Goal: Complete application form: Complete application form

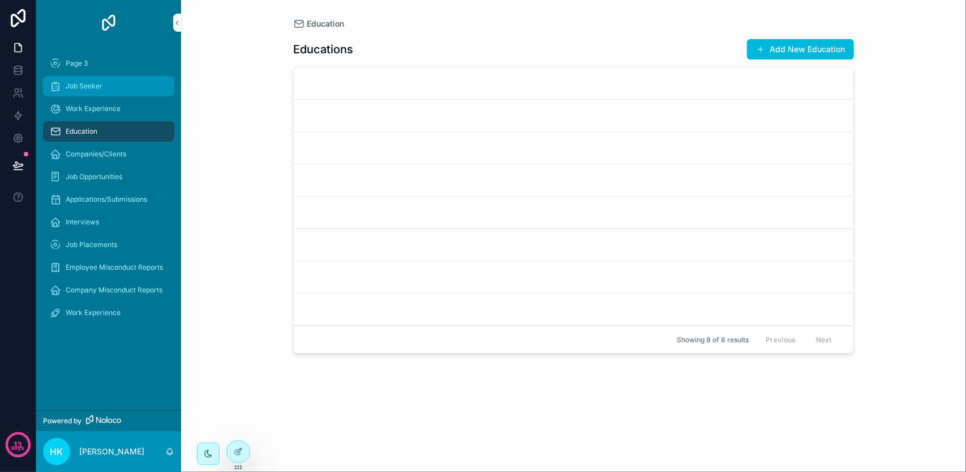
click at [114, 93] on div "Job Seeker" at bounding box center [109, 86] width 118 height 18
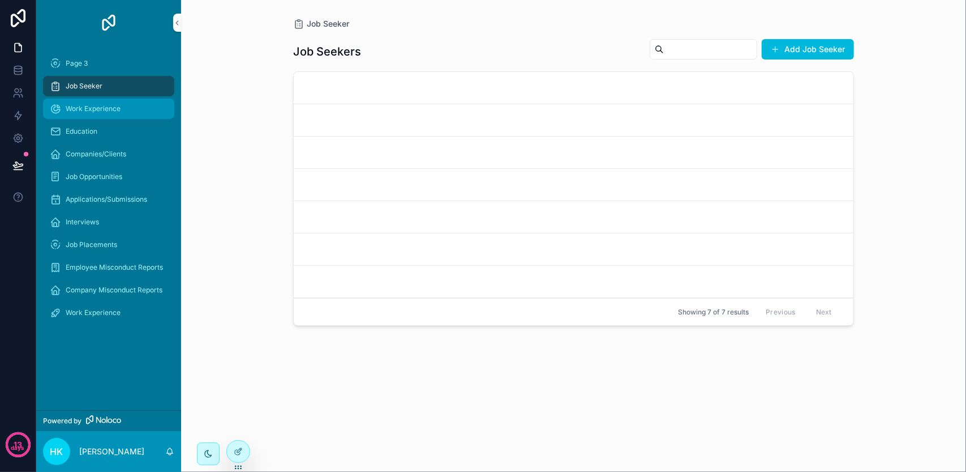
click at [118, 107] on span "Work Experience" at bounding box center [93, 108] width 55 height 9
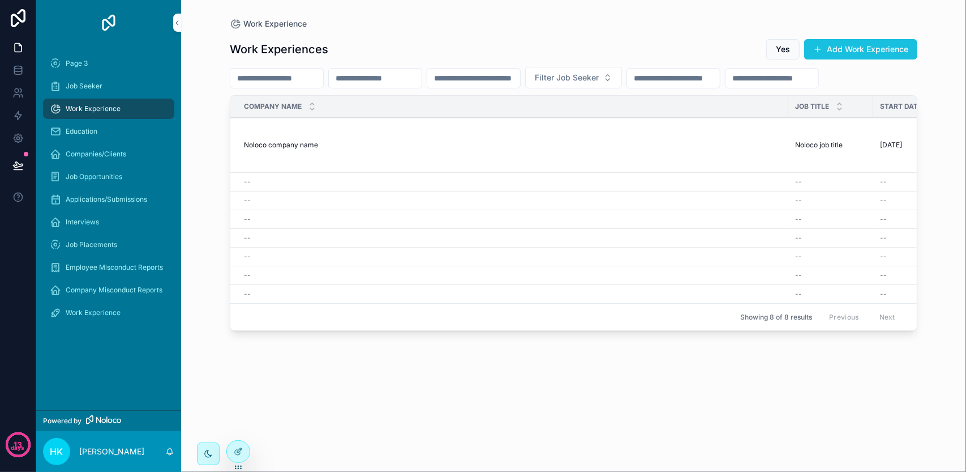
click at [841, 40] on button "Add Work Experience" at bounding box center [860, 49] width 113 height 20
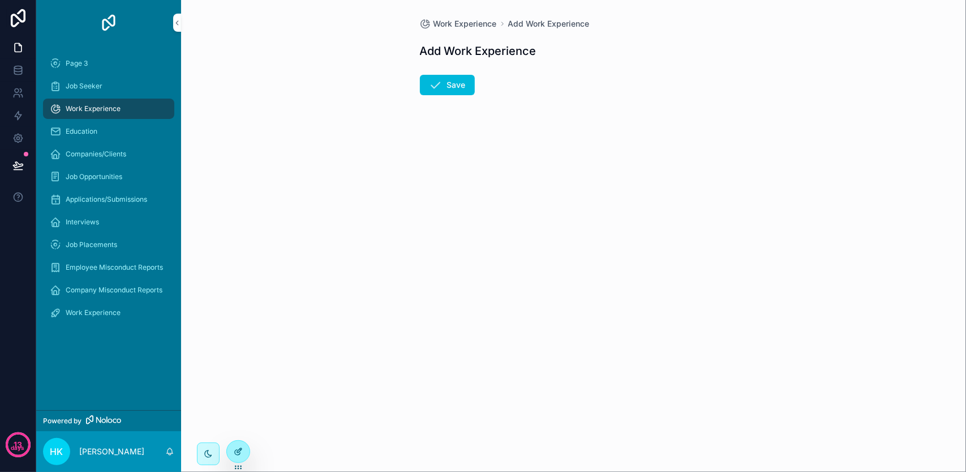
click at [233, 451] on div at bounding box center [238, 451] width 23 height 22
click at [217, 454] on div "scrollable content" at bounding box center [208, 453] width 23 height 23
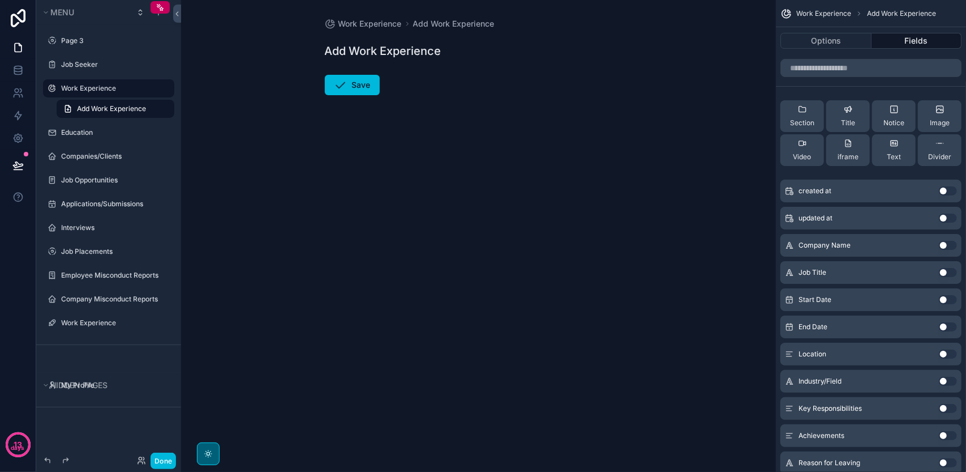
drag, startPoint x: 144, startPoint y: 107, endPoint x: 429, endPoint y: 123, distance: 284.6
click at [429, 123] on form "Save" at bounding box center [479, 118] width 308 height 100
click at [851, 34] on button "Options" at bounding box center [826, 41] width 91 height 16
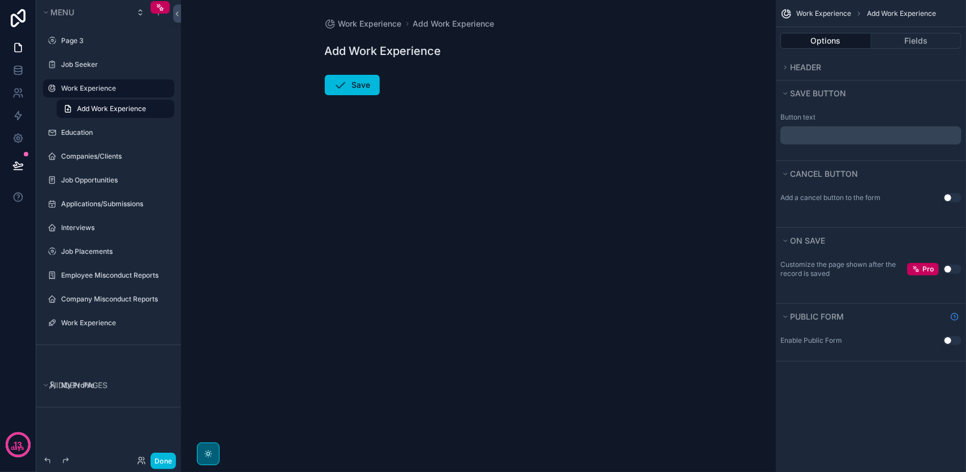
click at [948, 336] on button "Use setting" at bounding box center [953, 340] width 18 height 9
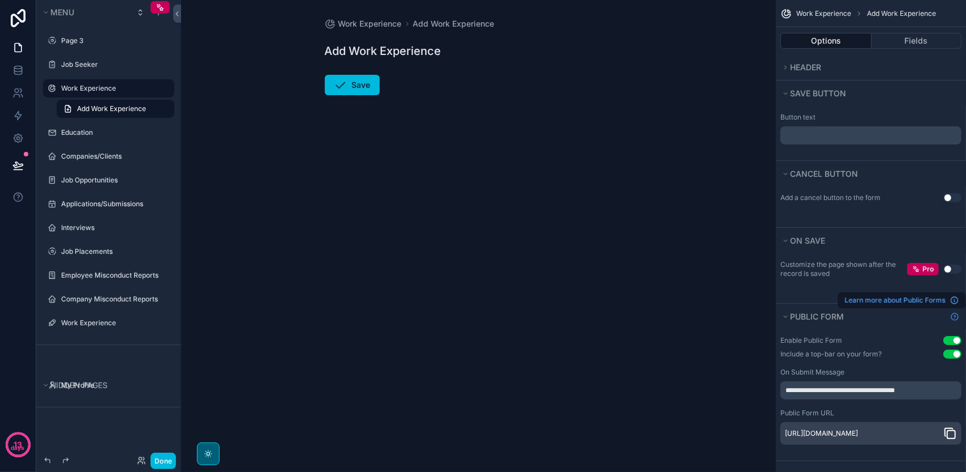
click at [954, 312] on icon "Show help information" at bounding box center [955, 316] width 9 height 9
click at [953, 313] on icon "Show help information" at bounding box center [955, 316] width 7 height 7
click at [940, 297] on span "Learn more about Public Forms" at bounding box center [895, 300] width 101 height 9
click at [472, 242] on div "Work Experience Add Work Experience Add Work Experience Save" at bounding box center [478, 236] width 595 height 472
click at [894, 41] on button "Fields" at bounding box center [917, 41] width 91 height 16
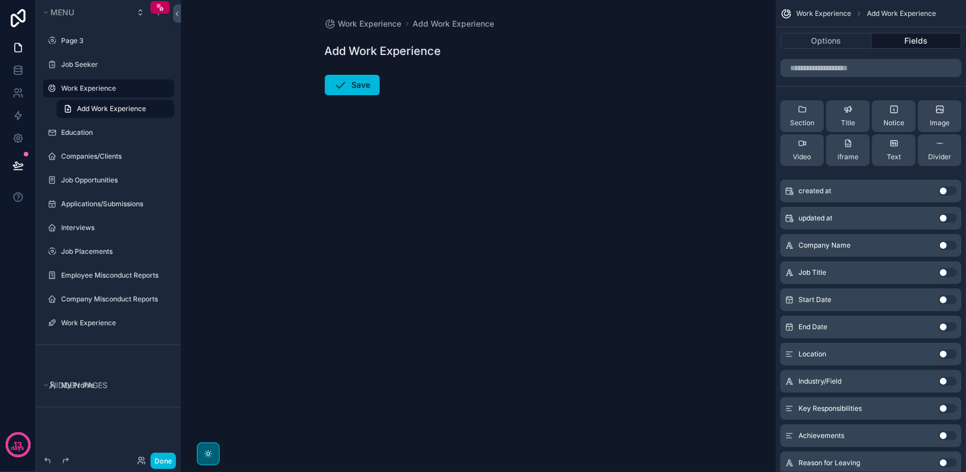
click at [947, 268] on button "Use setting" at bounding box center [948, 272] width 18 height 9
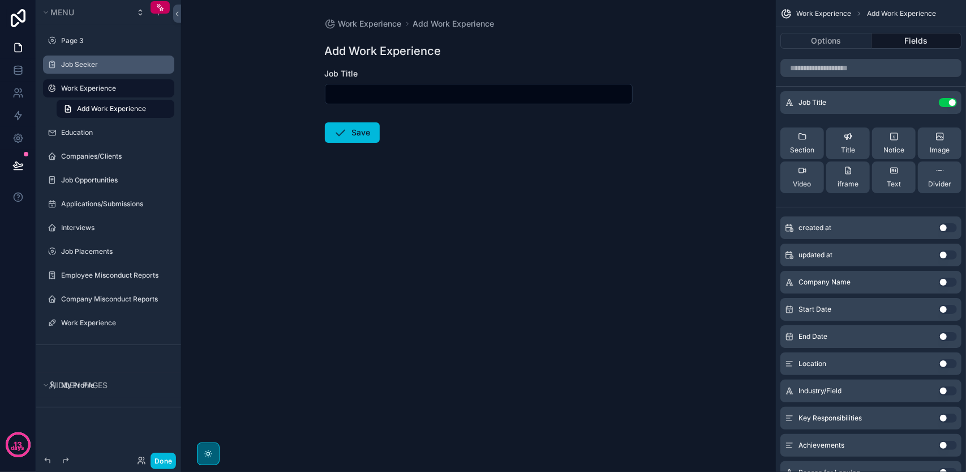
click at [93, 67] on label "Job Seeker" at bounding box center [114, 64] width 106 height 9
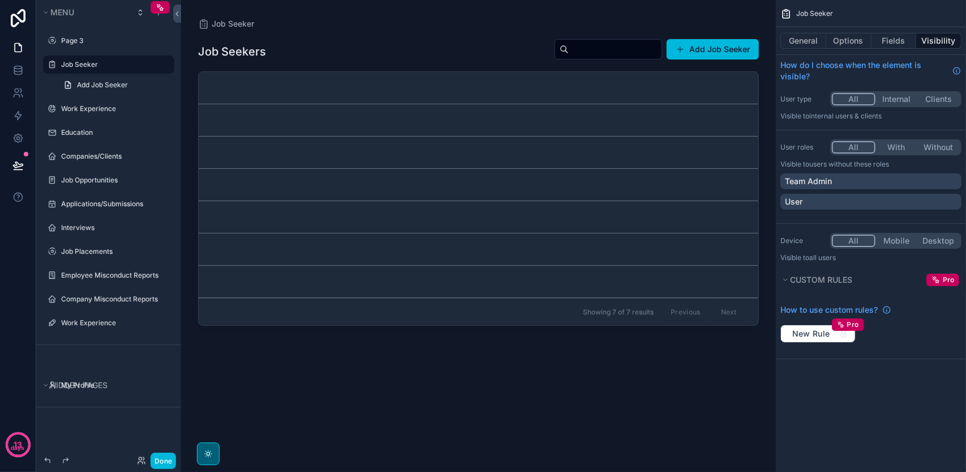
click at [713, 48] on div "scrollable content" at bounding box center [478, 229] width 579 height 458
click at [720, 50] on button "Add Job Seeker" at bounding box center [713, 49] width 92 height 20
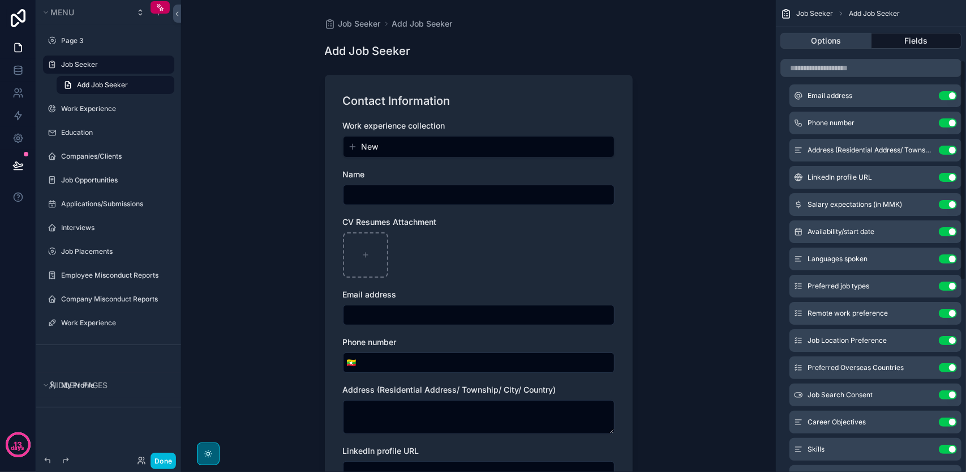
scroll to position [113, 0]
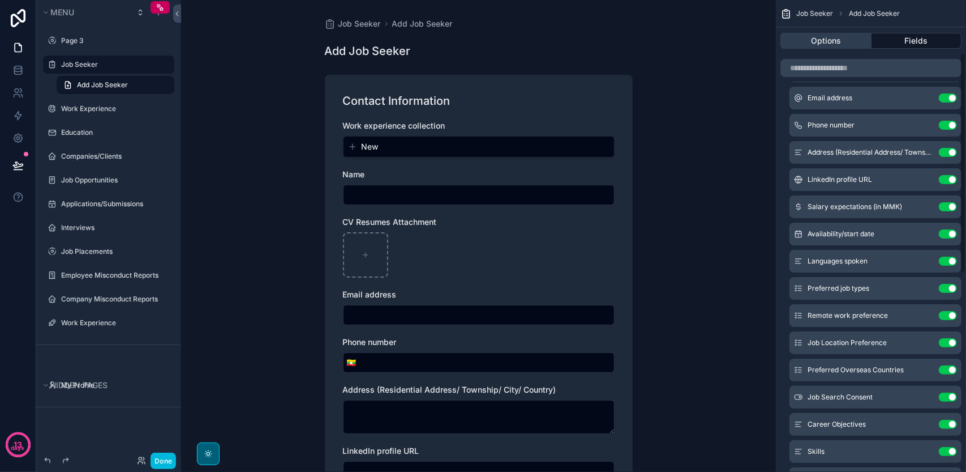
click at [849, 40] on button "Options" at bounding box center [826, 41] width 91 height 16
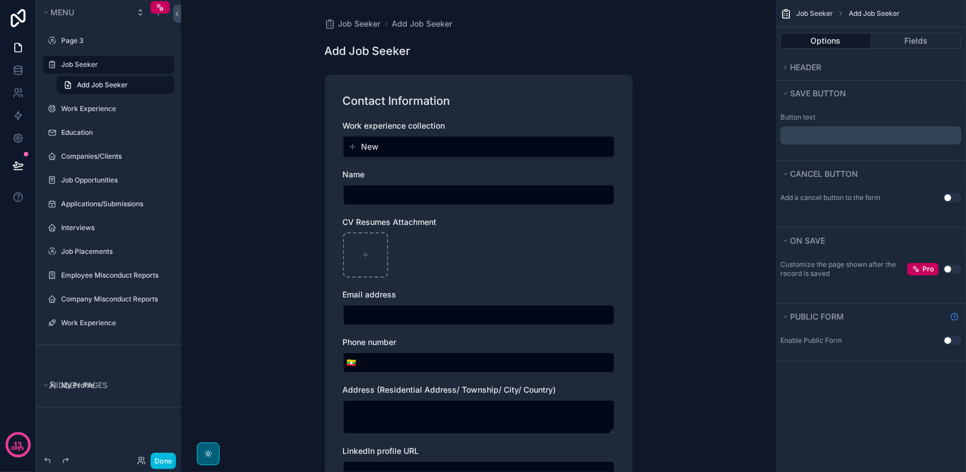
click at [947, 337] on button "Use setting" at bounding box center [953, 340] width 18 height 9
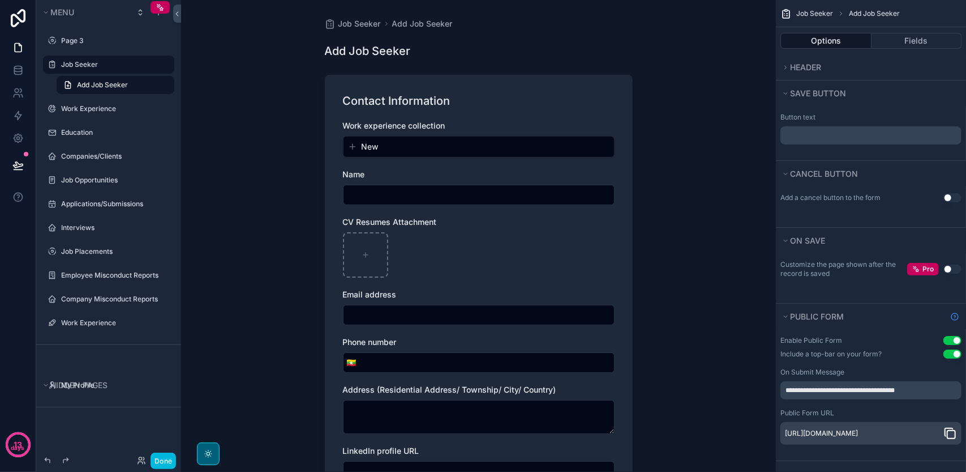
click at [951, 430] on icon "scrollable content" at bounding box center [952, 434] width 8 height 8
click at [164, 463] on button "Done" at bounding box center [163, 460] width 25 height 16
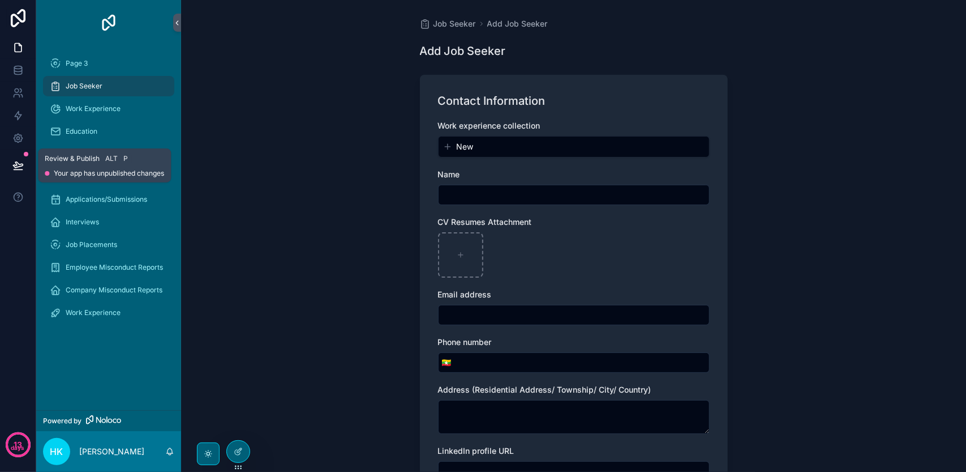
click at [19, 162] on icon at bounding box center [17, 165] width 11 height 11
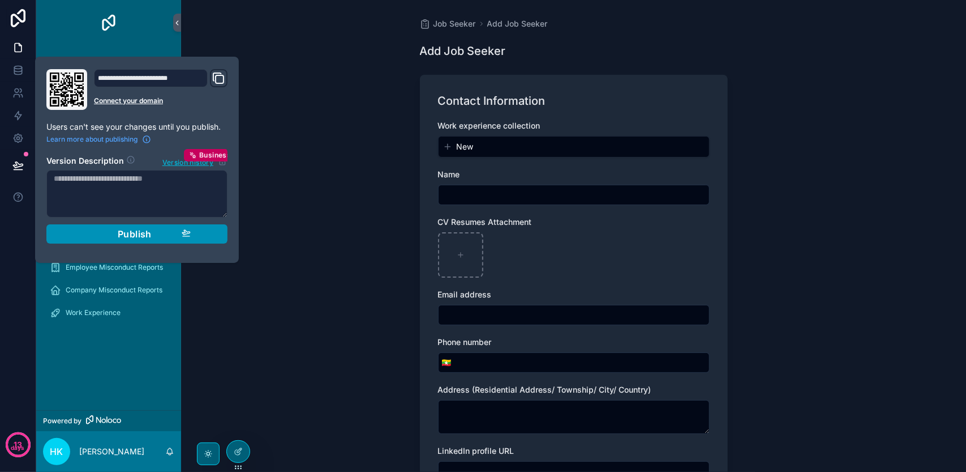
click at [197, 237] on button "Publish" at bounding box center [136, 233] width 181 height 19
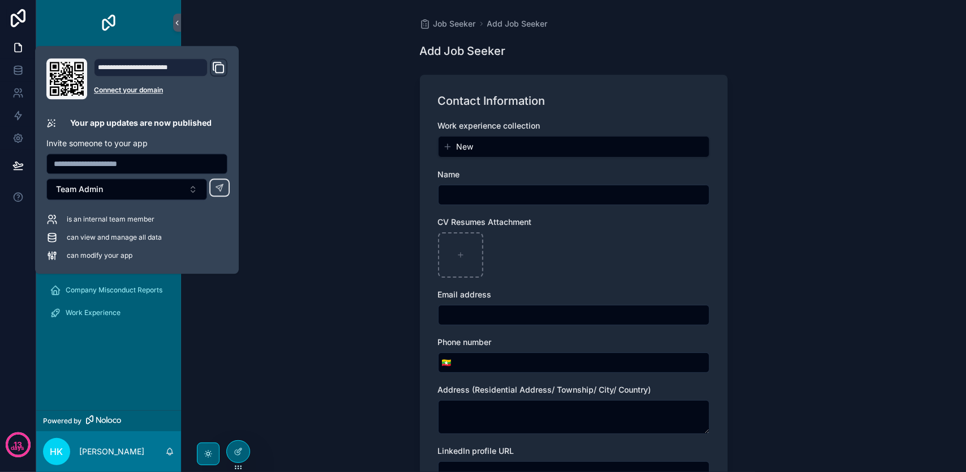
click at [366, 165] on div "Job Seeker Add Job Seeker Add Job Seeker Contact Information Work experience co…" at bounding box center [573, 236] width 785 height 472
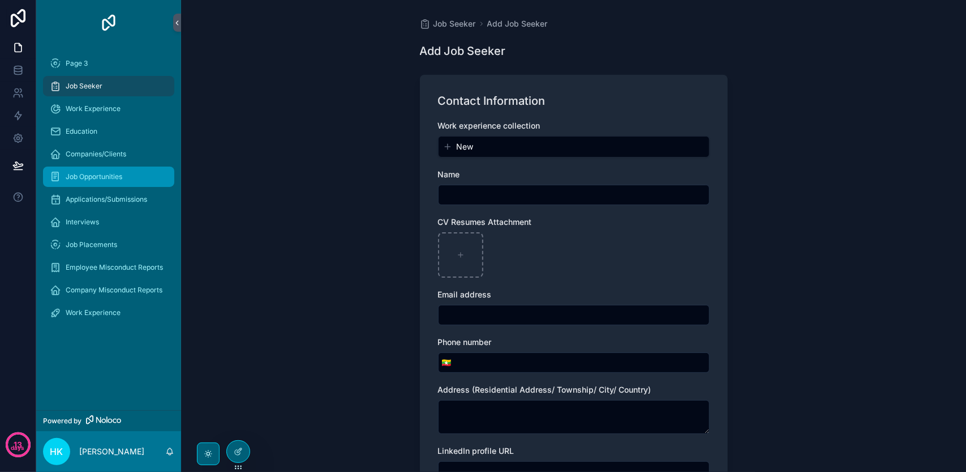
click at [114, 175] on span "Job Opportunities" at bounding box center [94, 176] width 57 height 9
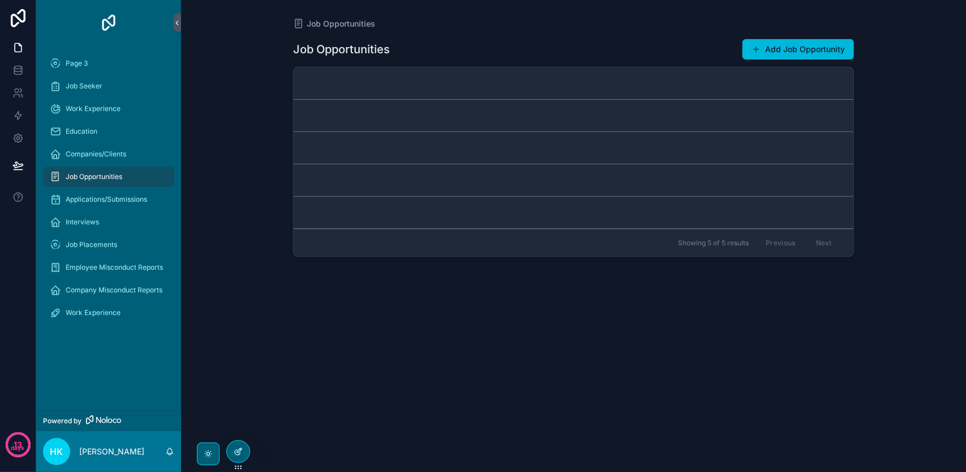
click at [238, 446] on div at bounding box center [238, 451] width 23 height 22
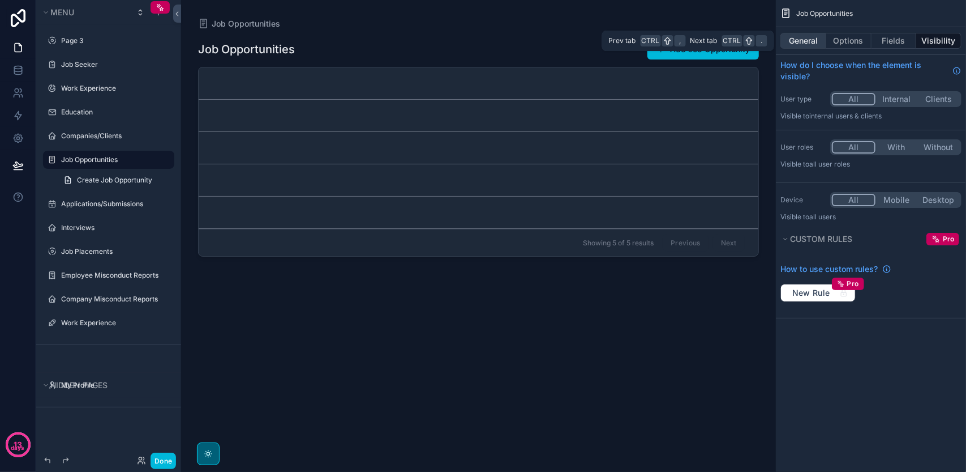
click at [814, 38] on button "General" at bounding box center [804, 41] width 46 height 16
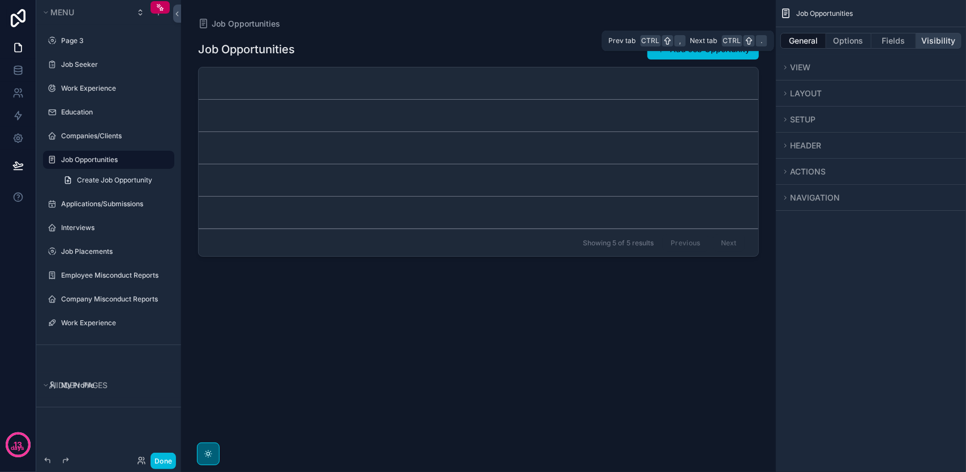
click at [931, 41] on button "Visibility" at bounding box center [939, 41] width 45 height 16
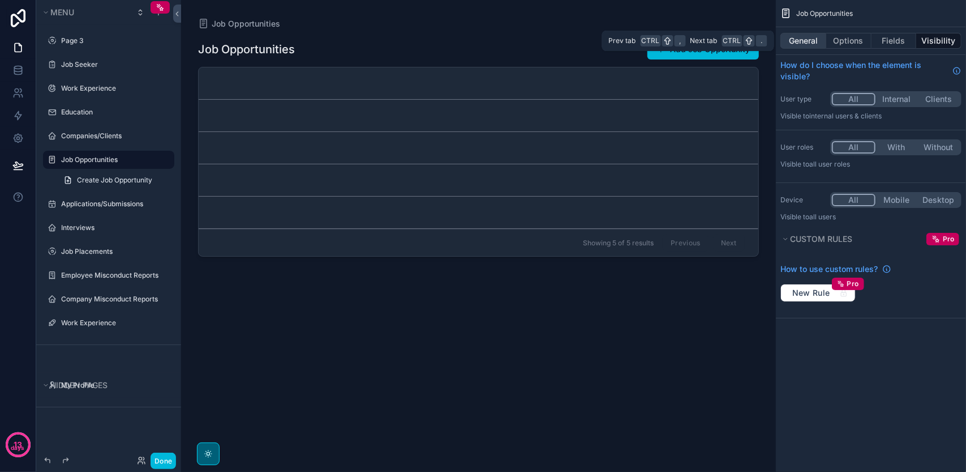
click at [810, 37] on button "General" at bounding box center [804, 41] width 46 height 16
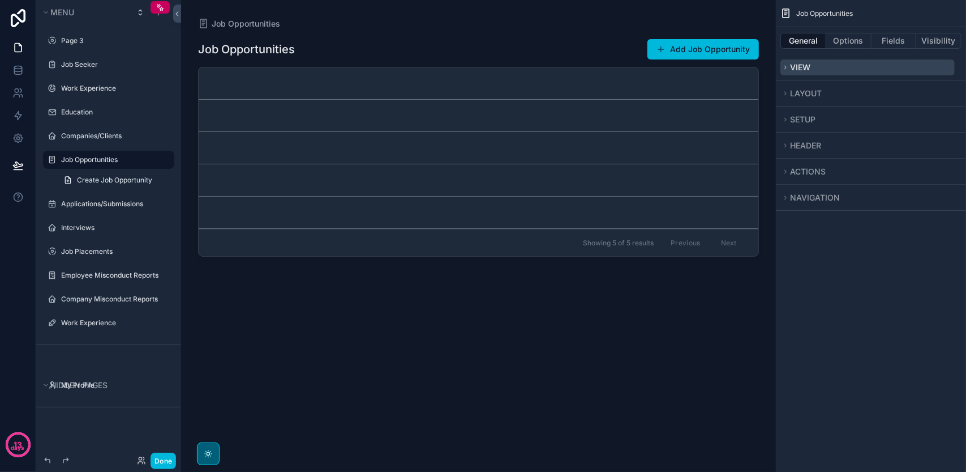
click at [816, 74] on button "View" at bounding box center [868, 67] width 174 height 16
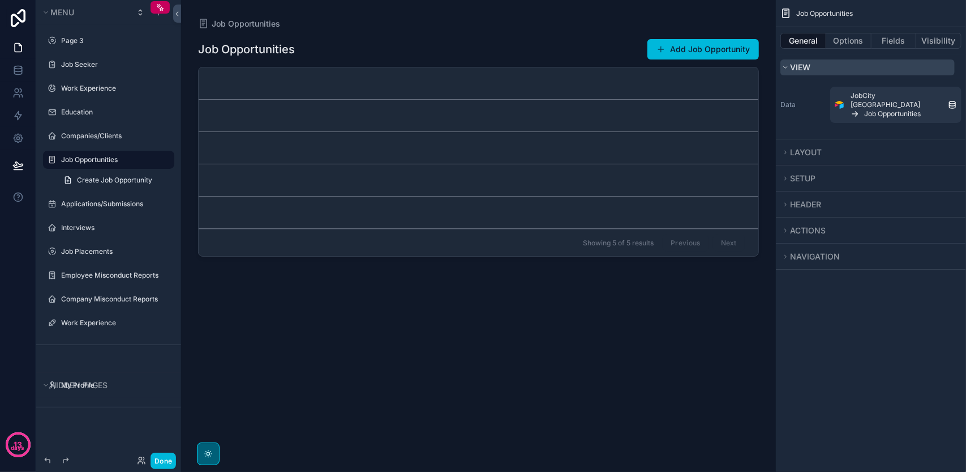
click at [816, 74] on button "View" at bounding box center [868, 67] width 174 height 16
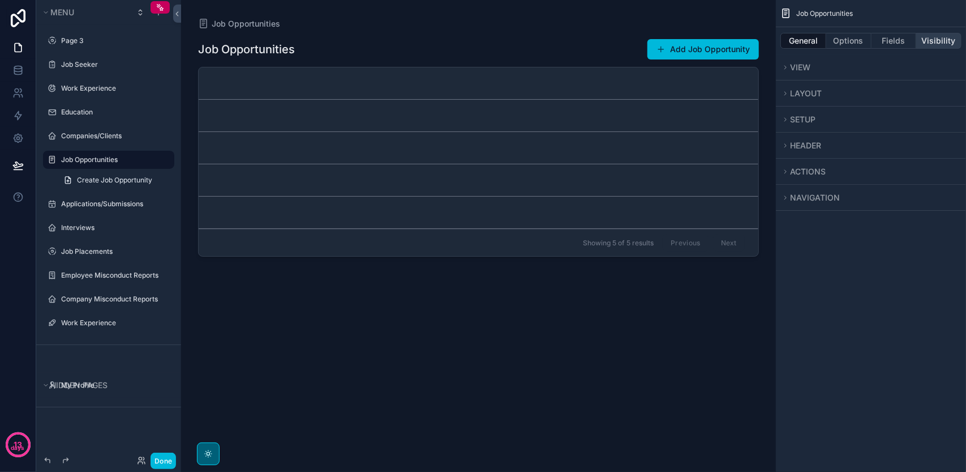
click at [935, 38] on button "Visibility" at bounding box center [939, 41] width 45 height 16
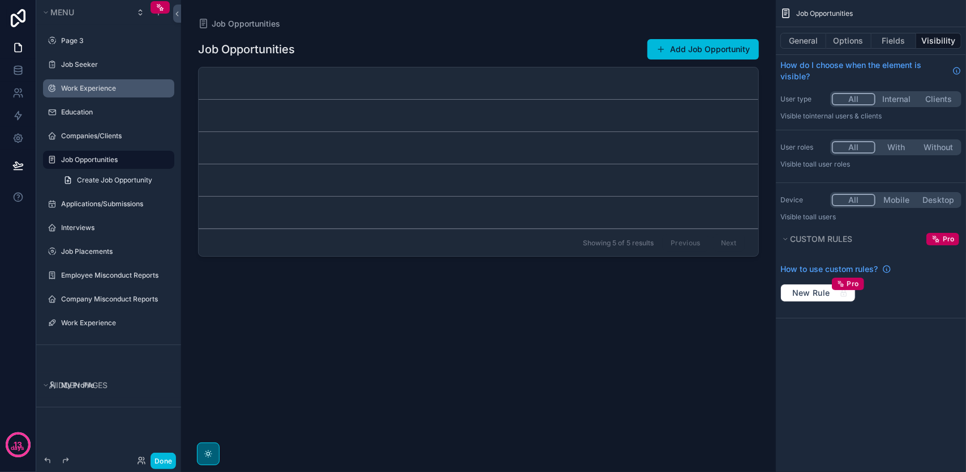
click at [85, 91] on label "Work Experience" at bounding box center [114, 88] width 106 height 9
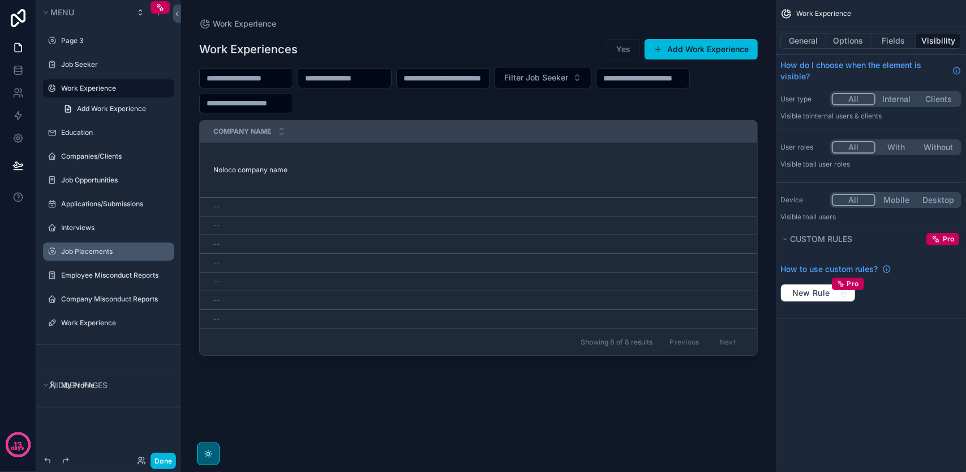
click at [100, 247] on div "Job Placements" at bounding box center [116, 251] width 111 height 9
click at [102, 250] on label "Job Placements" at bounding box center [114, 251] width 106 height 9
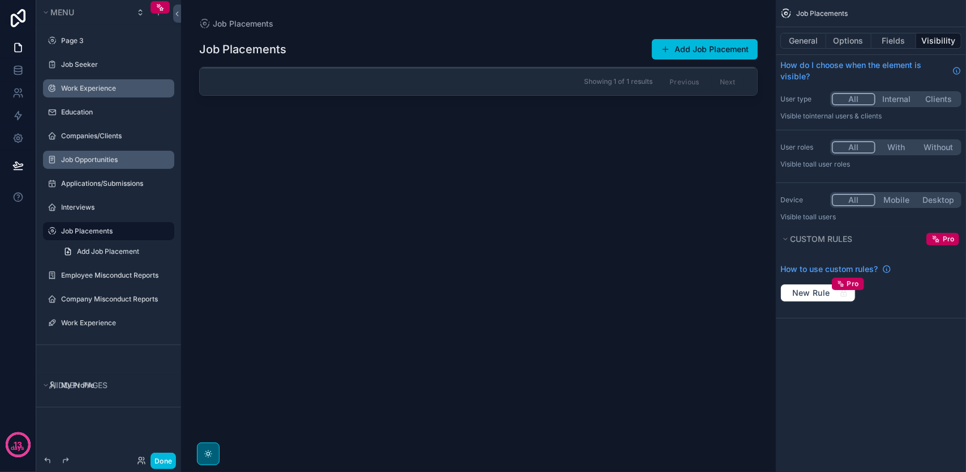
click at [102, 156] on label "Job Opportunities" at bounding box center [114, 159] width 106 height 9
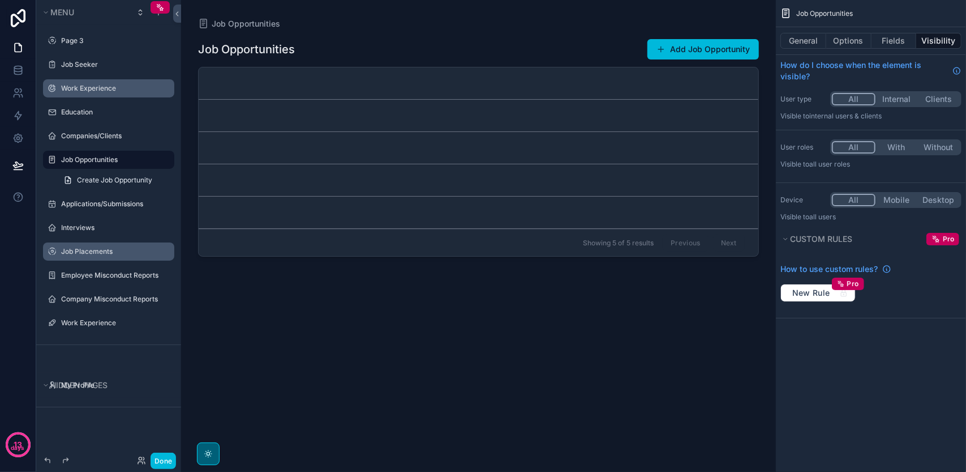
click at [359, 116] on div "scrollable content" at bounding box center [478, 229] width 579 height 458
click at [164, 454] on button "Done" at bounding box center [163, 460] width 25 height 16
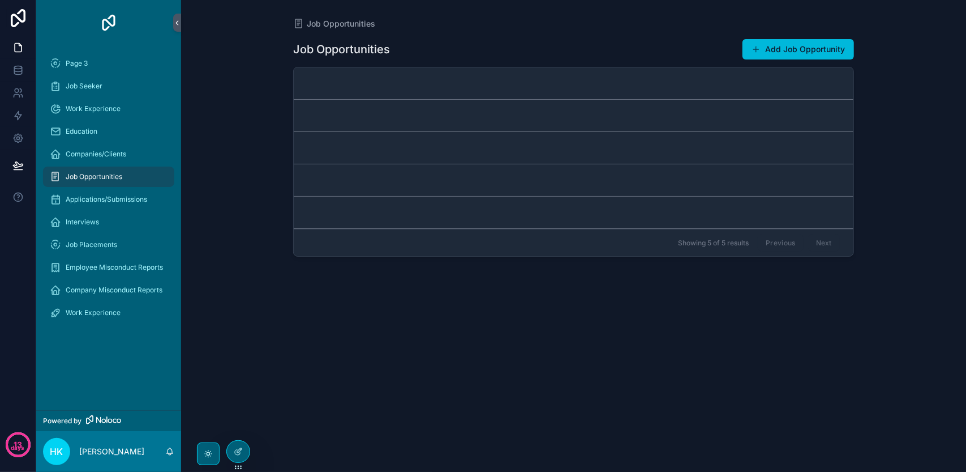
click at [468, 148] on link "scrollable content" at bounding box center [574, 148] width 560 height 32
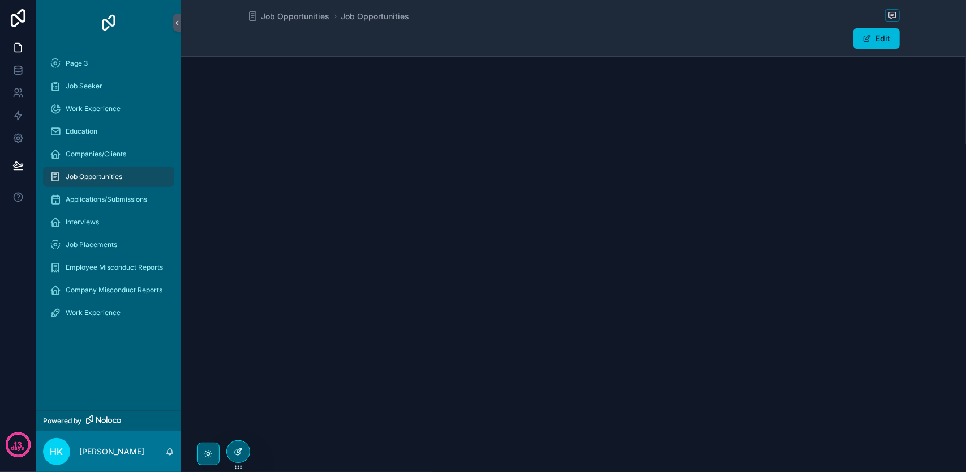
click at [236, 448] on icon at bounding box center [238, 451] width 9 height 9
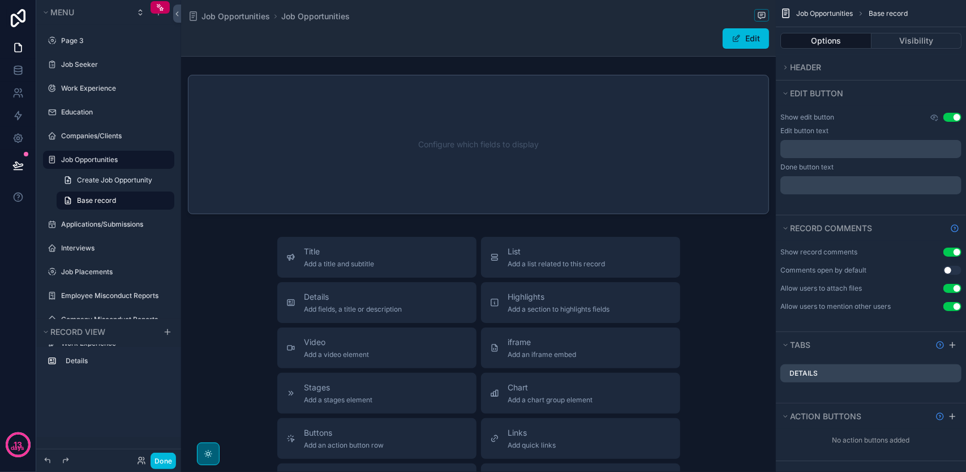
click at [110, 162] on label "Job Opportunities" at bounding box center [114, 159] width 106 height 9
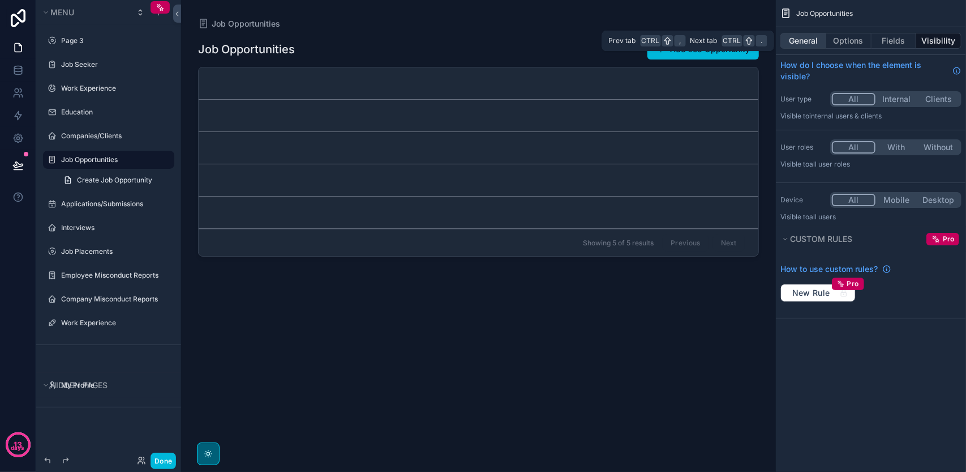
click at [808, 41] on button "General" at bounding box center [804, 41] width 46 height 16
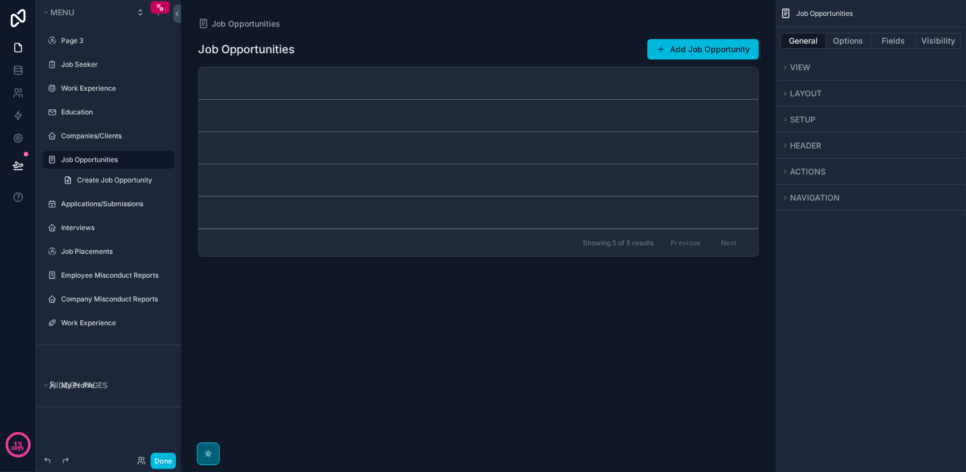
click at [519, 300] on div "scrollable content" at bounding box center [478, 229] width 579 height 458
click at [385, 351] on div "Job Opportunities Add Job Opportunity Showing 5 of 5 results Previous Next" at bounding box center [478, 243] width 561 height 429
drag, startPoint x: 495, startPoint y: 288, endPoint x: 451, endPoint y: 311, distance: 49.6
click at [451, 311] on div "Job Opportunities Add Job Opportunity Showing 5 of 5 results Previous Next" at bounding box center [478, 243] width 561 height 429
click at [834, 65] on button "View" at bounding box center [868, 67] width 174 height 16
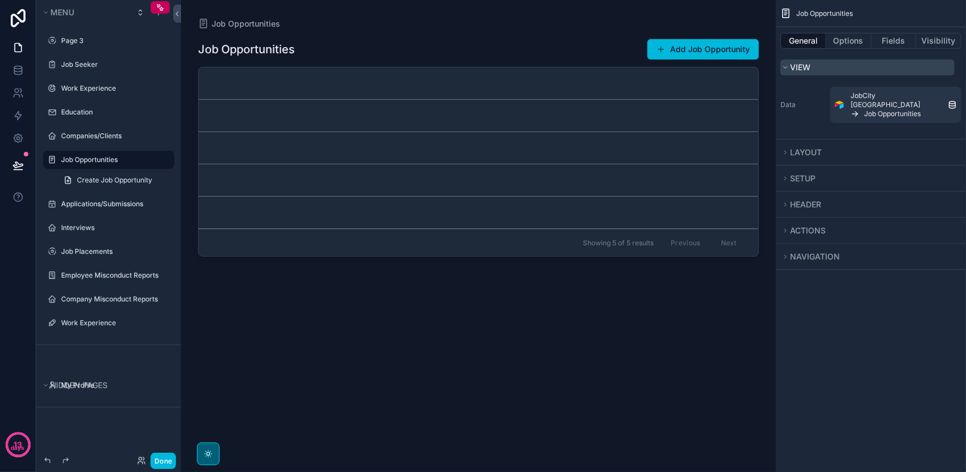
click at [834, 65] on button "View" at bounding box center [868, 67] width 174 height 16
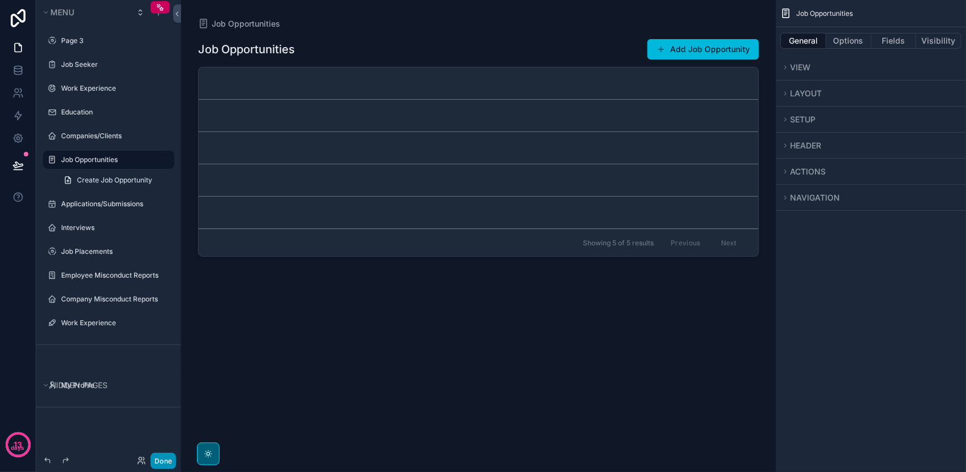
click at [170, 453] on button "Done" at bounding box center [163, 460] width 25 height 16
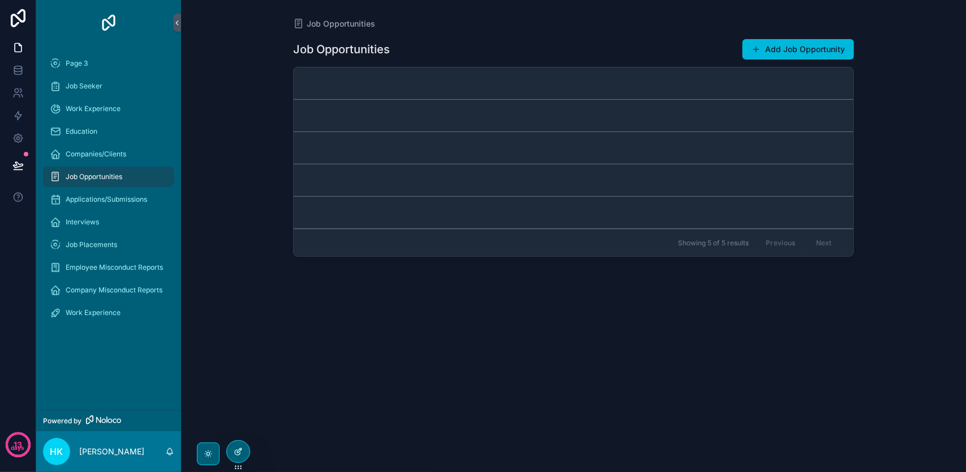
click at [242, 448] on div at bounding box center [238, 451] width 23 height 22
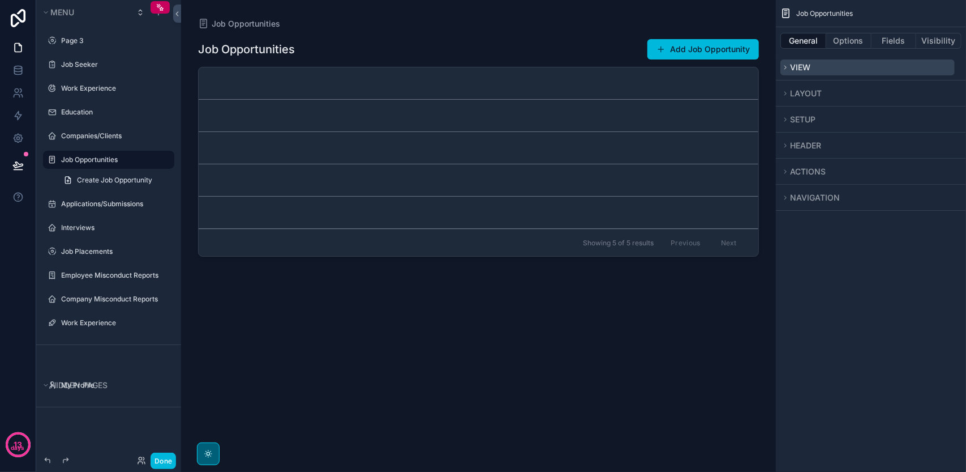
click at [811, 65] on button "View" at bounding box center [868, 67] width 174 height 16
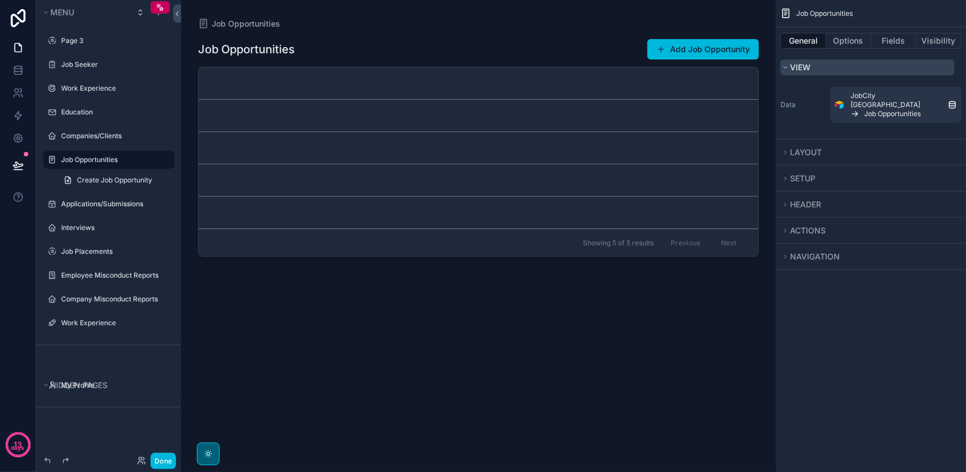
click at [811, 64] on button "View" at bounding box center [868, 67] width 174 height 16
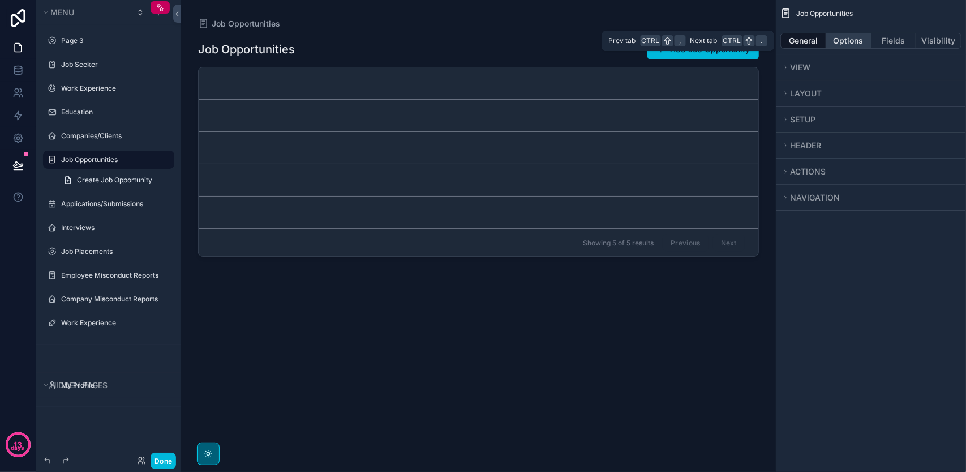
click at [842, 34] on button "Options" at bounding box center [849, 41] width 45 height 16
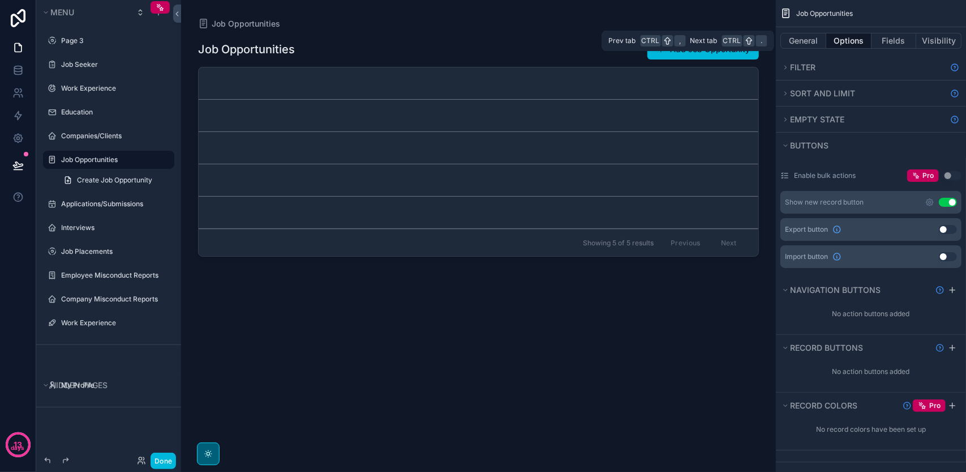
click at [844, 35] on button "Options" at bounding box center [849, 41] width 45 height 16
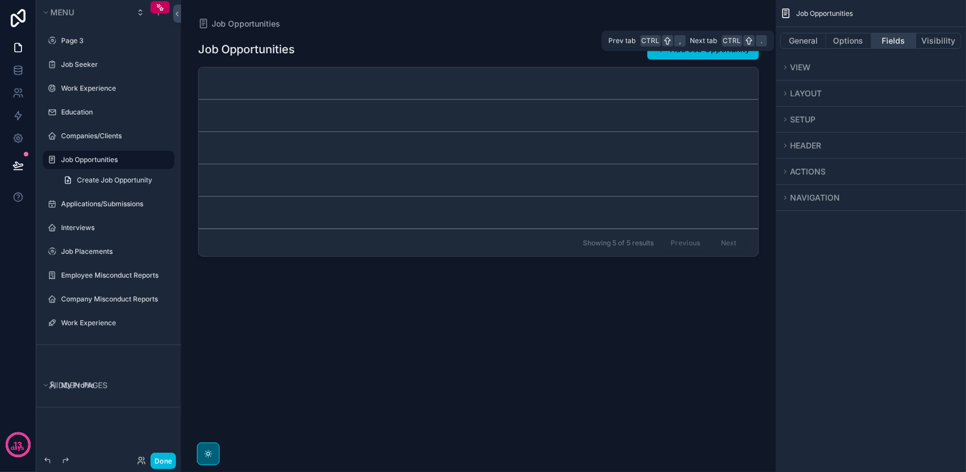
click at [889, 38] on button "Fields" at bounding box center [894, 41] width 45 height 16
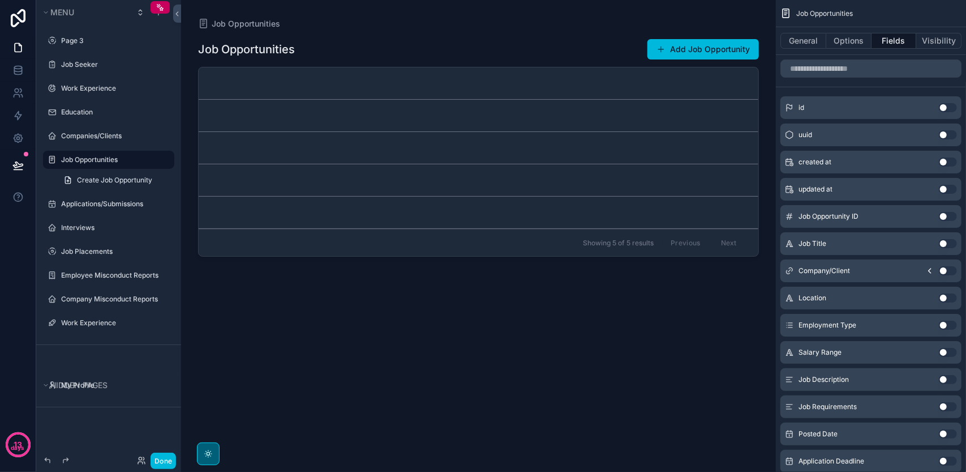
click at [943, 157] on button "Use setting" at bounding box center [948, 161] width 18 height 9
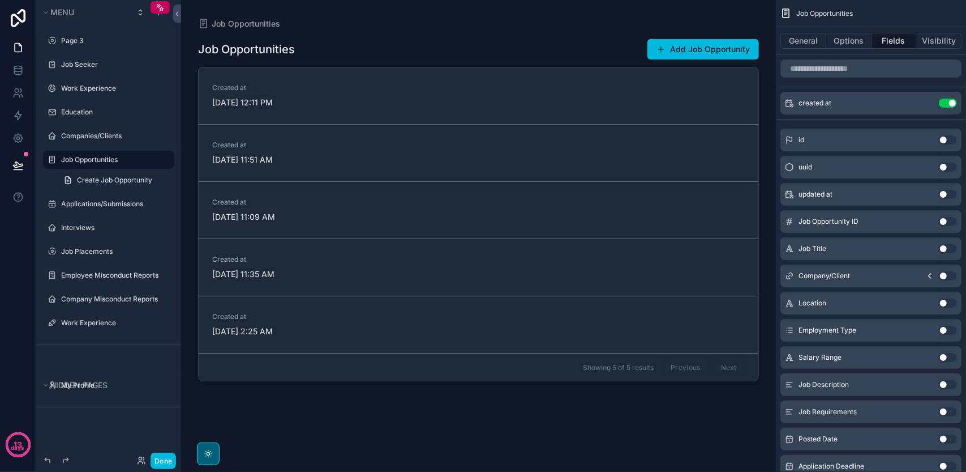
click at [948, 185] on div "updated at Use setting" at bounding box center [871, 194] width 181 height 23
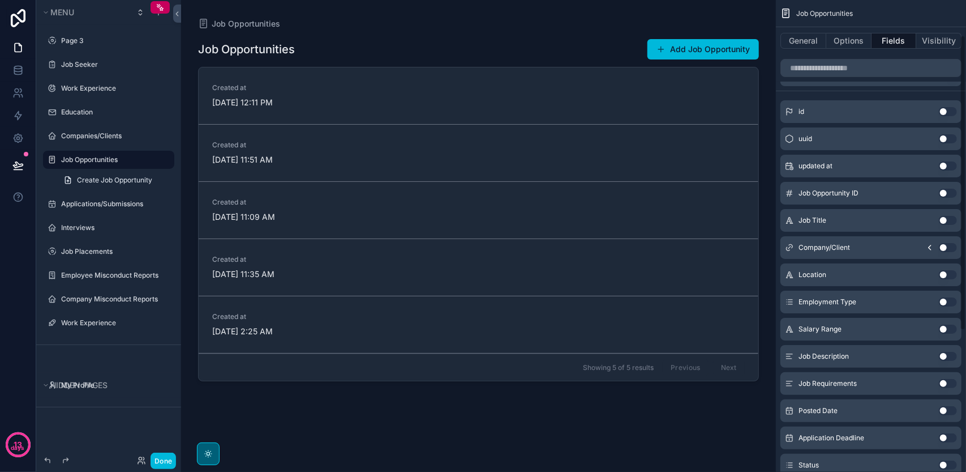
scroll to position [57, 0]
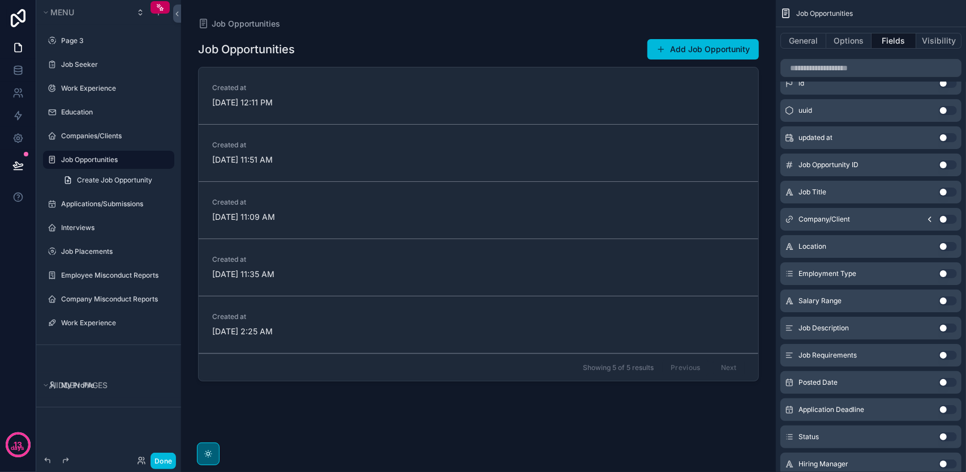
click at [943, 192] on button "Use setting" at bounding box center [948, 191] width 18 height 9
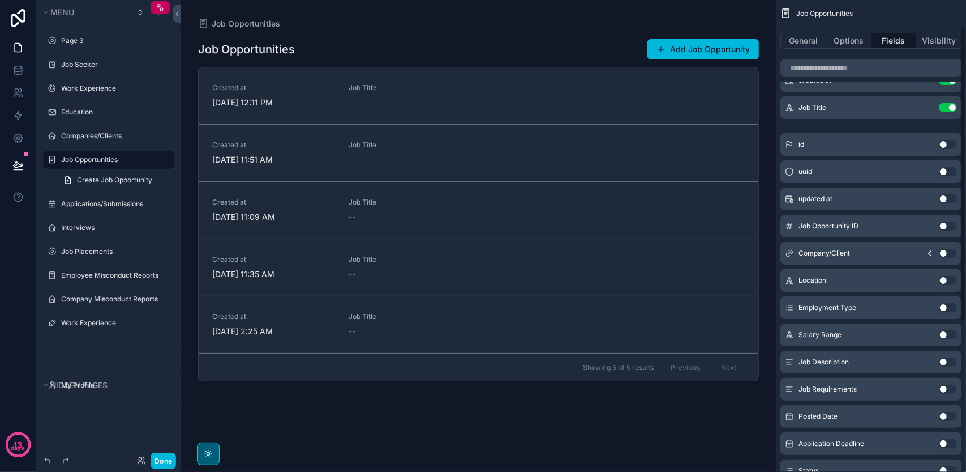
scroll to position [0, 0]
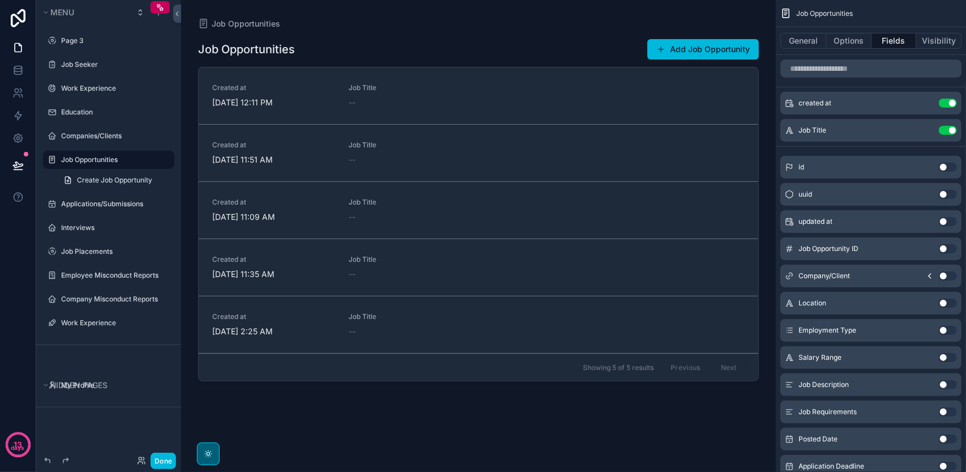
click at [0, 0] on icon "scrollable content" at bounding box center [0, 0] width 0 height 0
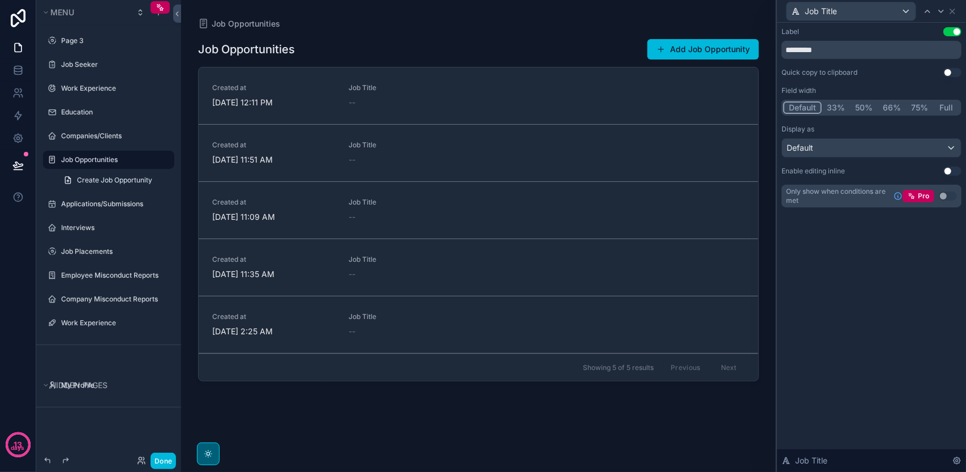
click at [948, 165] on div "Label Use setting ********* Quick copy to clipboard Use setting Field width Def…" at bounding box center [872, 117] width 180 height 180
click at [950, 169] on button "Use setting" at bounding box center [953, 170] width 18 height 9
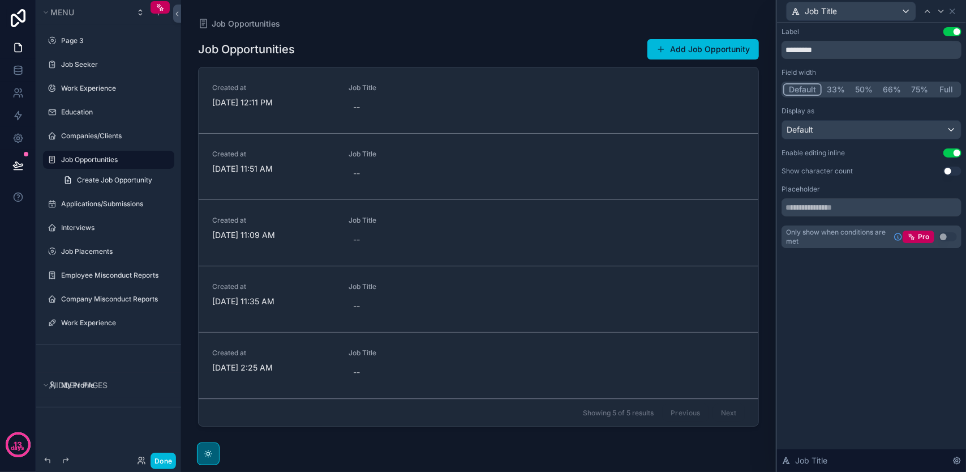
click at [954, 168] on button "Use setting" at bounding box center [953, 170] width 18 height 9
click at [953, 152] on button "Use setting" at bounding box center [953, 152] width 18 height 9
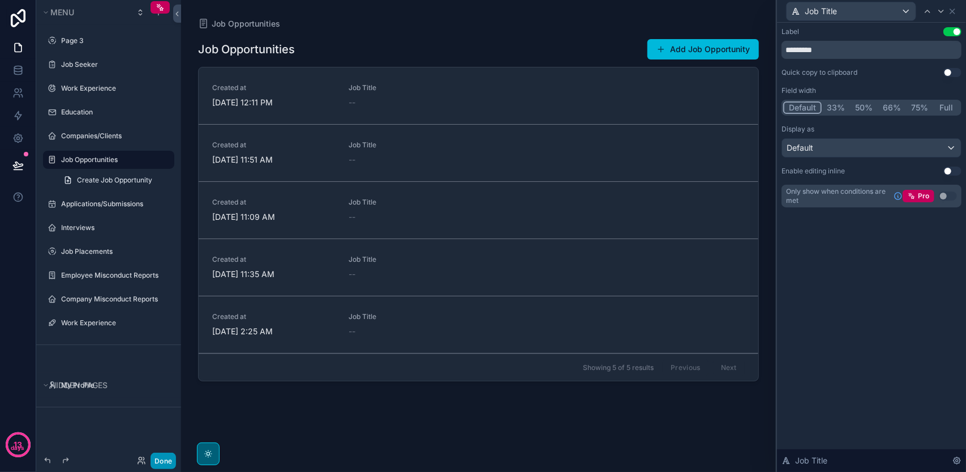
click at [161, 461] on button "Done" at bounding box center [163, 460] width 25 height 16
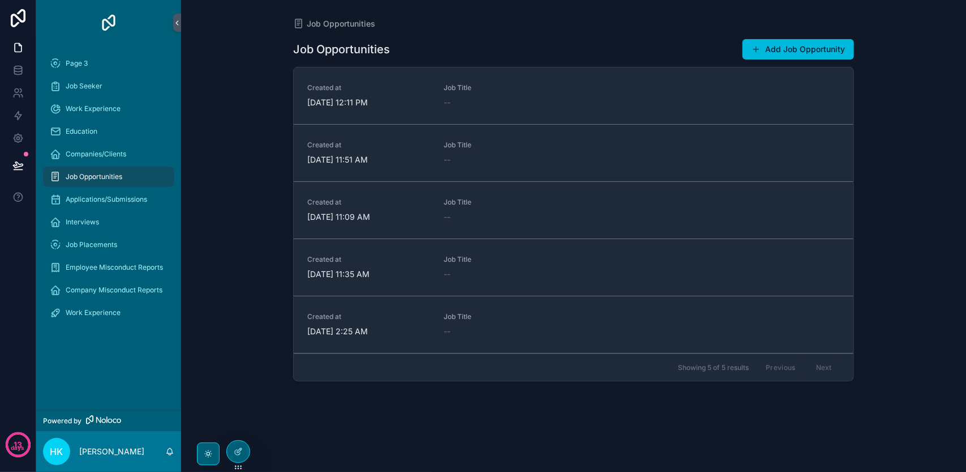
click at [429, 93] on div "Created at 10/11/2025 12:11 PM" at bounding box center [368, 95] width 123 height 25
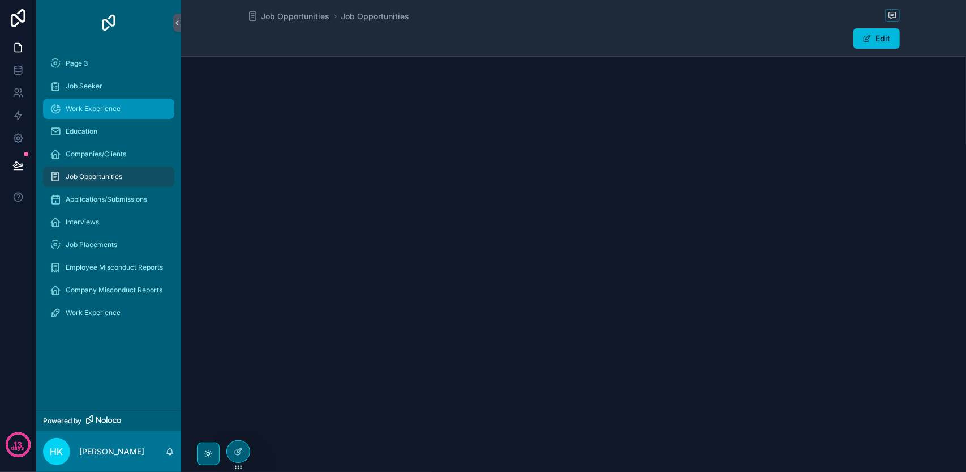
click at [118, 105] on span "Work Experience" at bounding box center [93, 108] width 55 height 9
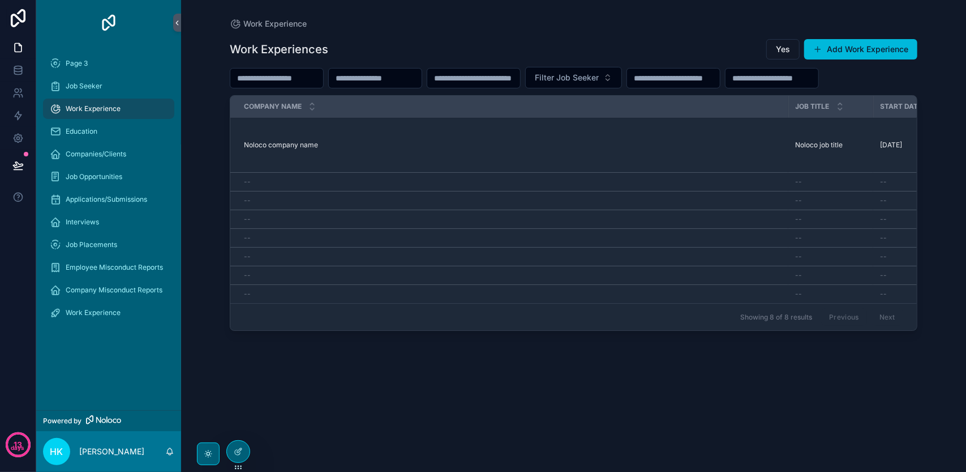
click at [317, 149] on span "Noloco company name" at bounding box center [281, 144] width 74 height 9
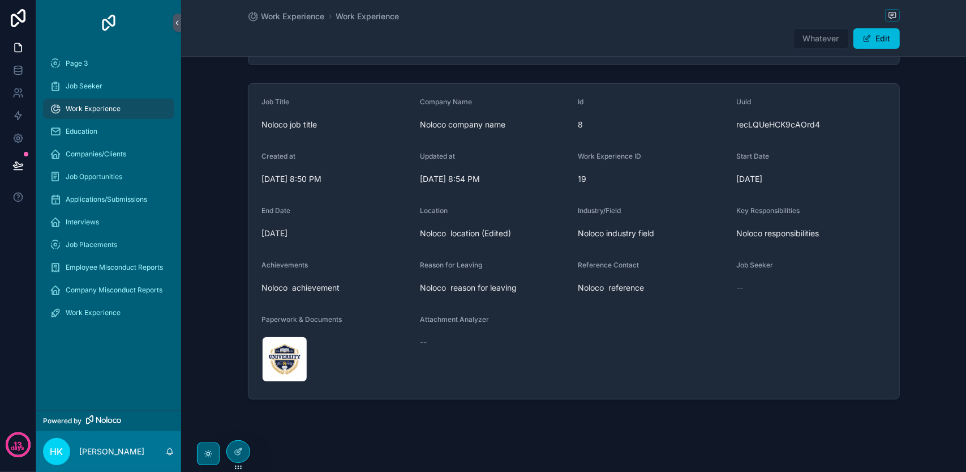
scroll to position [78, 0]
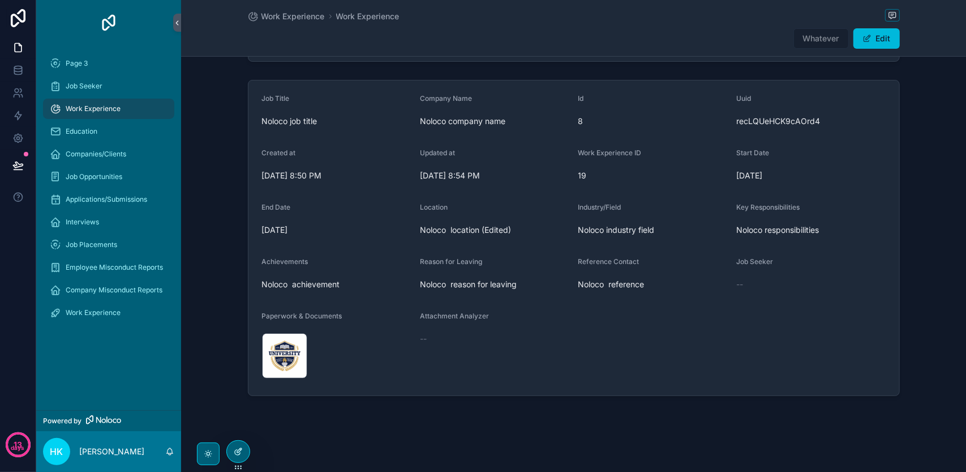
click at [232, 449] on div at bounding box center [238, 451] width 23 height 22
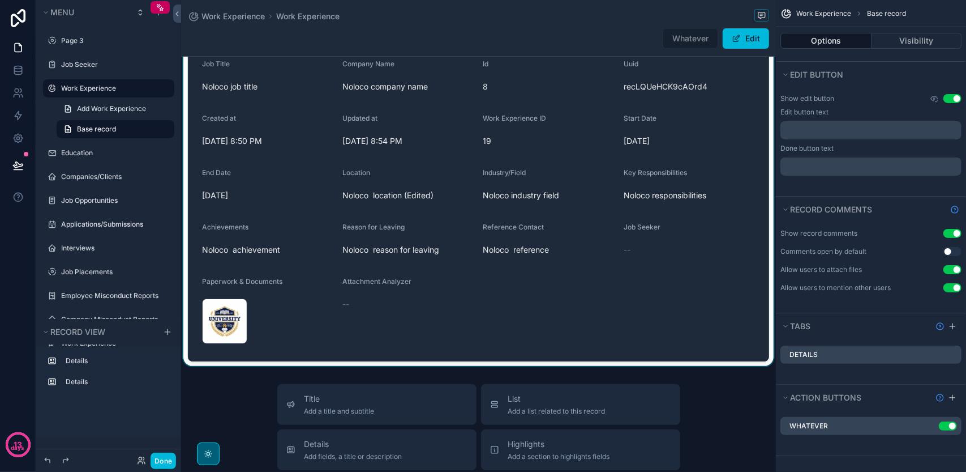
scroll to position [113, 0]
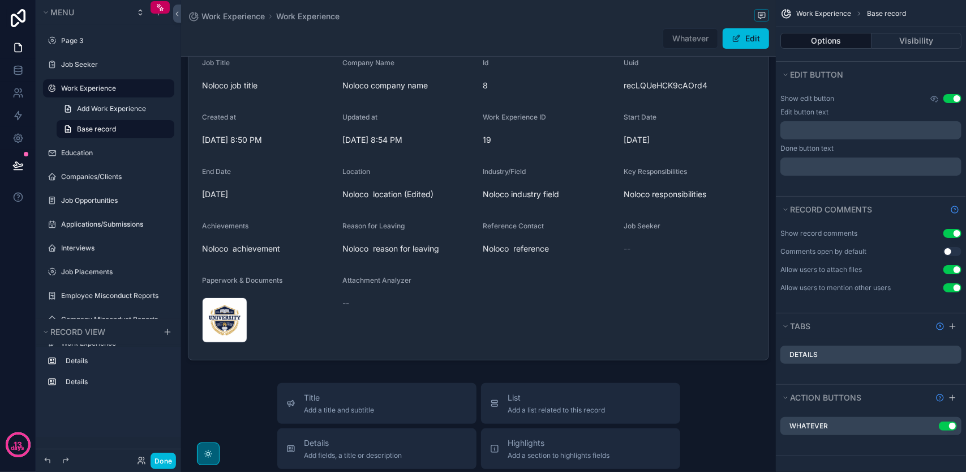
click at [0, 0] on icon "scrollable content" at bounding box center [0, 0] width 0 height 0
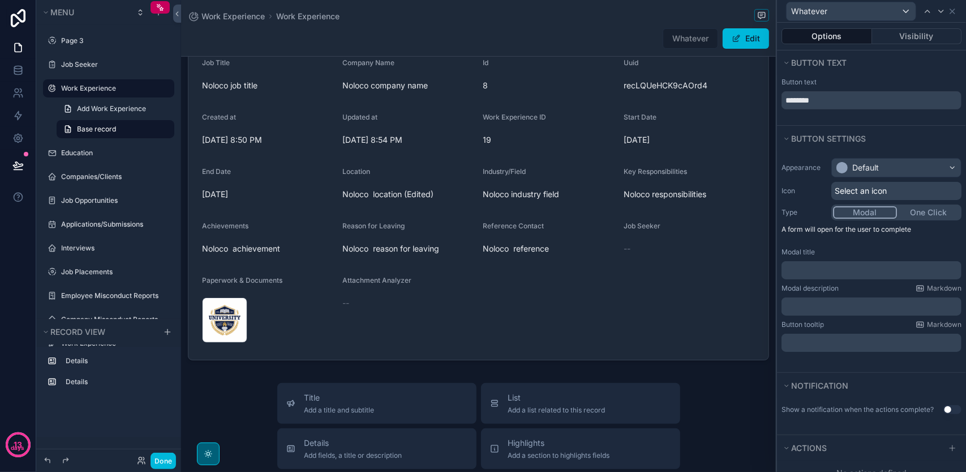
scroll to position [30, 0]
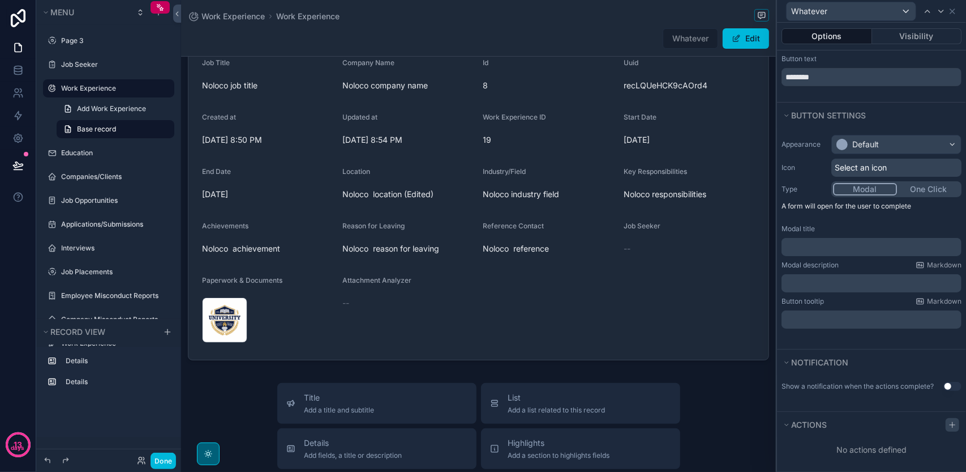
click at [948, 422] on icon at bounding box center [952, 424] width 9 height 9
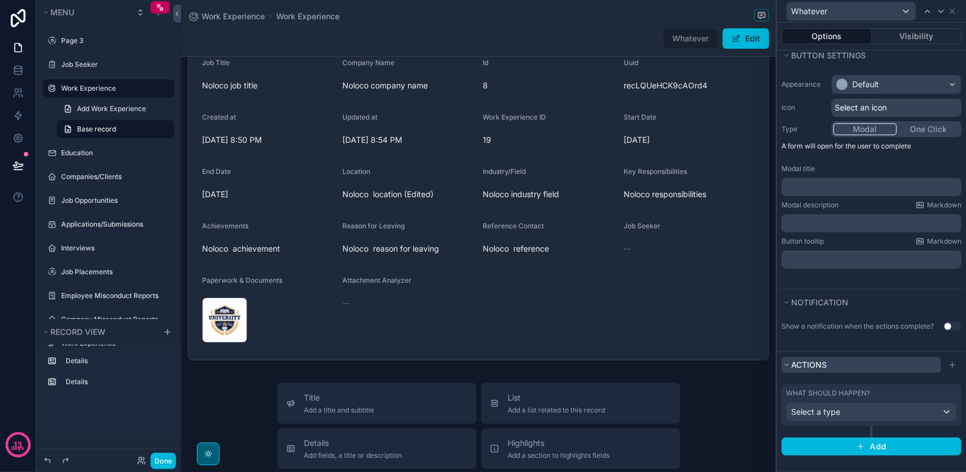
scroll to position [89, 0]
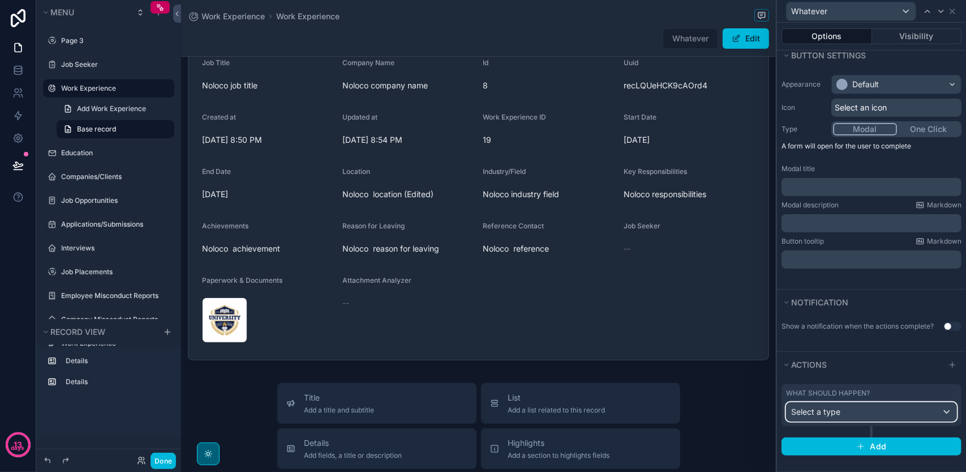
click at [859, 410] on div "Select a type" at bounding box center [872, 412] width 170 height 18
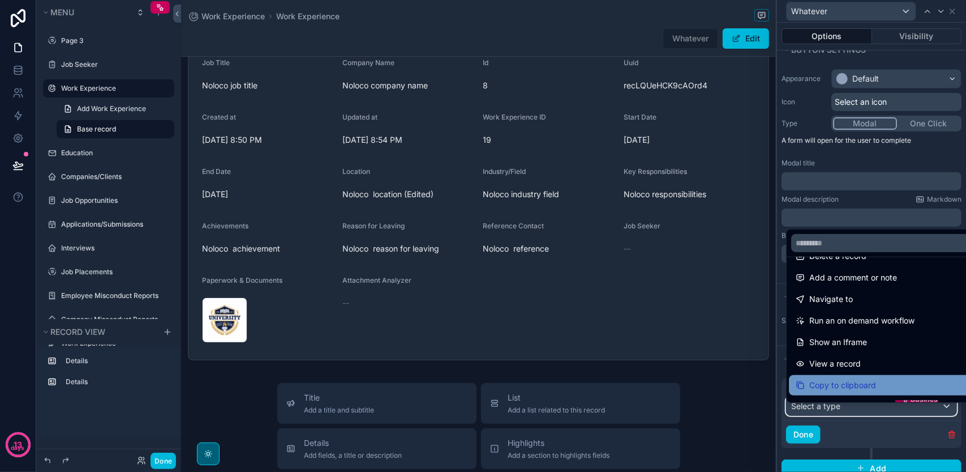
scroll to position [0, 0]
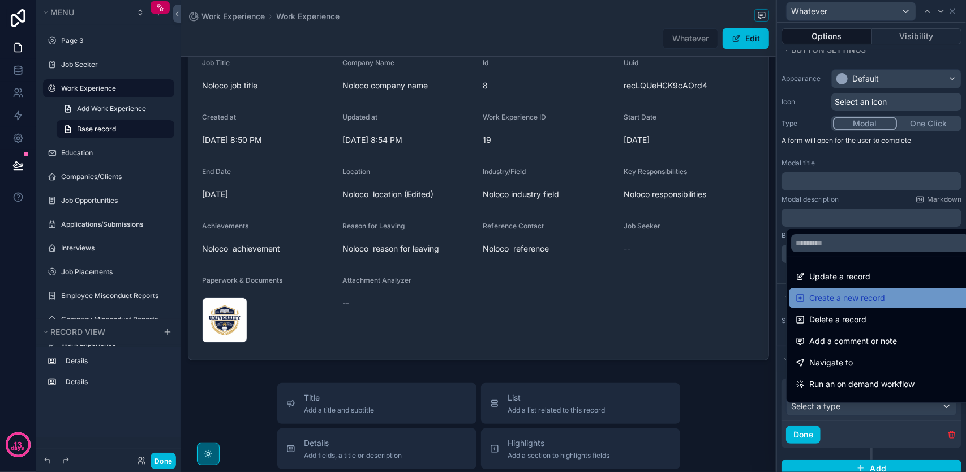
click at [855, 294] on span "Create a new record" at bounding box center [848, 298] width 76 height 14
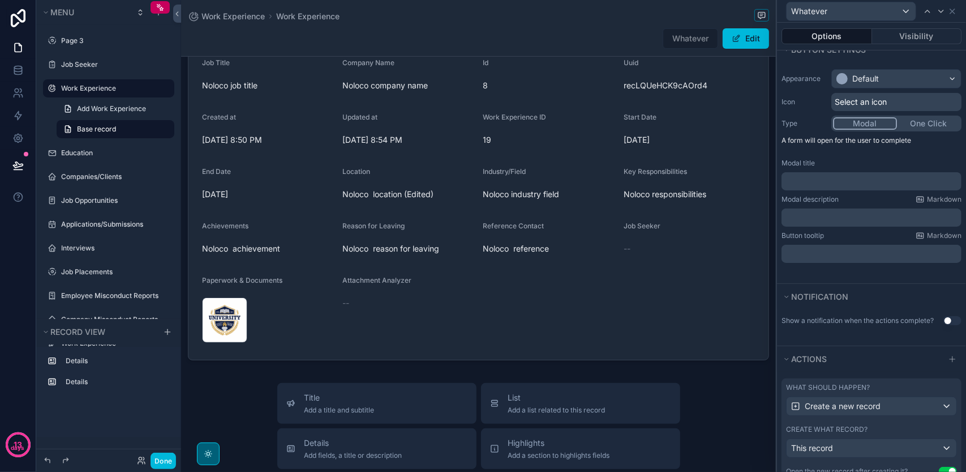
scroll to position [259, 0]
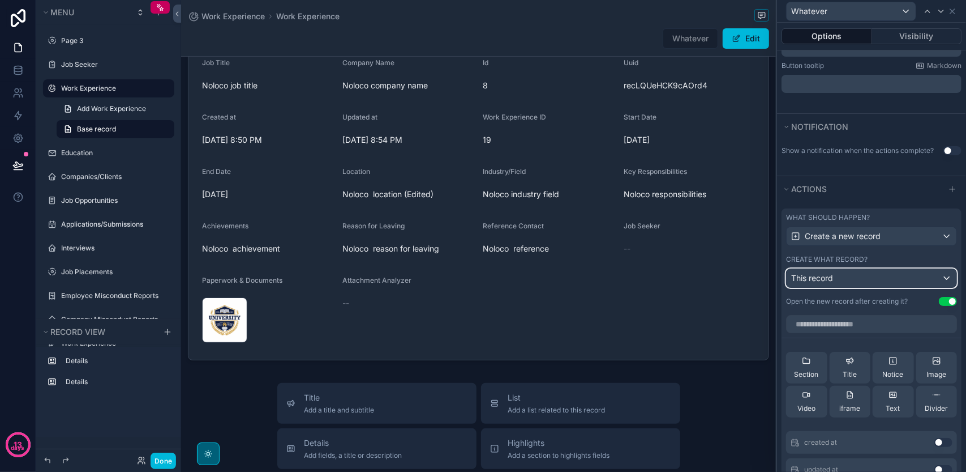
click at [860, 287] on div "This record" at bounding box center [872, 278] width 170 height 18
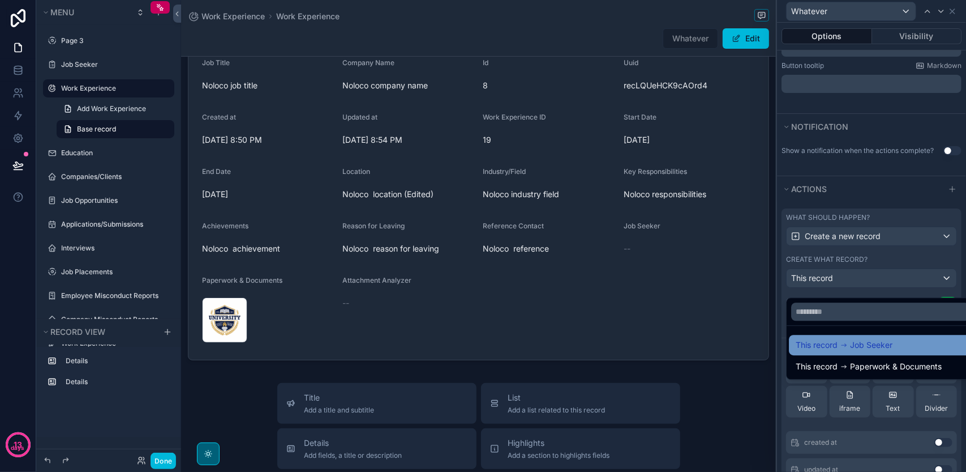
click at [822, 345] on span "This record" at bounding box center [817, 345] width 42 height 14
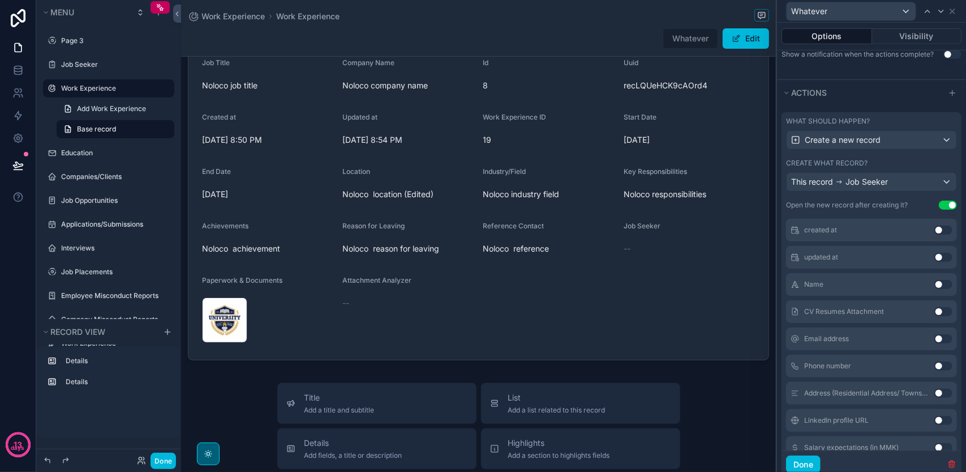
scroll to position [113, 0]
click at [935, 289] on button "Use setting" at bounding box center [944, 286] width 18 height 9
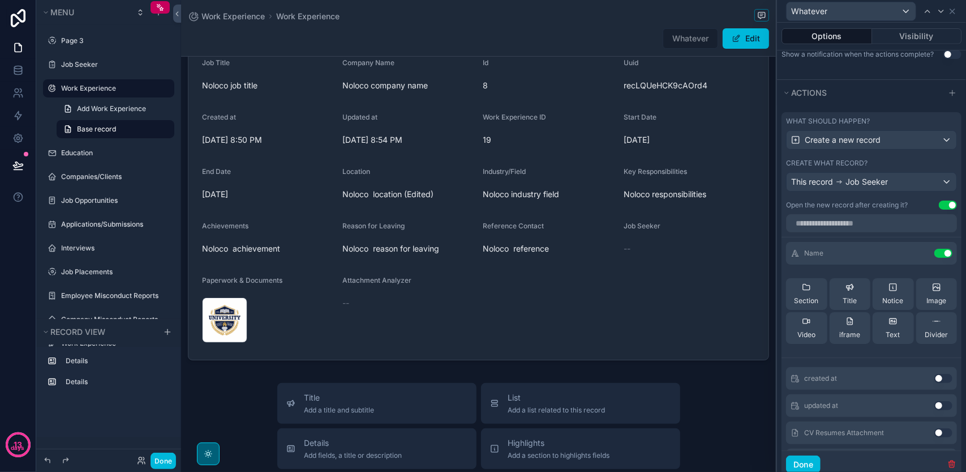
scroll to position [0, 0]
click at [168, 462] on button "Done" at bounding box center [163, 460] width 25 height 16
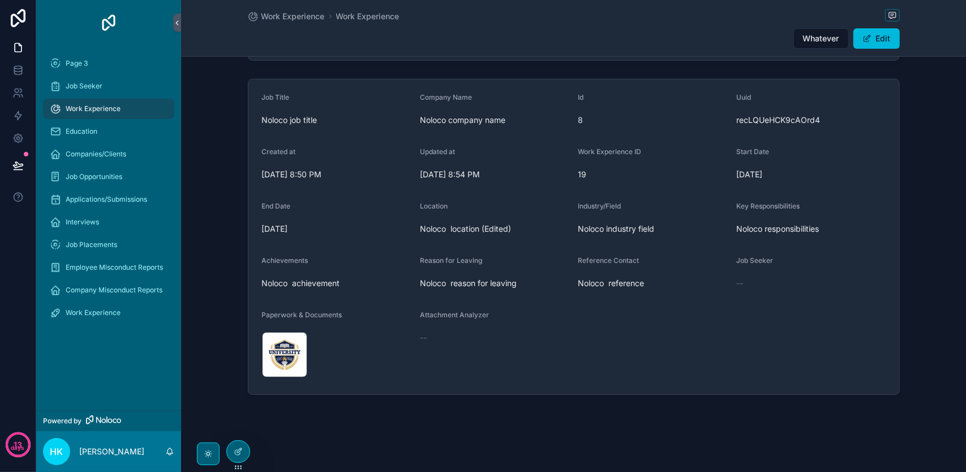
scroll to position [78, 0]
click at [819, 31] on button "Whatever" at bounding box center [821, 38] width 55 height 20
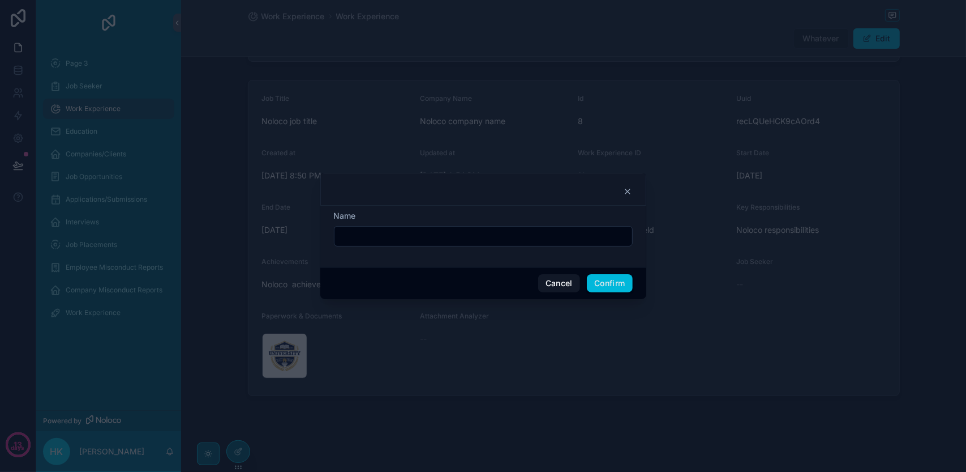
click at [557, 243] on input "text" at bounding box center [484, 236] width 298 height 16
type input "*********"
click at [624, 279] on button "Confirm" at bounding box center [609, 283] width 45 height 18
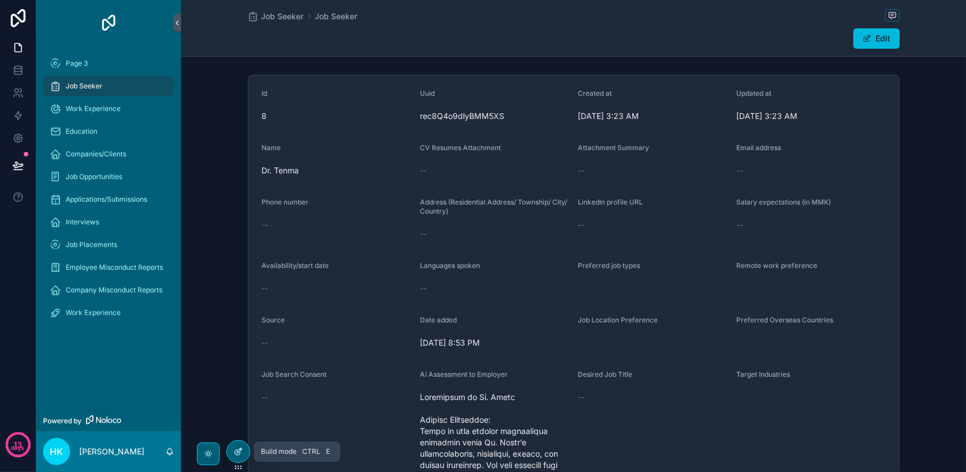
click at [236, 446] on div at bounding box center [238, 451] width 23 height 22
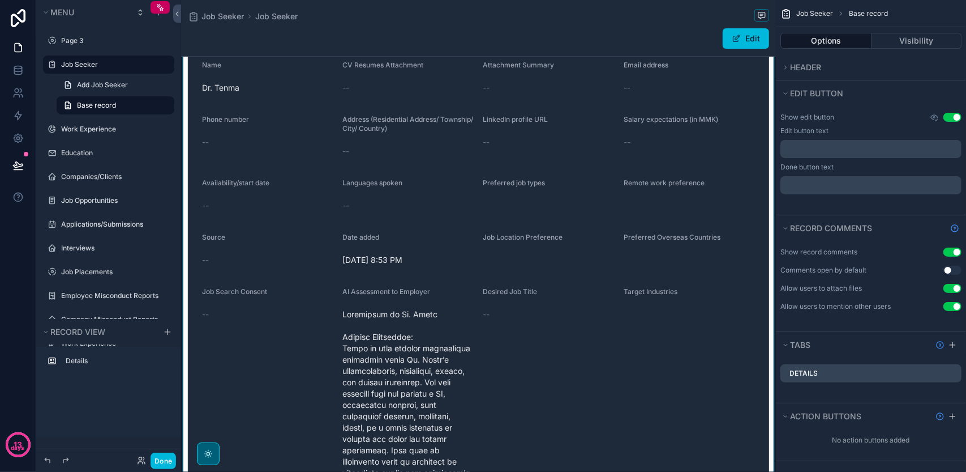
scroll to position [226, 0]
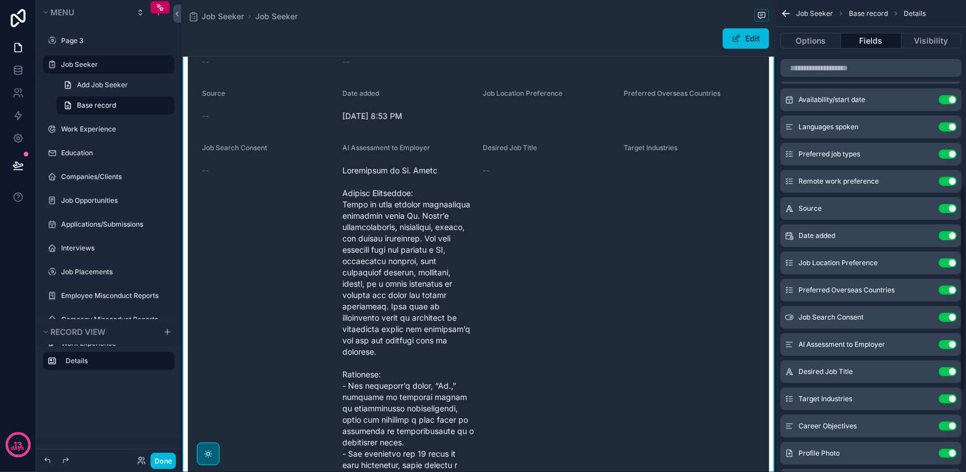
scroll to position [453, 0]
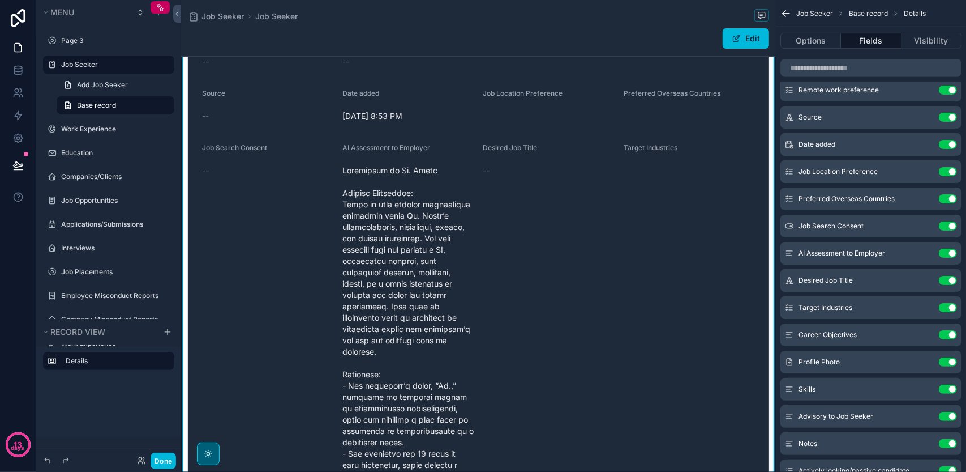
click at [947, 256] on button "Use setting" at bounding box center [948, 253] width 18 height 9
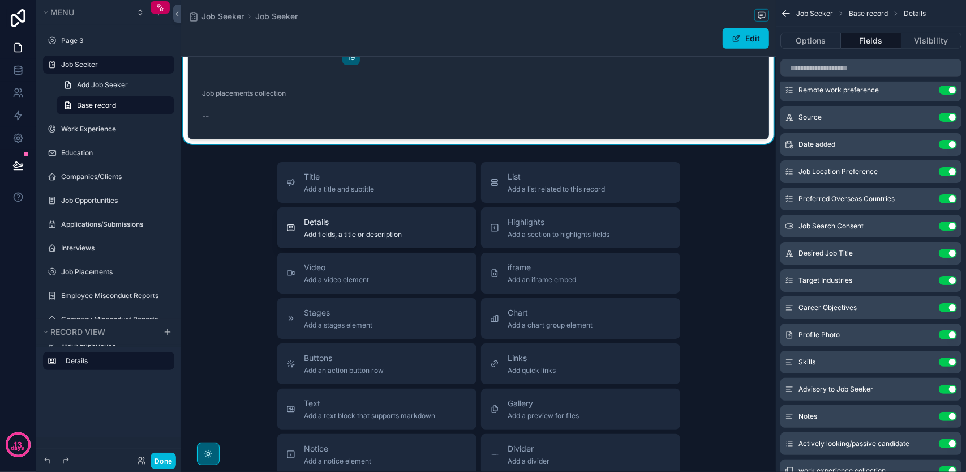
click at [428, 236] on div "Details Add fields, a title or description" at bounding box center [376, 227] width 181 height 23
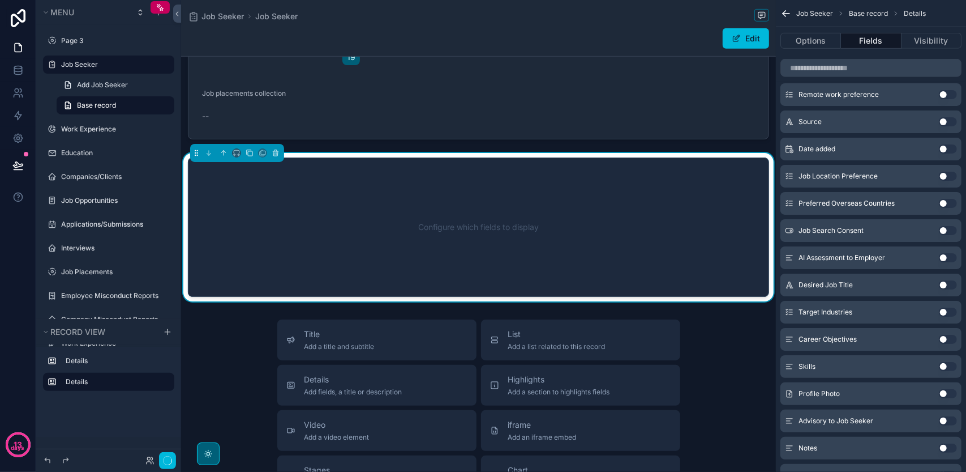
scroll to position [443, 0]
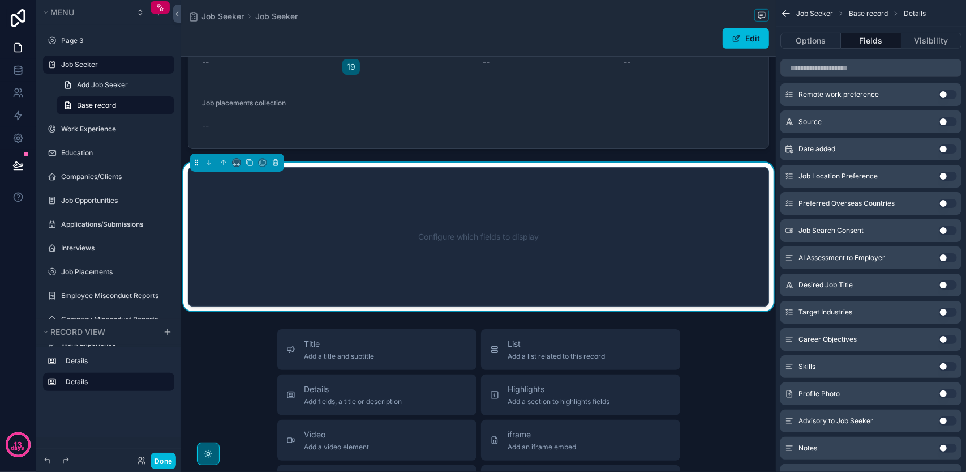
click at [946, 253] on button "Use setting" at bounding box center [948, 257] width 18 height 9
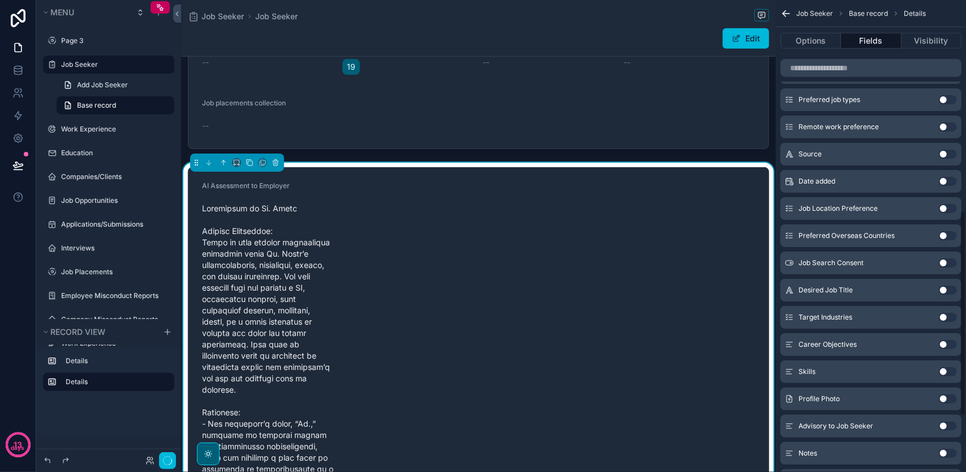
scroll to position [485, 0]
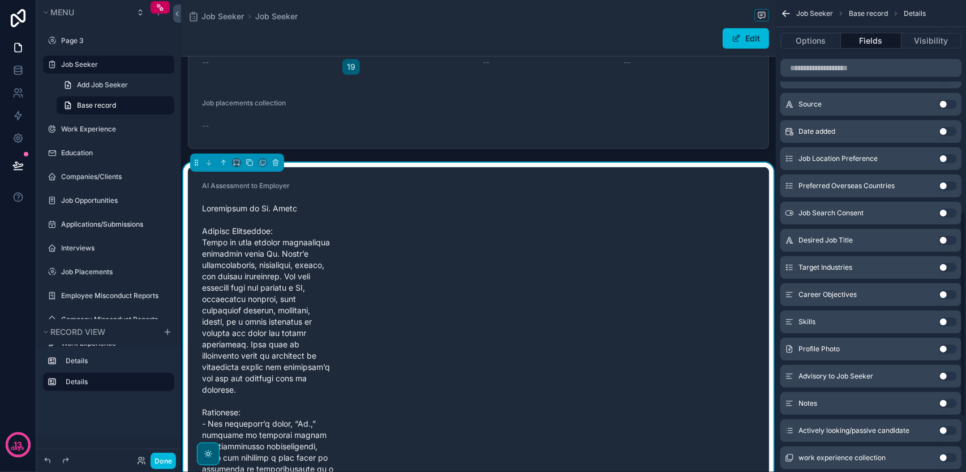
scroll to position [612, 0]
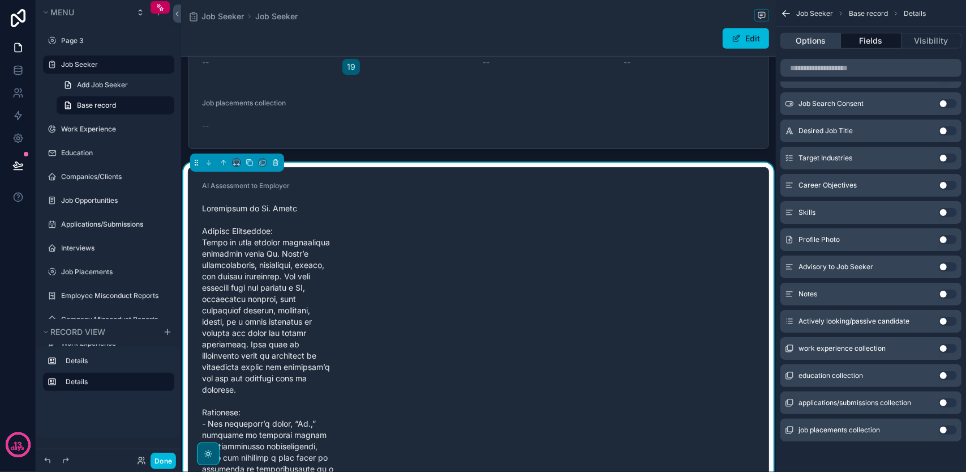
click at [823, 42] on button "Options" at bounding box center [811, 41] width 61 height 16
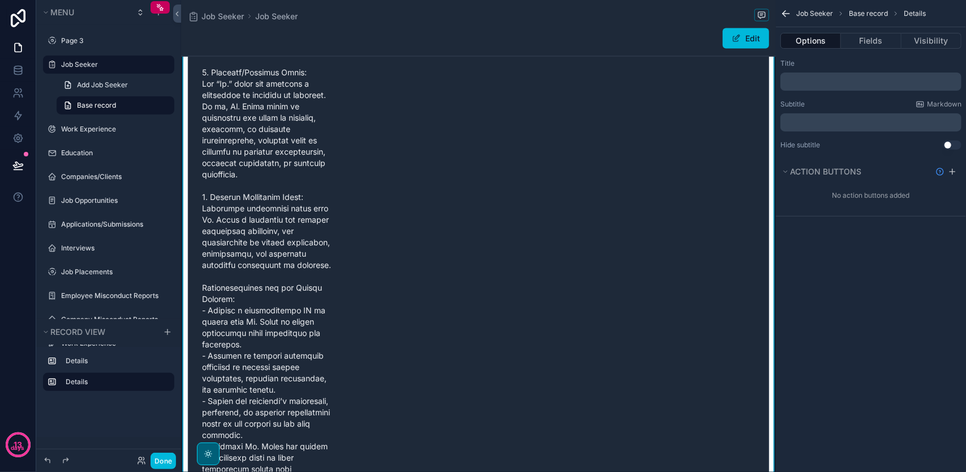
scroll to position [1123, 0]
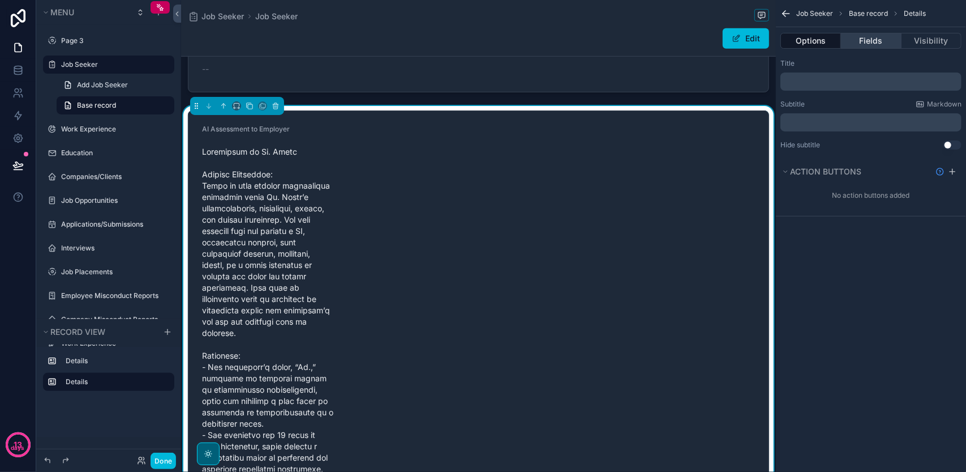
click at [858, 36] on button "Fields" at bounding box center [871, 41] width 60 height 16
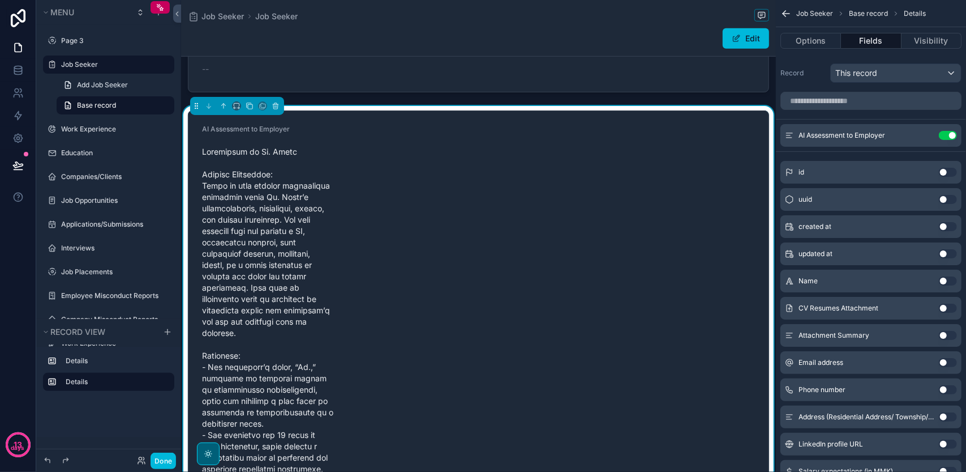
click at [0, 0] on button "scrollable content" at bounding box center [0, 0] width 0 height 0
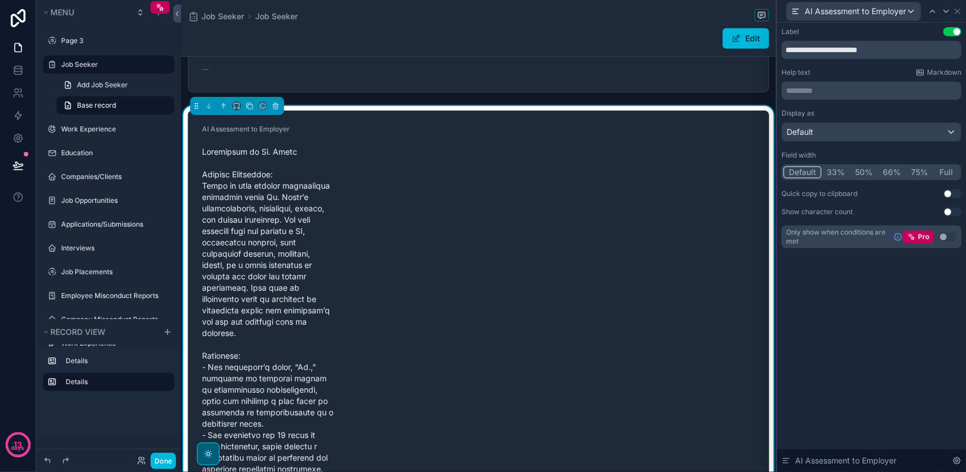
click at [941, 168] on button "Full" at bounding box center [947, 172] width 27 height 12
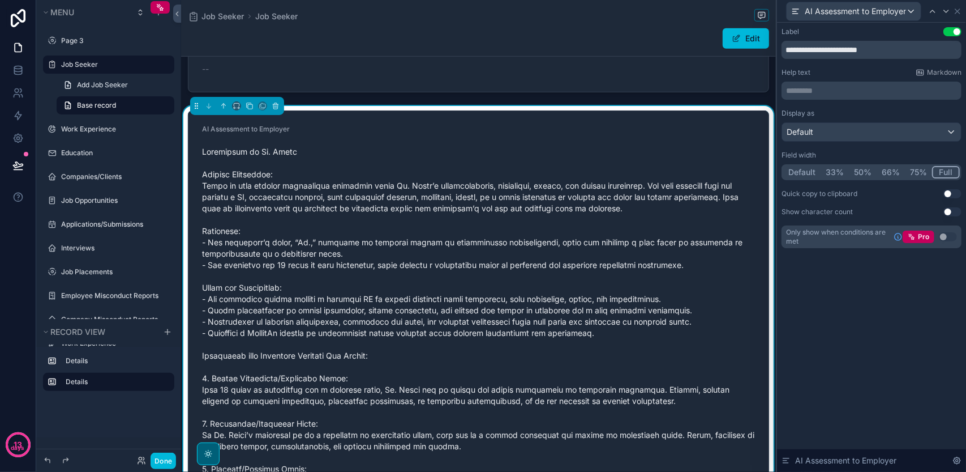
click at [726, 237] on span "scrollable content" at bounding box center [478, 406] width 553 height 521
click at [959, 7] on icon at bounding box center [957, 11] width 9 height 9
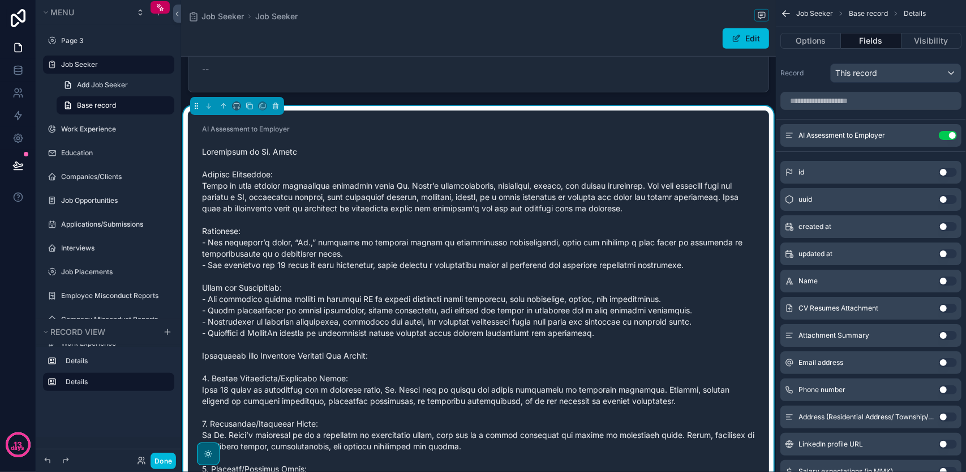
click at [782, 14] on icon "scrollable content" at bounding box center [786, 13] width 11 height 11
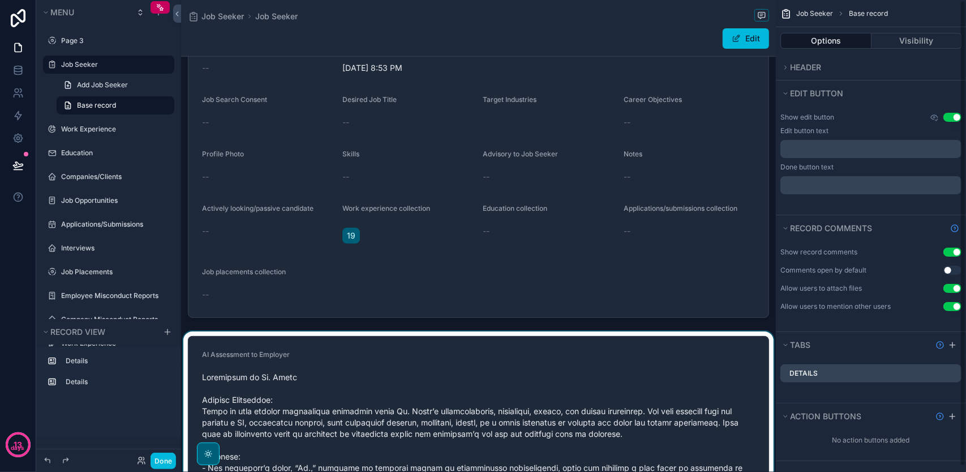
scroll to position [273, 0]
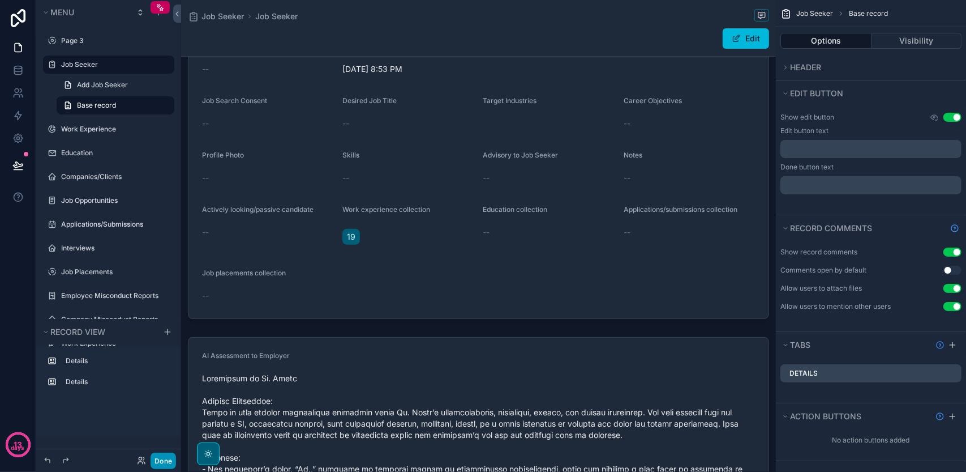
click at [165, 460] on button "Done" at bounding box center [163, 460] width 25 height 16
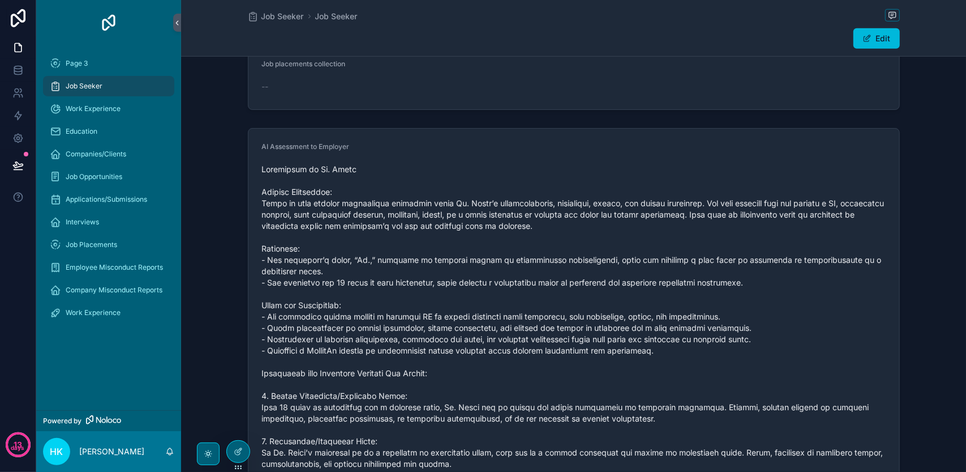
scroll to position [381, 0]
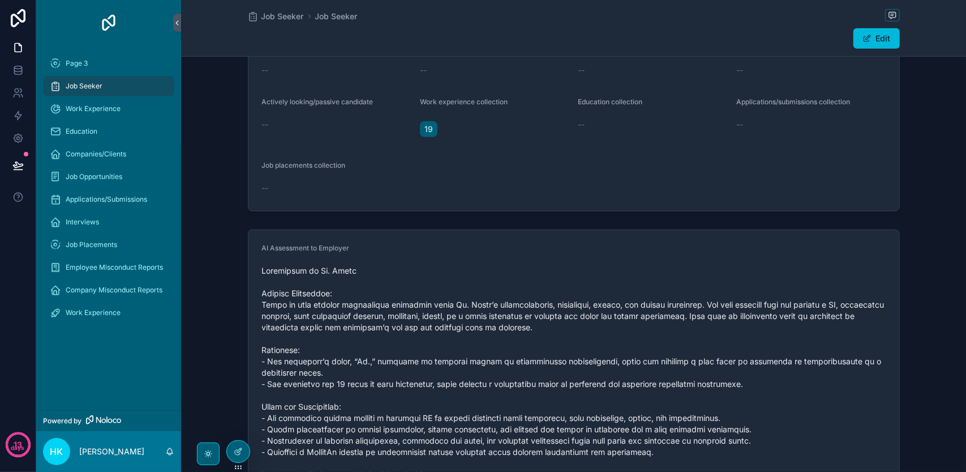
click at [147, 83] on div "Job Seeker" at bounding box center [109, 86] width 118 height 18
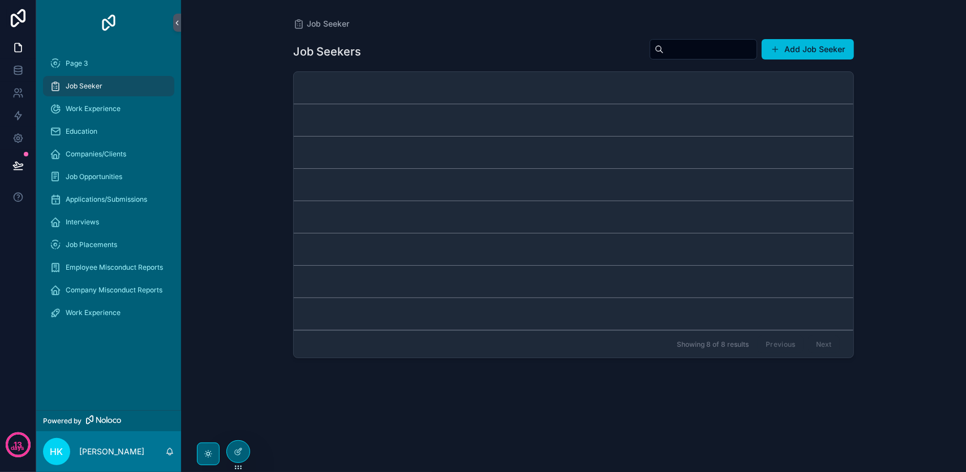
drag, startPoint x: 671, startPoint y: 334, endPoint x: 260, endPoint y: 336, distance: 411.0
click at [260, 336] on div "Job Seeker Job Seekers Add Job Seeker Showing 8 of 8 results Previous Next" at bounding box center [573, 236] width 785 height 472
click at [239, 450] on icon at bounding box center [238, 451] width 9 height 9
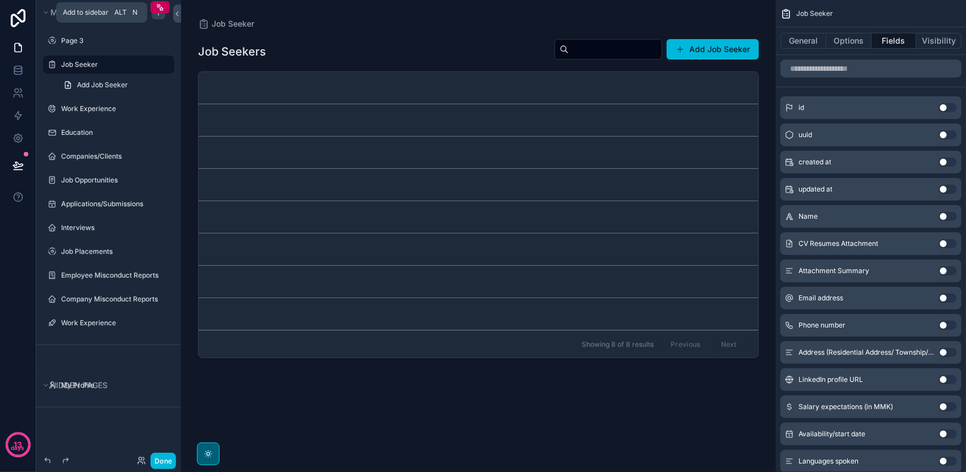
click at [160, 14] on icon "scrollable content" at bounding box center [158, 12] width 9 height 9
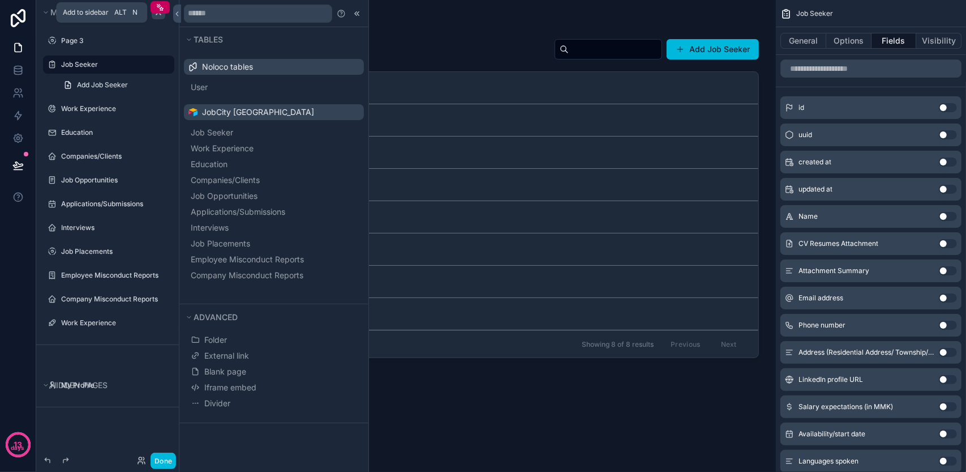
click at [161, 14] on icon "scrollable content" at bounding box center [158, 12] width 9 height 9
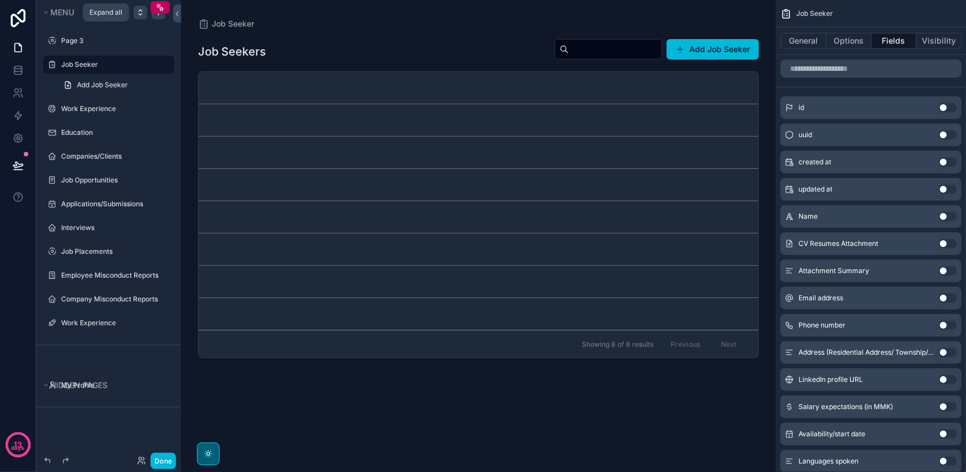
click at [141, 12] on icon "scrollable content" at bounding box center [140, 12] width 9 height 9
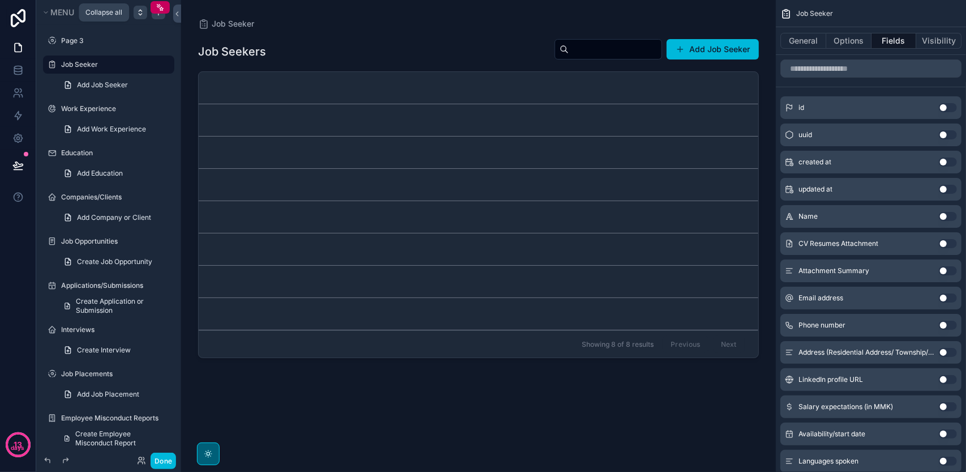
click at [141, 12] on icon "scrollable content" at bounding box center [140, 12] width 9 height 9
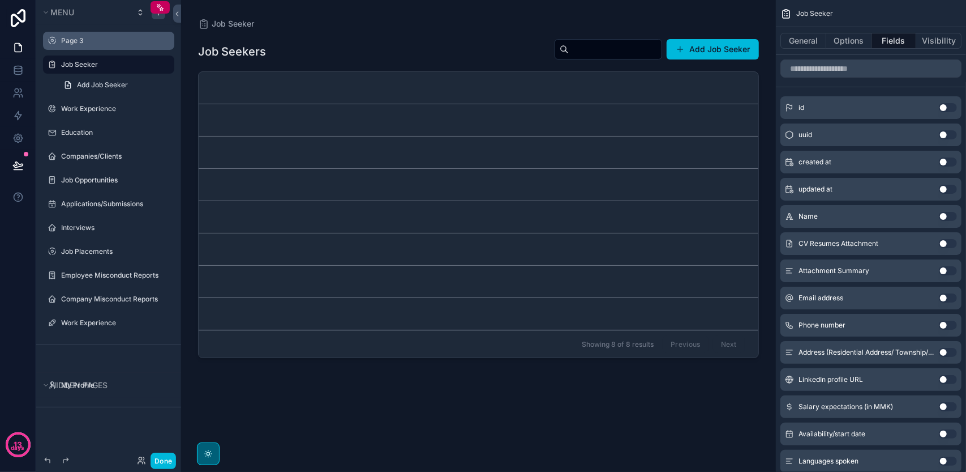
click at [0, 0] on icon "scrollable content" at bounding box center [0, 0] width 0 height 0
drag, startPoint x: 148, startPoint y: 348, endPoint x: 129, endPoint y: 332, distance: 25.0
click at [129, 332] on div "Work Experience" at bounding box center [108, 322] width 145 height 20
click at [154, 16] on icon "scrollable content" at bounding box center [158, 12] width 9 height 9
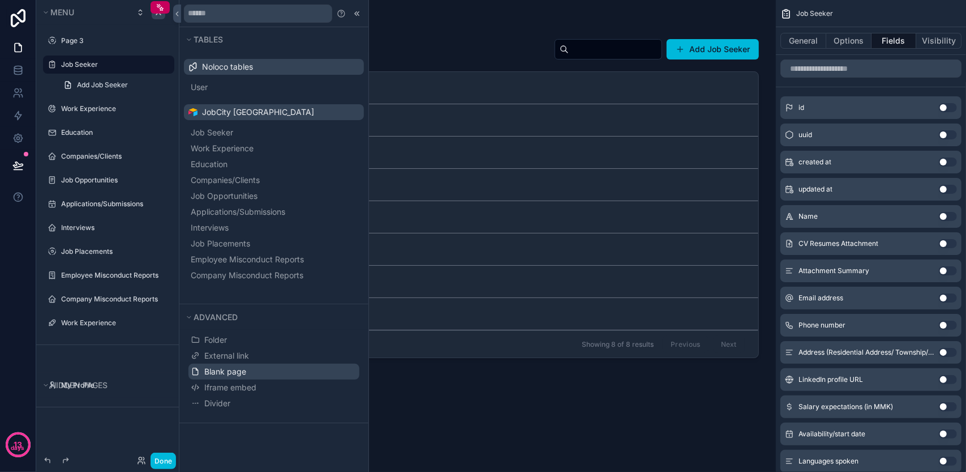
click at [259, 375] on button "Blank page" at bounding box center [274, 371] width 171 height 16
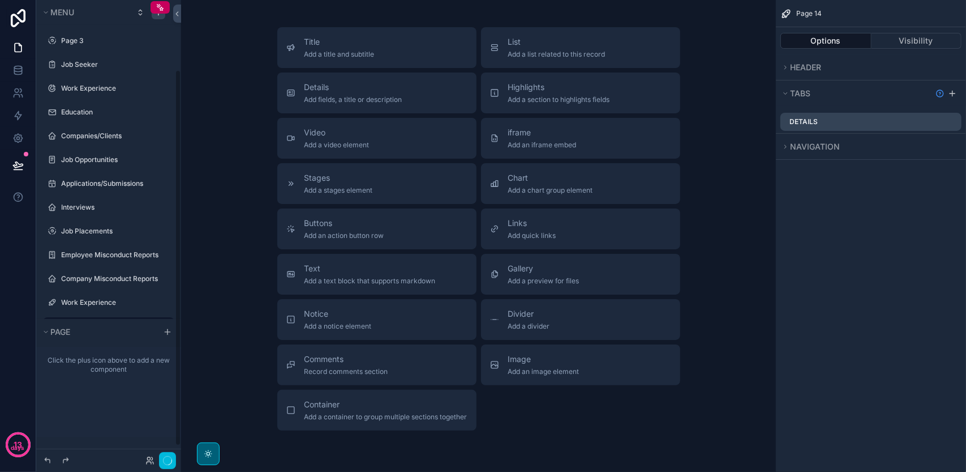
scroll to position [84, 0]
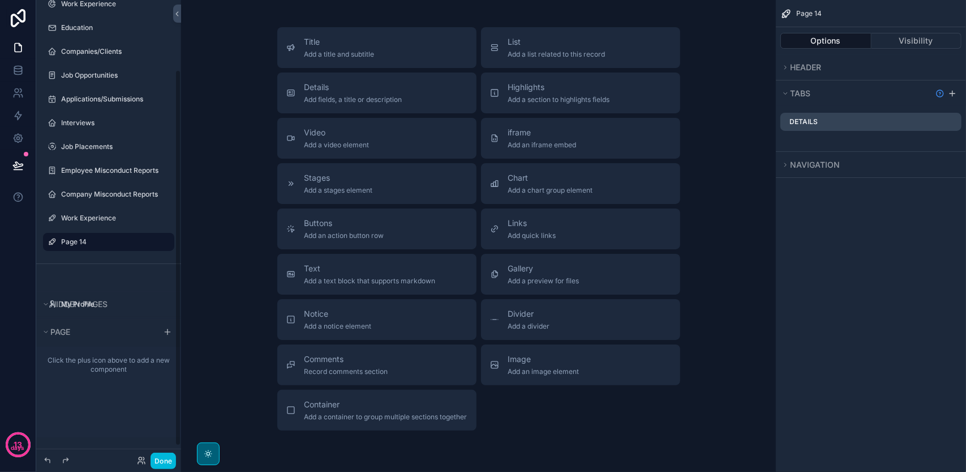
click at [115, 245] on label "Page 14" at bounding box center [114, 241] width 106 height 9
click at [0, 0] on icon "scrollable content" at bounding box center [0, 0] width 0 height 0
click at [166, 243] on icon "scrollable content" at bounding box center [165, 241] width 9 height 9
click at [213, 187] on div "Title Add a title and subtitle List Add a list related to this record Details A…" at bounding box center [478, 228] width 577 height 403
click at [505, 41] on div "List Add a list related to this record" at bounding box center [580, 47] width 181 height 23
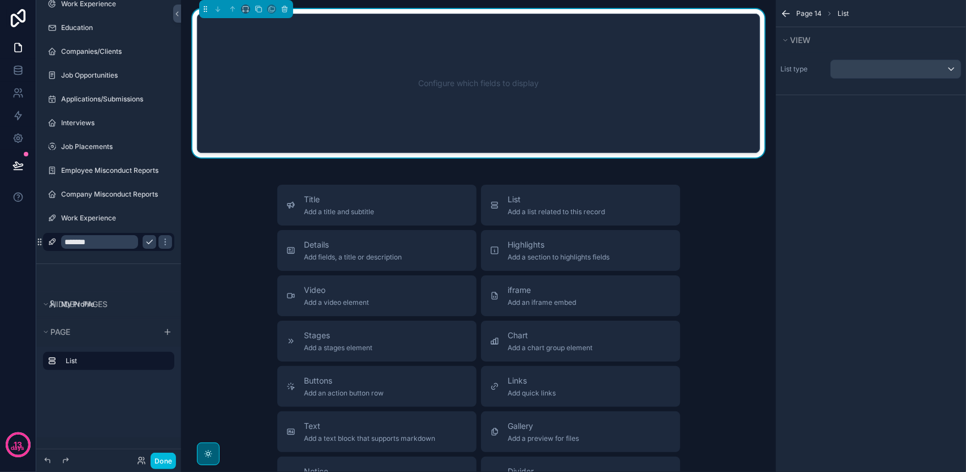
click at [473, 63] on div "Configure which fields to display" at bounding box center [479, 83] width 526 height 102
click at [856, 60] on div "scrollable content" at bounding box center [896, 69] width 130 height 18
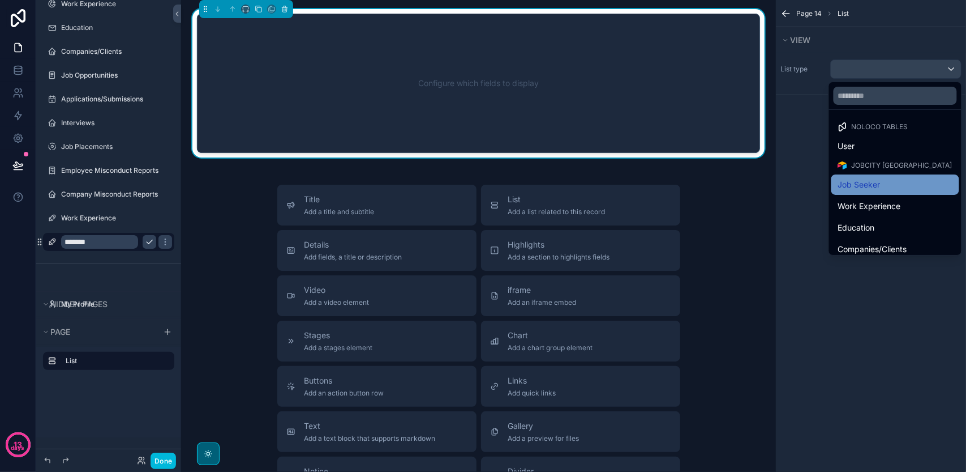
click at [864, 184] on span "Job Seeker" at bounding box center [859, 185] width 42 height 14
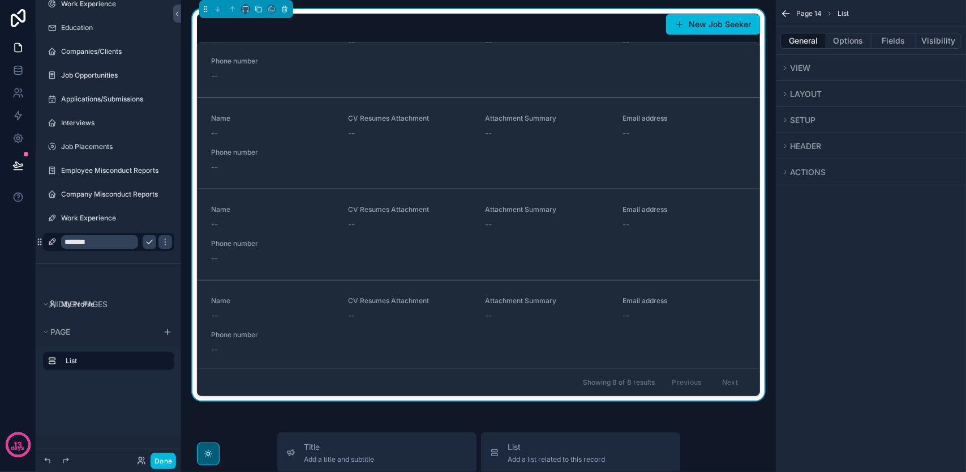
scroll to position [401, 0]
click at [171, 453] on button "Done" at bounding box center [163, 460] width 25 height 16
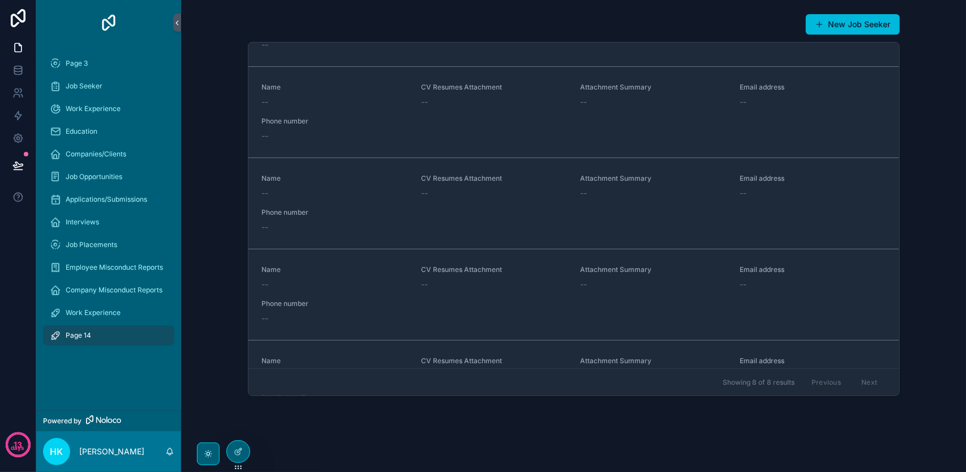
scroll to position [0, 0]
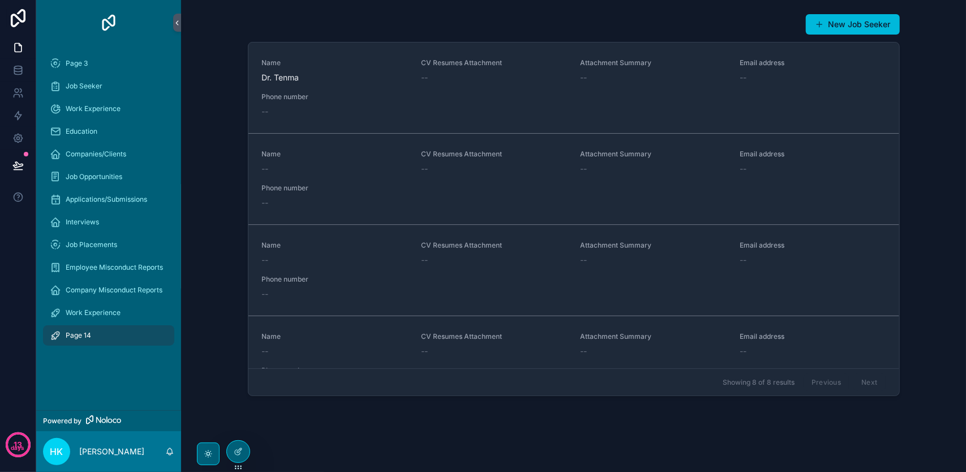
click at [324, 87] on div "Name Dr. Tenma CV Resumes Attachment -- Attachment Summary -- Email address -- …" at bounding box center [574, 87] width 624 height 59
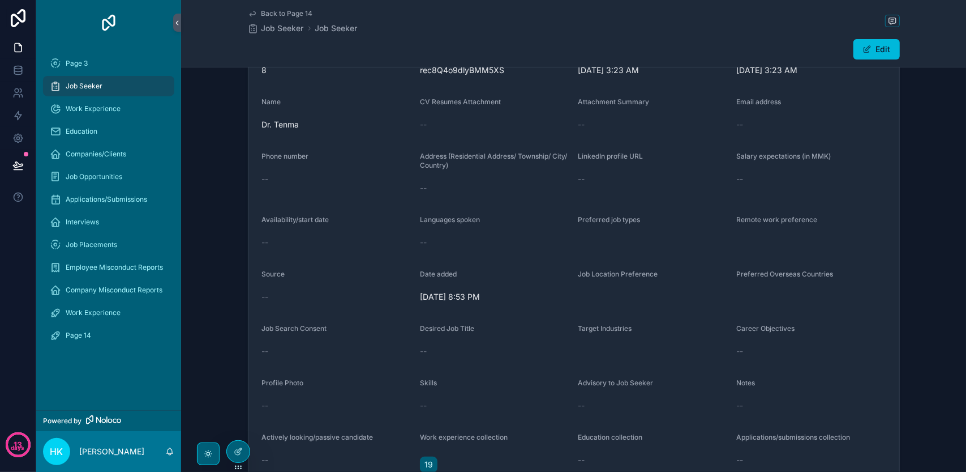
click at [277, 12] on span "Back to Page 14" at bounding box center [288, 13] width 52 height 9
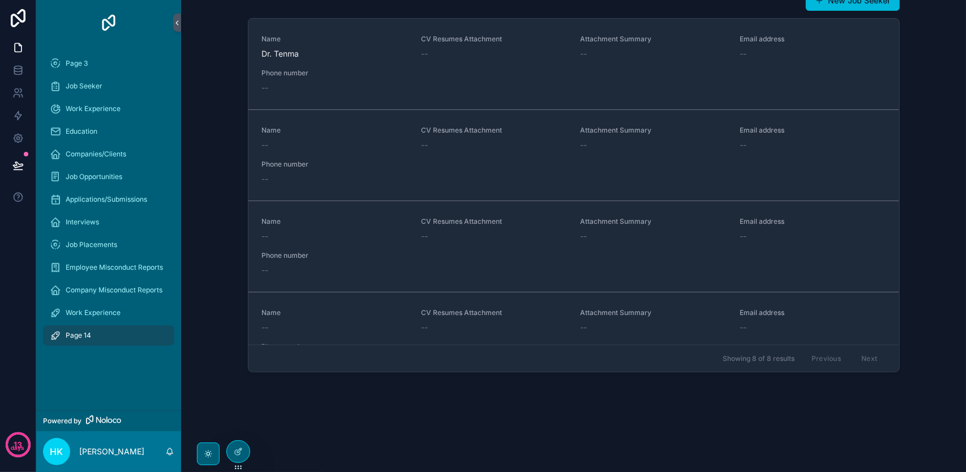
scroll to position [24, 0]
click at [302, 77] on span "Phone number" at bounding box center [335, 72] width 146 height 9
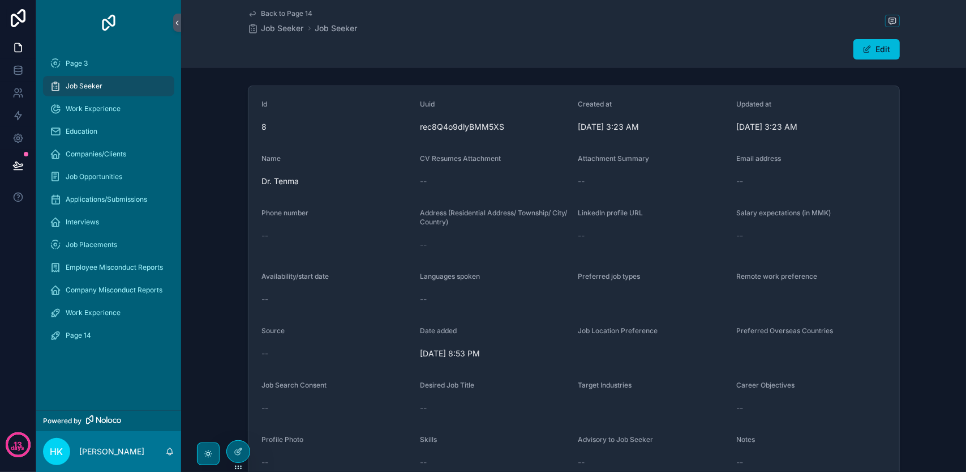
click at [270, 12] on span "Back to Page 14" at bounding box center [288, 13] width 52 height 9
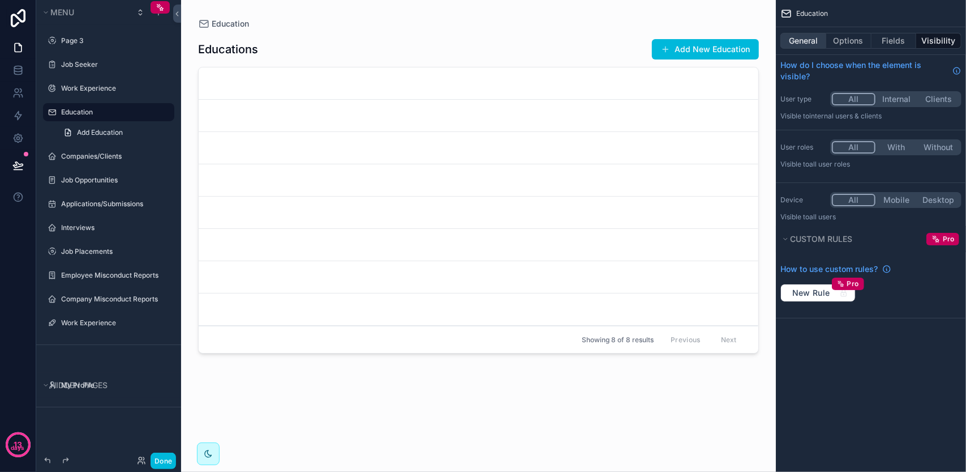
click at [802, 41] on button "General" at bounding box center [804, 41] width 46 height 16
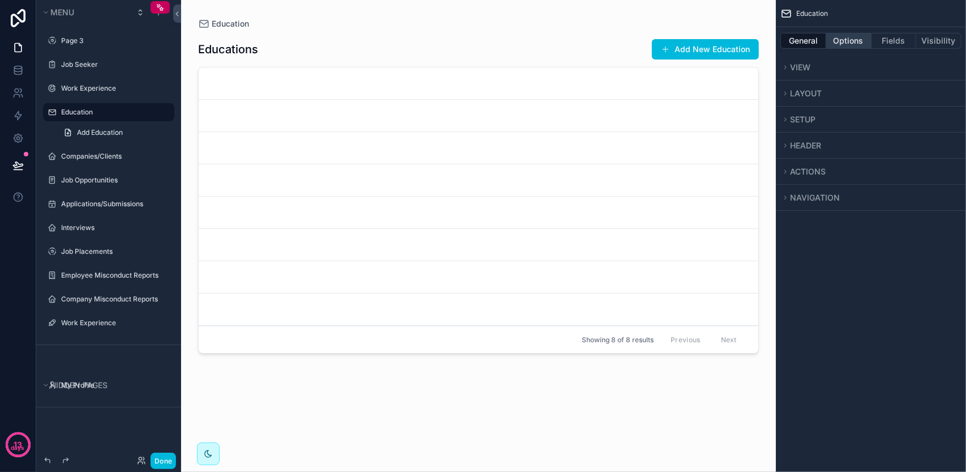
click at [841, 36] on button "Options" at bounding box center [849, 41] width 45 height 16
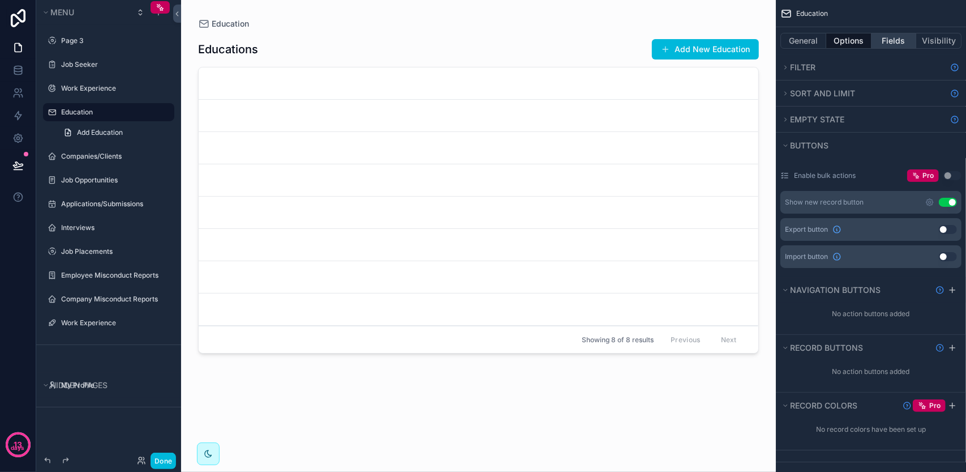
click at [890, 37] on button "Fields" at bounding box center [894, 41] width 45 height 16
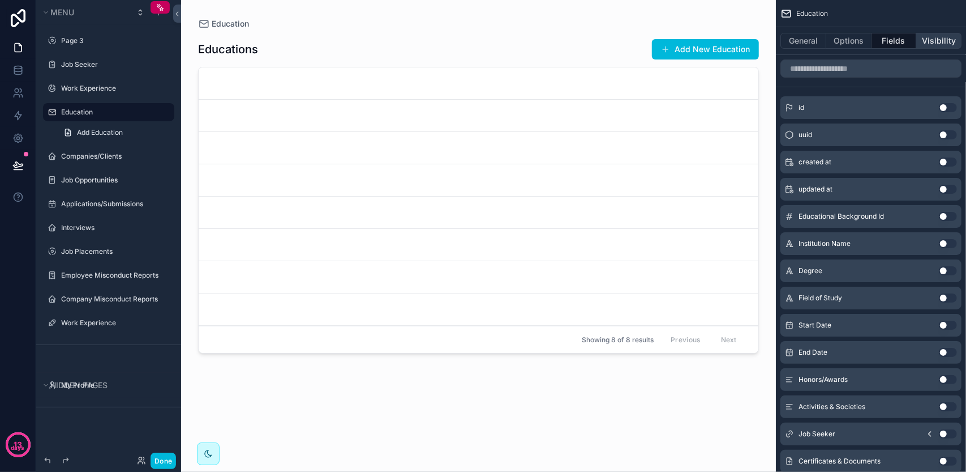
click at [928, 36] on button "Visibility" at bounding box center [939, 41] width 45 height 16
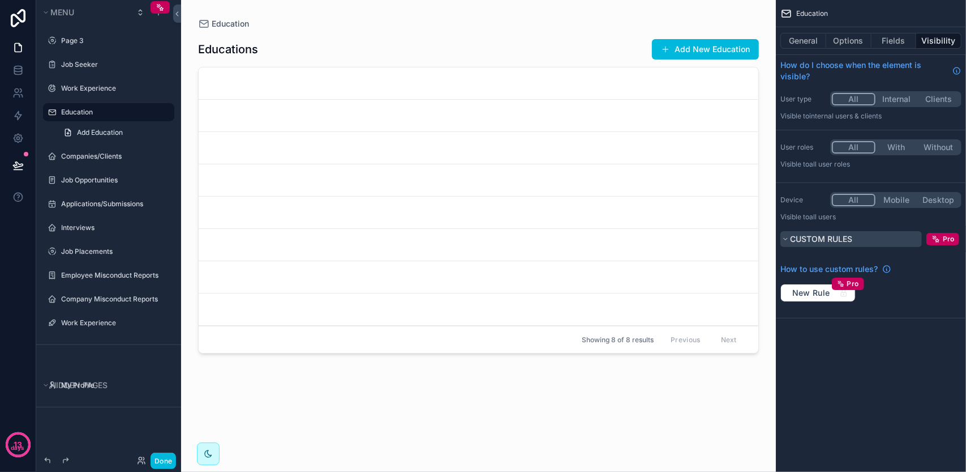
click at [845, 233] on span "Custom rules" at bounding box center [821, 238] width 62 height 11
click at [884, 267] on icon "scrollable content" at bounding box center [887, 268] width 9 height 9
click at [100, 114] on label "Education" at bounding box center [114, 112] width 106 height 9
drag, startPoint x: 108, startPoint y: 83, endPoint x: 109, endPoint y: 75, distance: 8.5
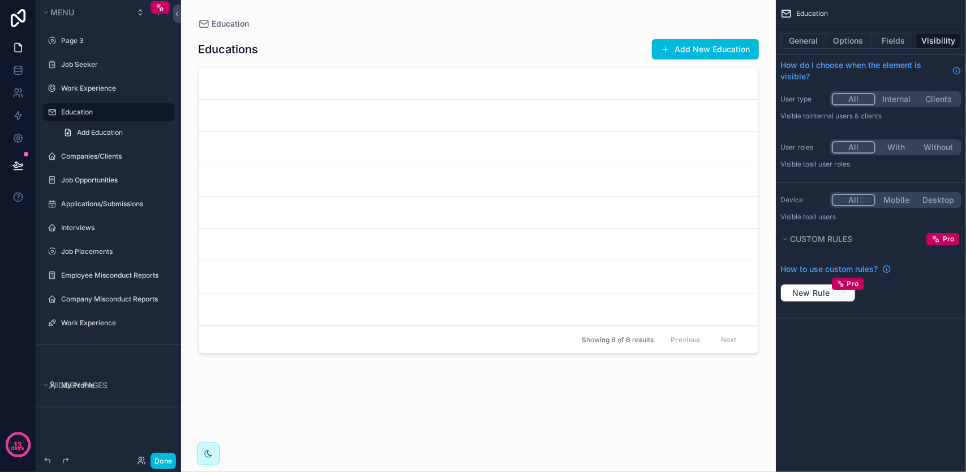
click at [109, 84] on label "Work Experience" at bounding box center [114, 88] width 106 height 9
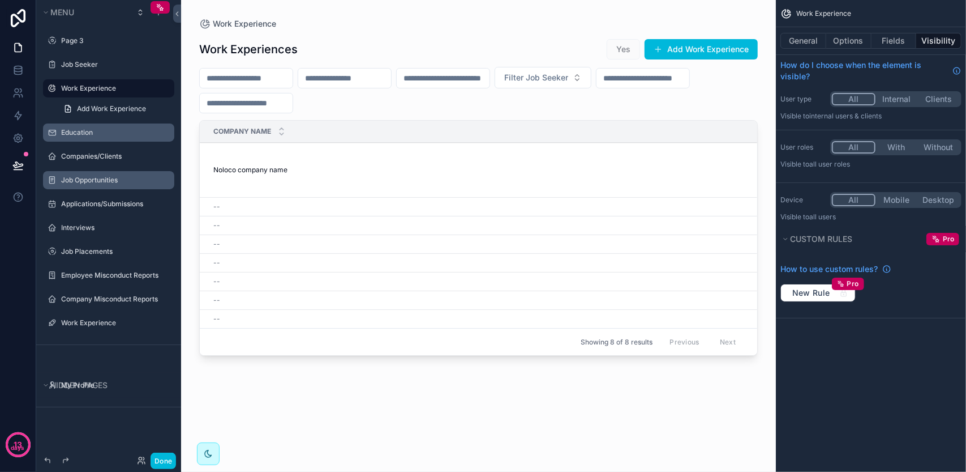
click at [88, 178] on label "Job Opportunities" at bounding box center [114, 179] width 106 height 9
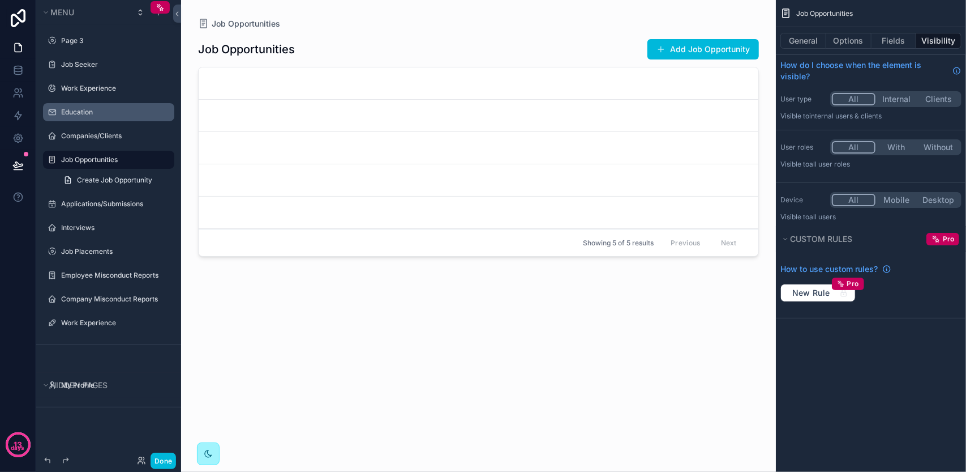
click at [209, 451] on icon "scrollable content" at bounding box center [208, 453] width 9 height 9
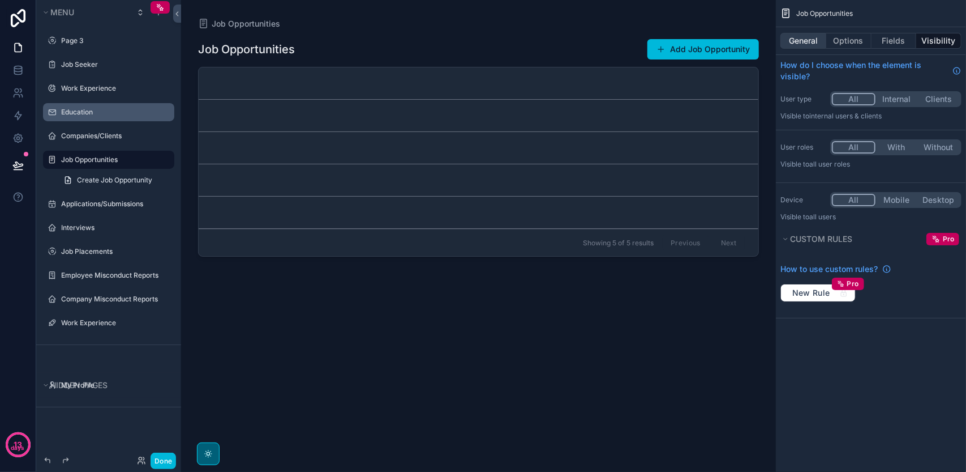
click at [819, 41] on button "General" at bounding box center [804, 41] width 46 height 16
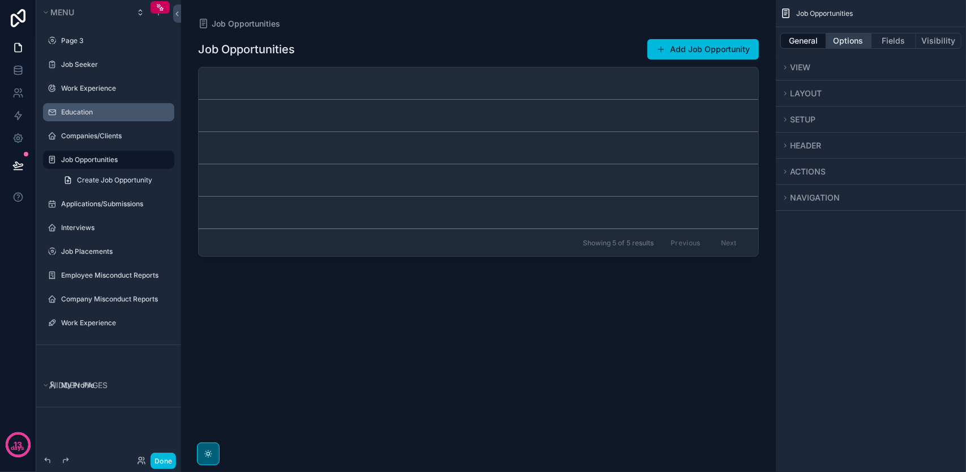
click at [843, 38] on button "Options" at bounding box center [849, 41] width 45 height 16
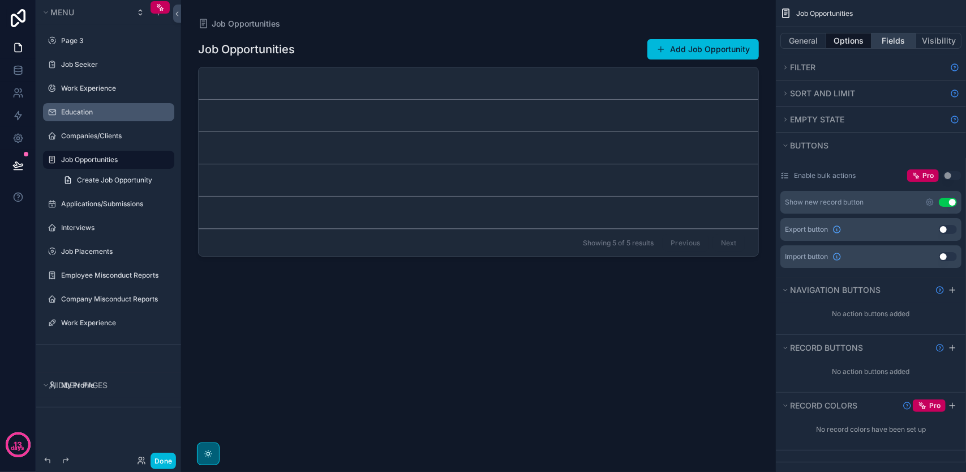
click at [885, 36] on button "Fields" at bounding box center [894, 41] width 45 height 16
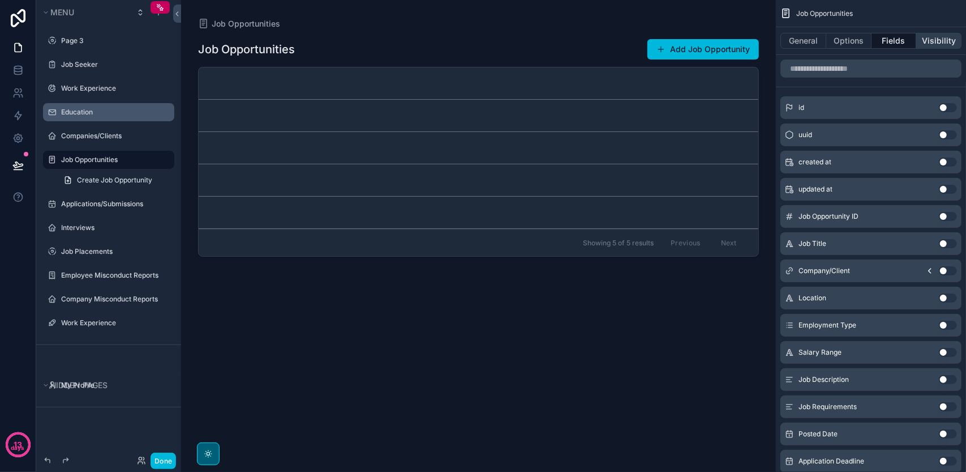
click at [930, 36] on button "Visibility" at bounding box center [939, 41] width 45 height 16
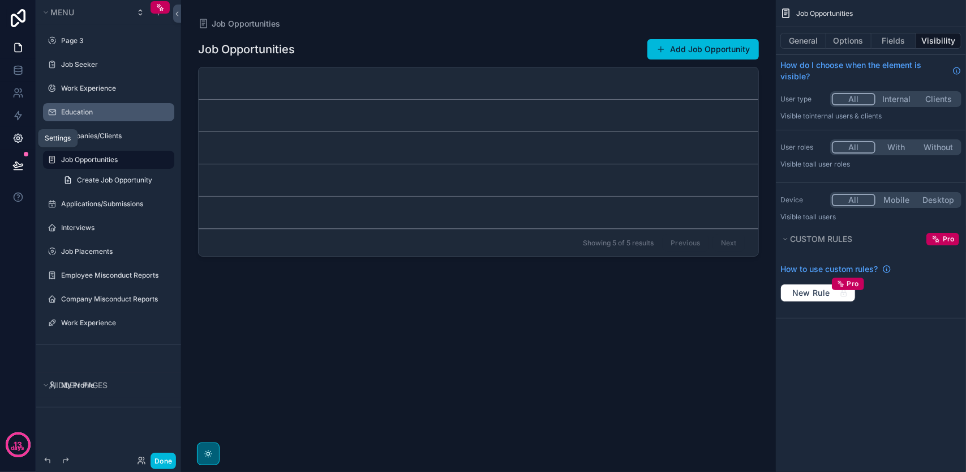
click at [19, 131] on link at bounding box center [18, 138] width 36 height 23
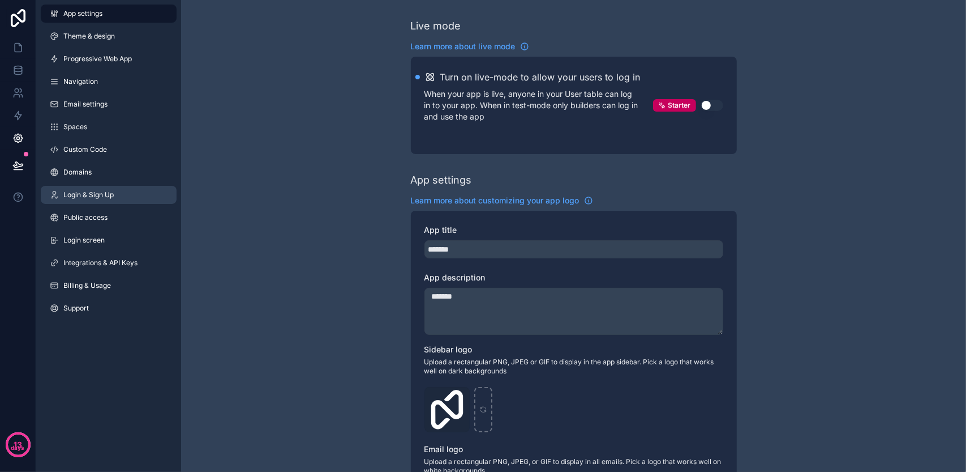
click at [99, 192] on span "Login & Sign Up" at bounding box center [88, 194] width 50 height 9
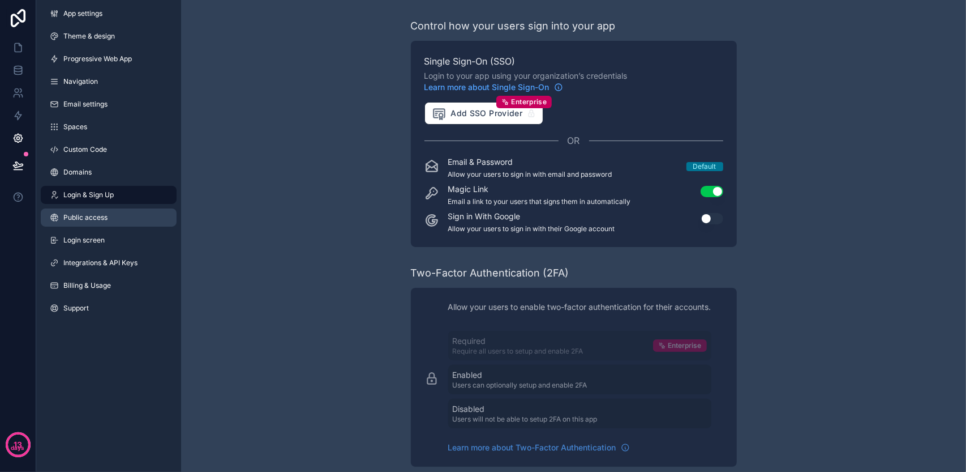
click at [100, 211] on link "Public access" at bounding box center [109, 217] width 136 height 18
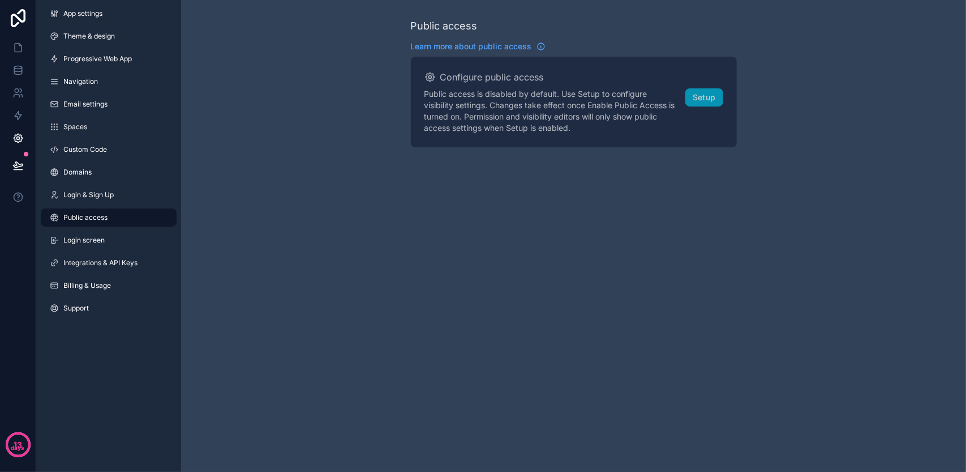
click at [0, 0] on link "Compare our plans and view your usage" at bounding box center [0, 0] width 0 height 0
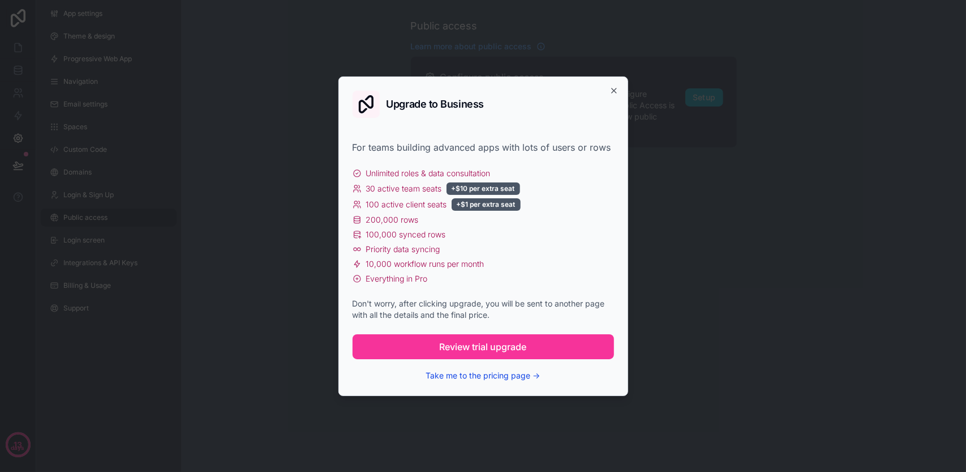
click at [503, 374] on button "Take me to the pricing page →" at bounding box center [483, 375] width 114 height 11
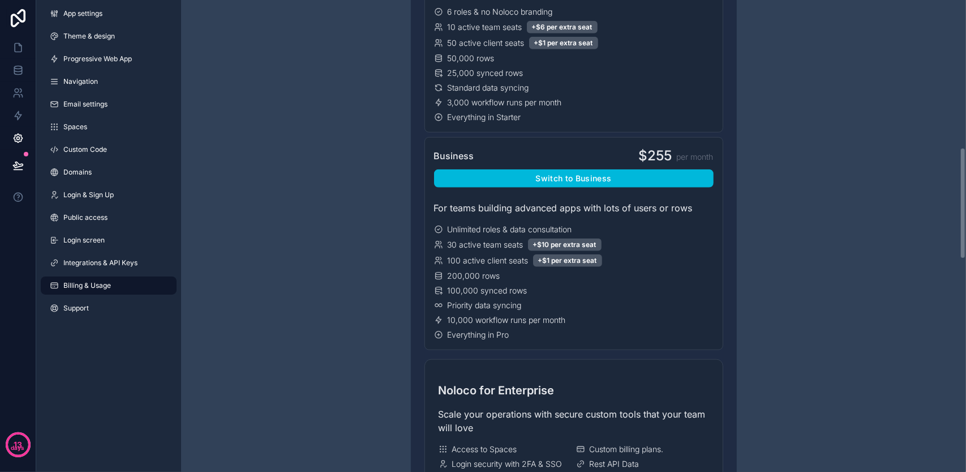
scroll to position [623, 0]
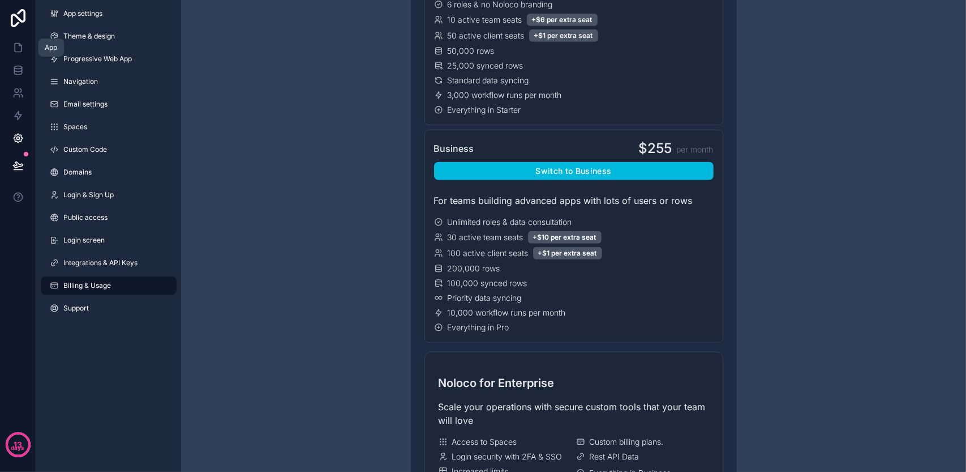
drag, startPoint x: 24, startPoint y: 40, endPoint x: 63, endPoint y: 48, distance: 39.9
click at [24, 40] on link at bounding box center [18, 47] width 36 height 23
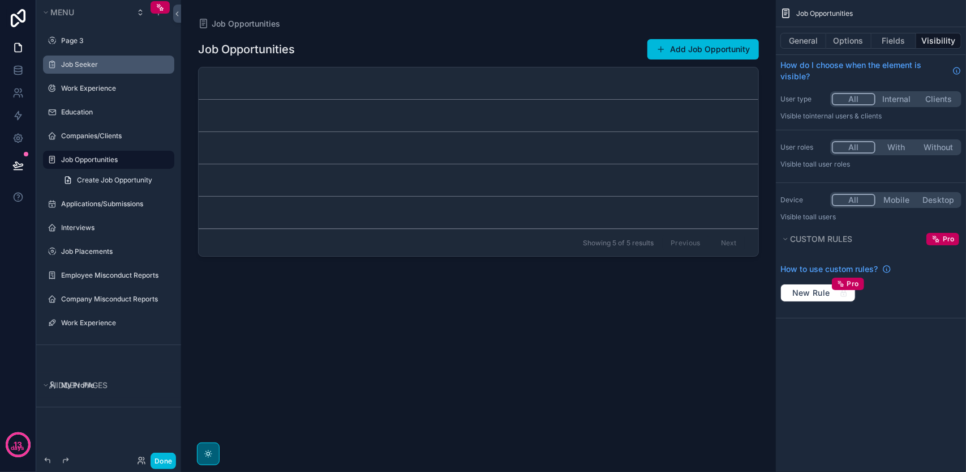
click at [106, 66] on label "Job Seeker" at bounding box center [114, 64] width 106 height 9
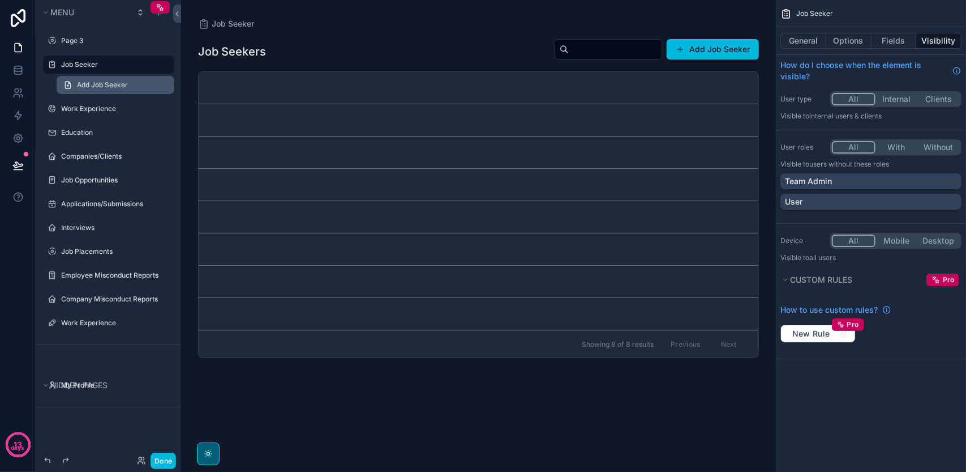
click at [117, 85] on span "Add Job Seeker" at bounding box center [102, 84] width 51 height 9
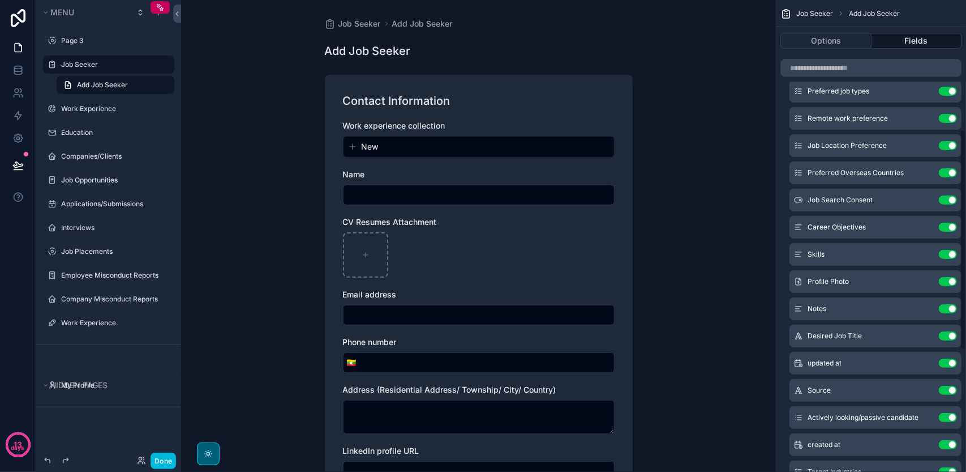
scroll to position [27, 0]
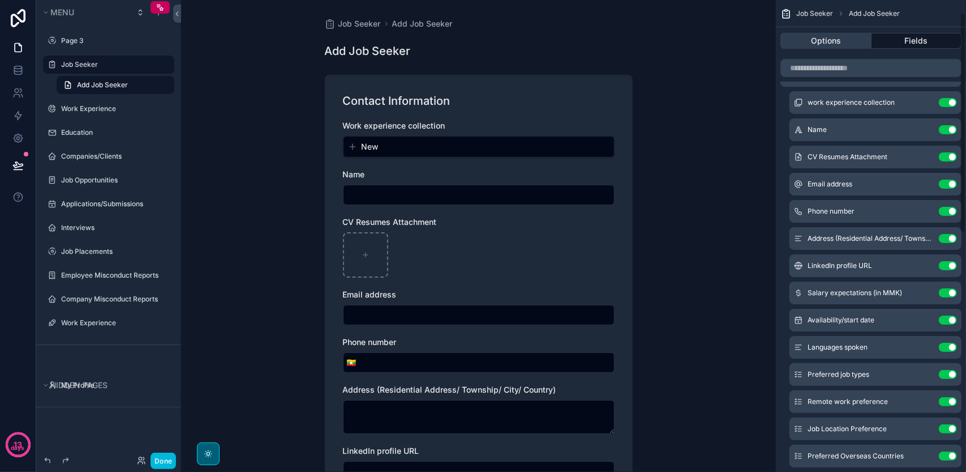
click at [818, 40] on button "Options" at bounding box center [826, 41] width 91 height 16
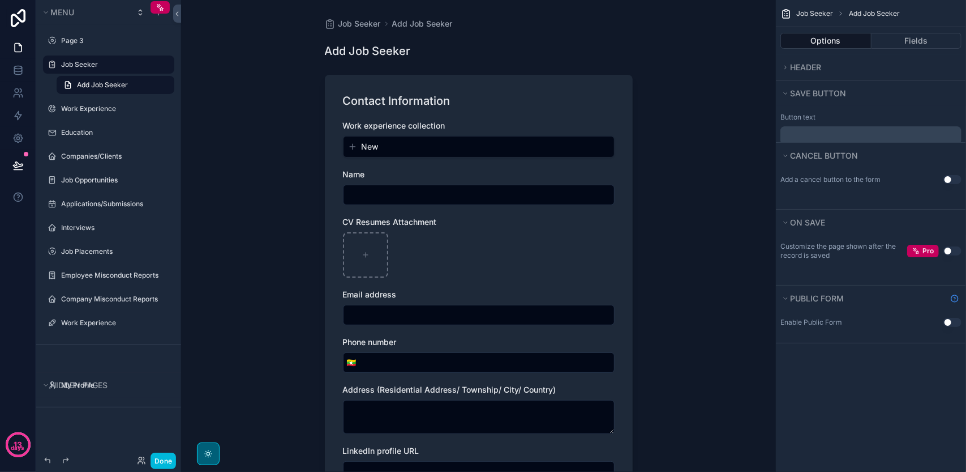
scroll to position [0, 0]
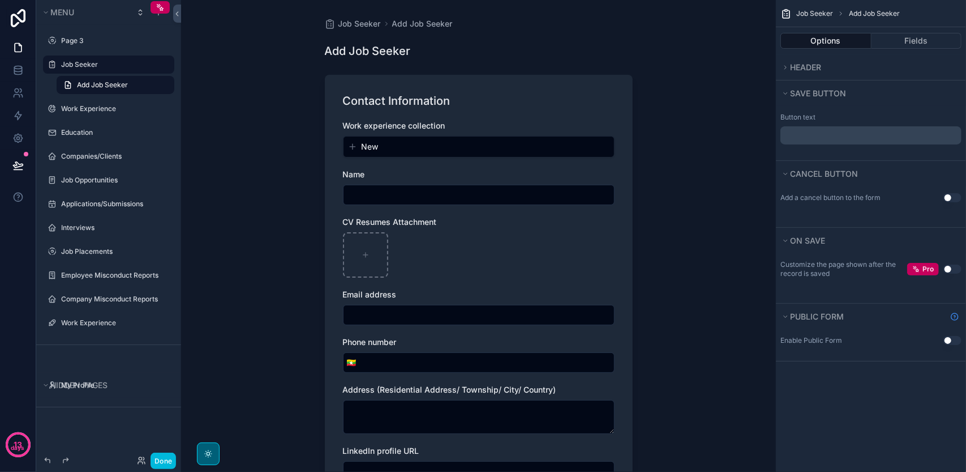
click at [949, 336] on button "Use setting" at bounding box center [953, 340] width 18 height 9
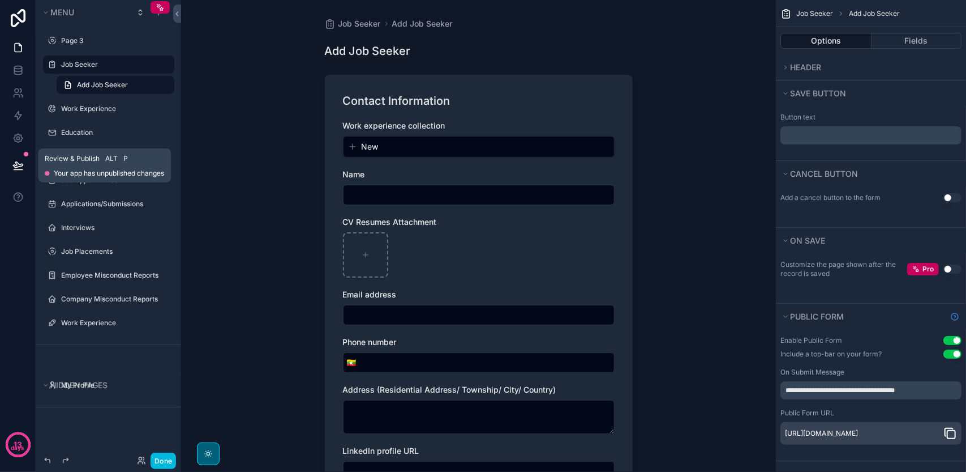
click at [25, 161] on button at bounding box center [18, 165] width 25 height 32
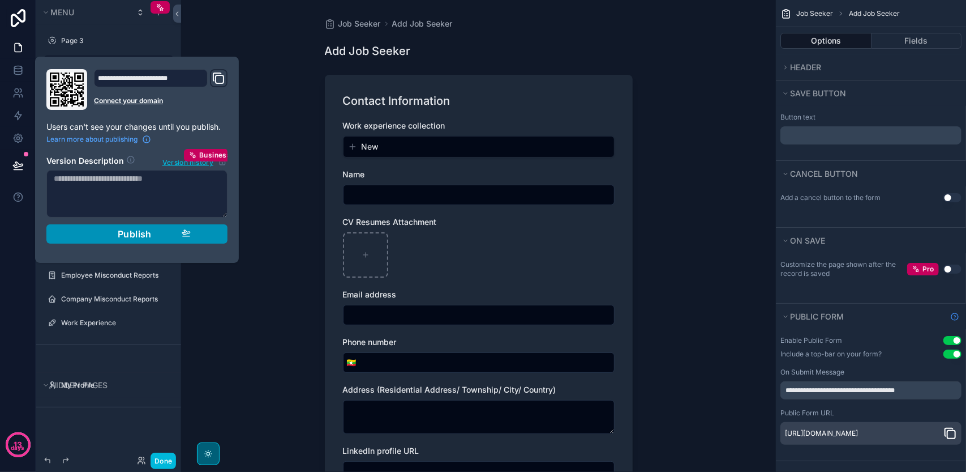
click at [176, 232] on div "Publish" at bounding box center [137, 233] width 108 height 11
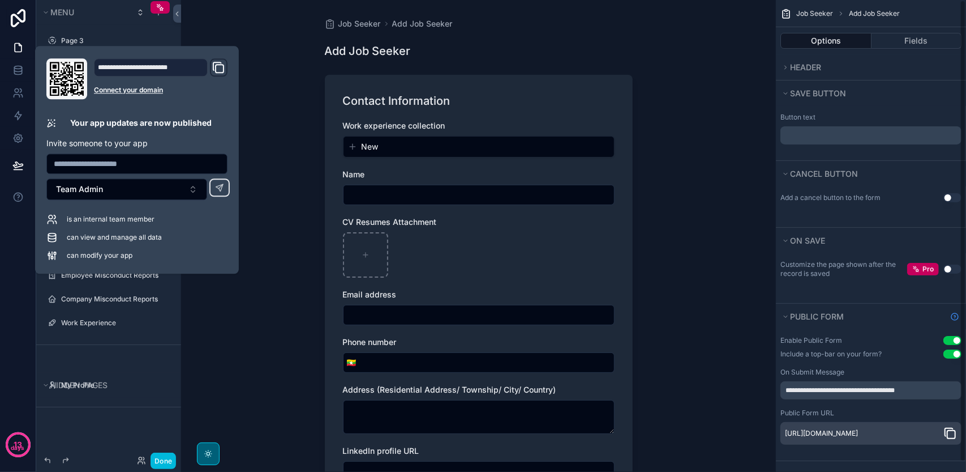
click at [948, 427] on icon "scrollable content" at bounding box center [951, 433] width 14 height 14
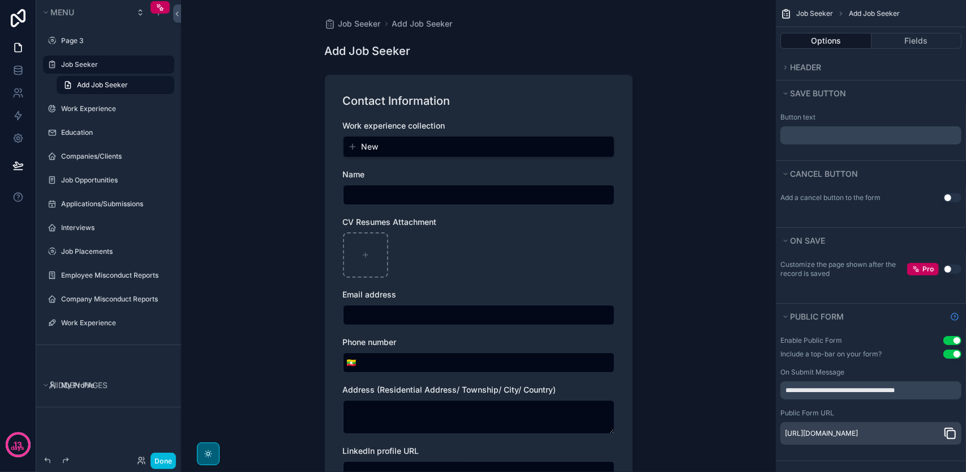
click at [109, 63] on label "Job Seeker" at bounding box center [114, 64] width 106 height 9
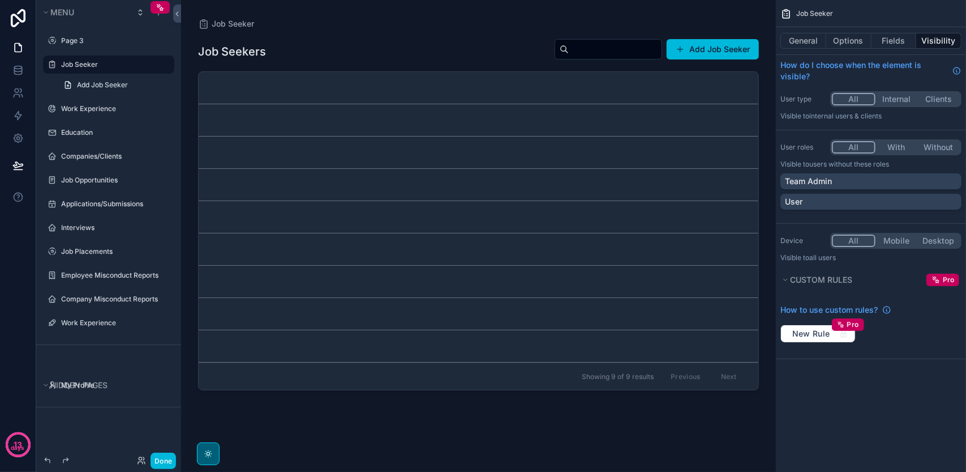
drag, startPoint x: 530, startPoint y: 242, endPoint x: 204, endPoint y: 305, distance: 332.2
click at [204, 305] on div "scrollable content" at bounding box center [478, 229] width 579 height 458
click at [99, 62] on label "Job Seeker" at bounding box center [114, 64] width 106 height 9
click at [177, 456] on div "Done" at bounding box center [108, 460] width 145 height 23
click at [168, 460] on button "Done" at bounding box center [163, 460] width 25 height 16
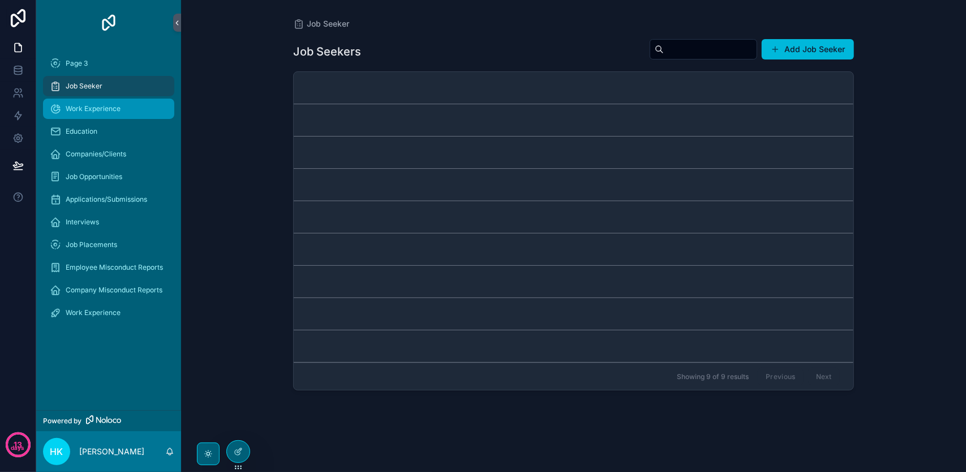
click at [89, 102] on div "Work Experience" at bounding box center [109, 109] width 118 height 18
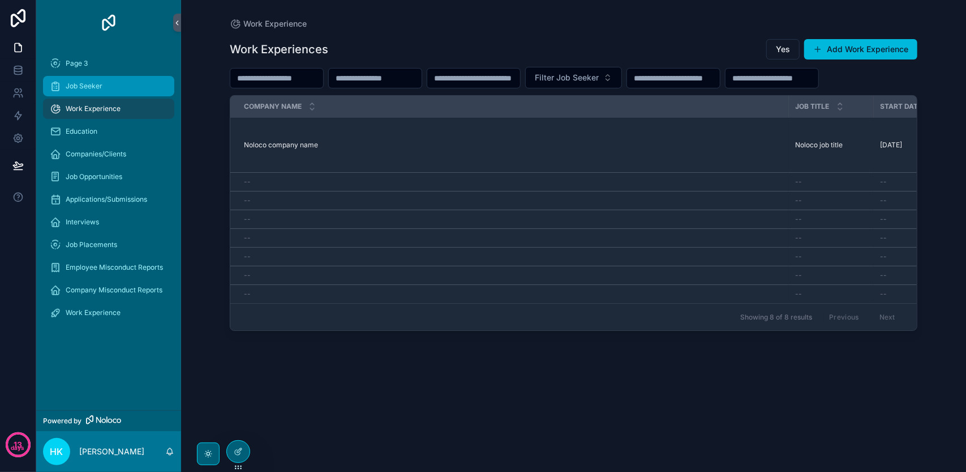
click at [94, 91] on div "Job Seeker" at bounding box center [109, 86] width 118 height 18
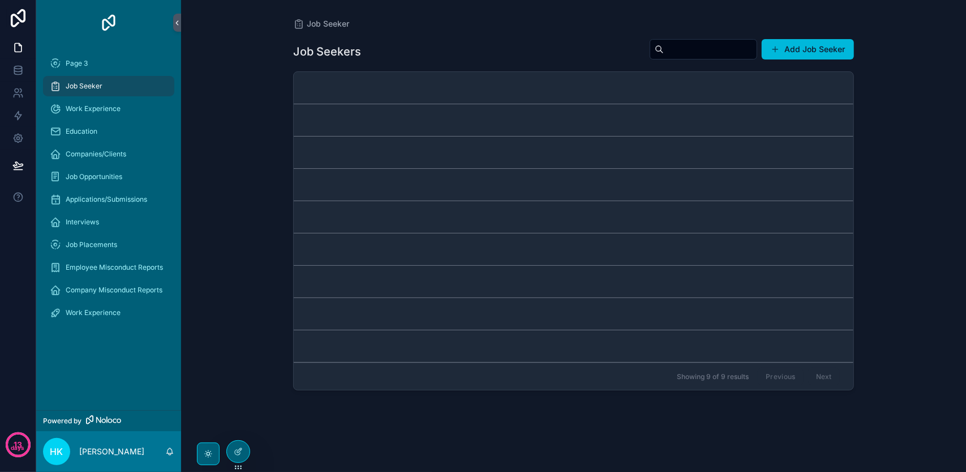
click at [453, 97] on link "scrollable content" at bounding box center [574, 88] width 560 height 32
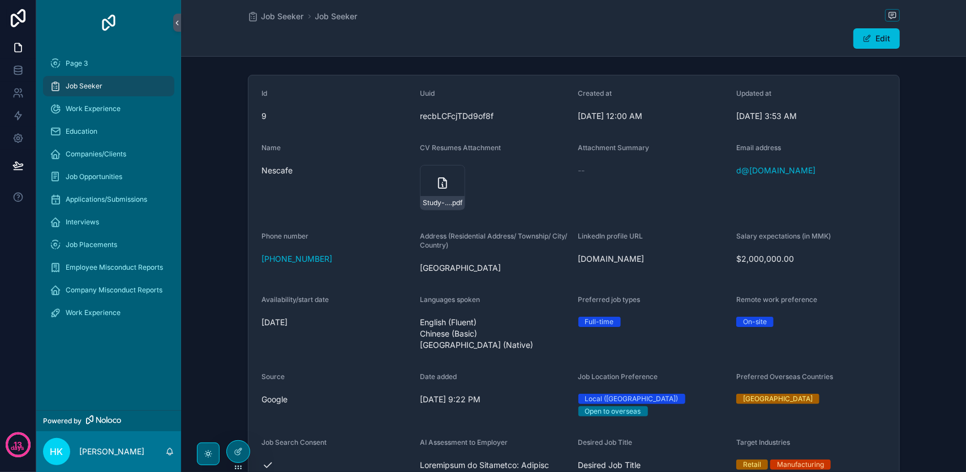
click at [119, 82] on div "Job Seeker" at bounding box center [109, 86] width 118 height 18
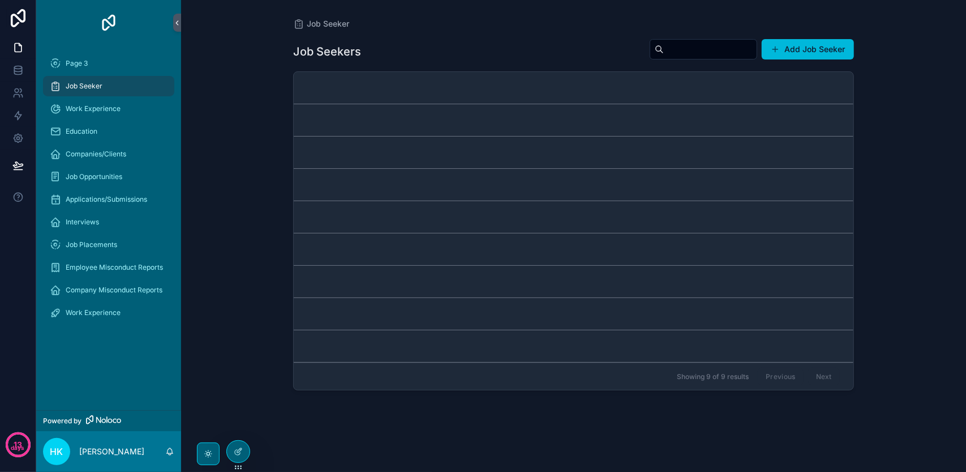
click at [411, 79] on link "scrollable content" at bounding box center [574, 88] width 560 height 32
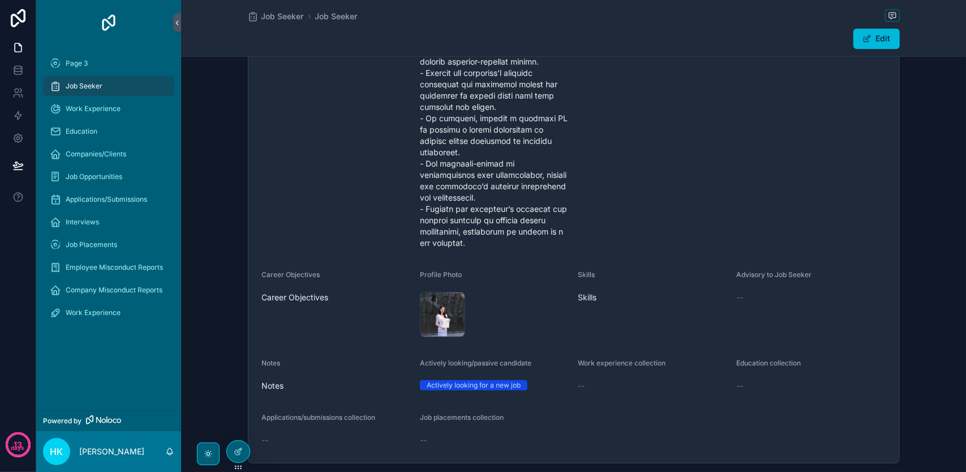
scroll to position [1626, 0]
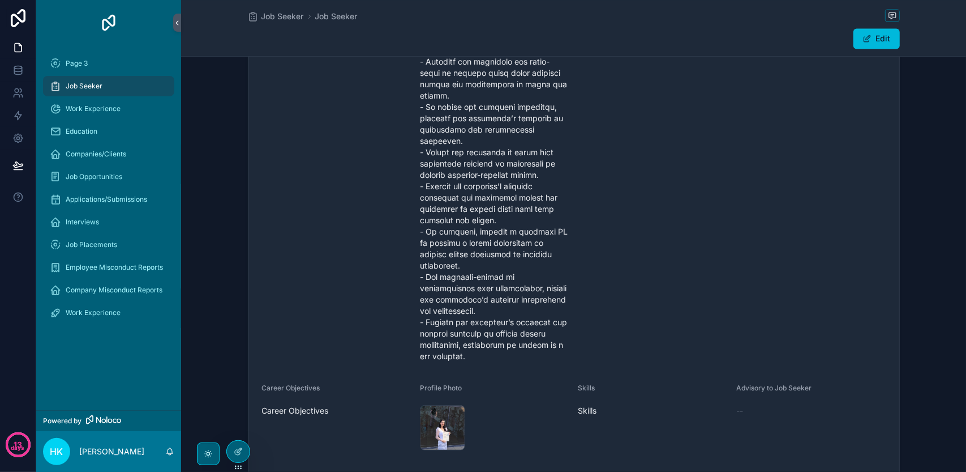
click at [97, 88] on span "Job Seeker" at bounding box center [84, 86] width 37 height 9
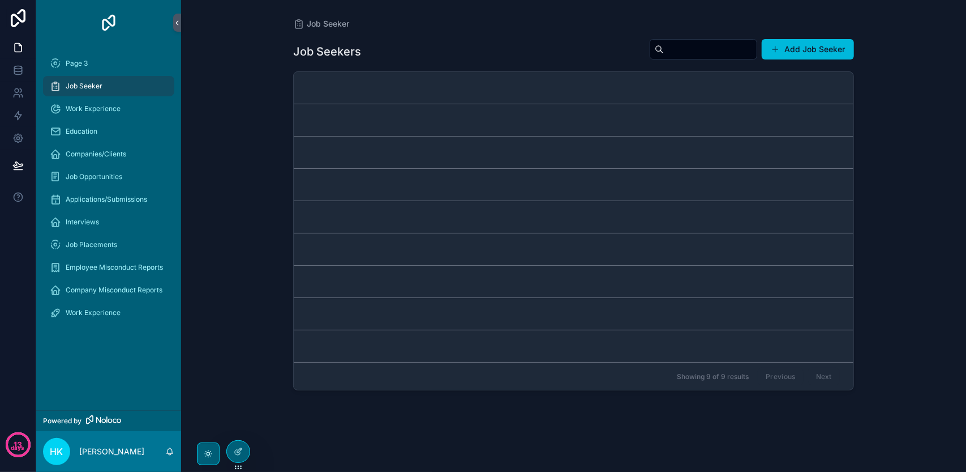
click at [441, 84] on link "scrollable content" at bounding box center [574, 88] width 560 height 32
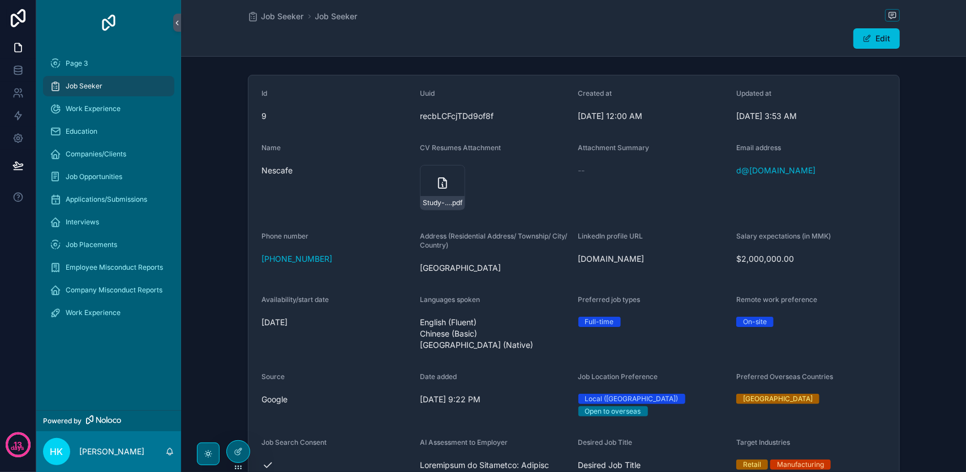
click at [126, 80] on div "Job Seeker" at bounding box center [109, 86] width 118 height 18
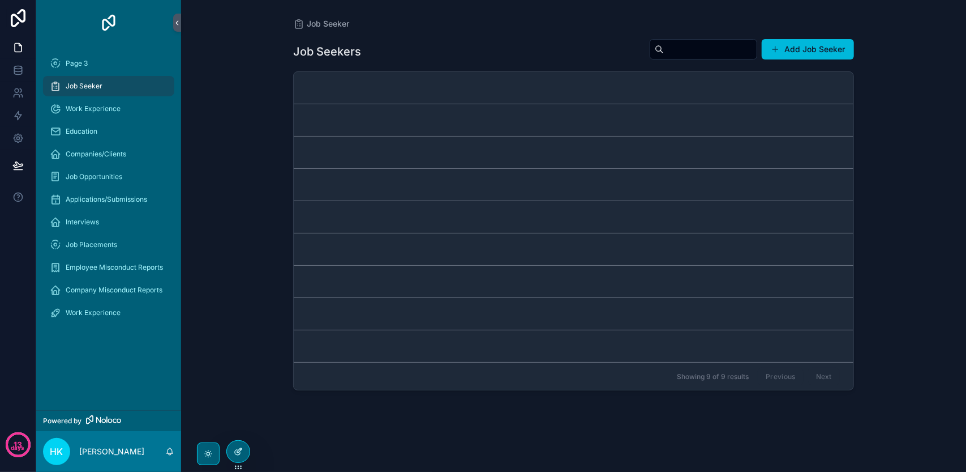
click at [229, 452] on div at bounding box center [238, 451] width 23 height 22
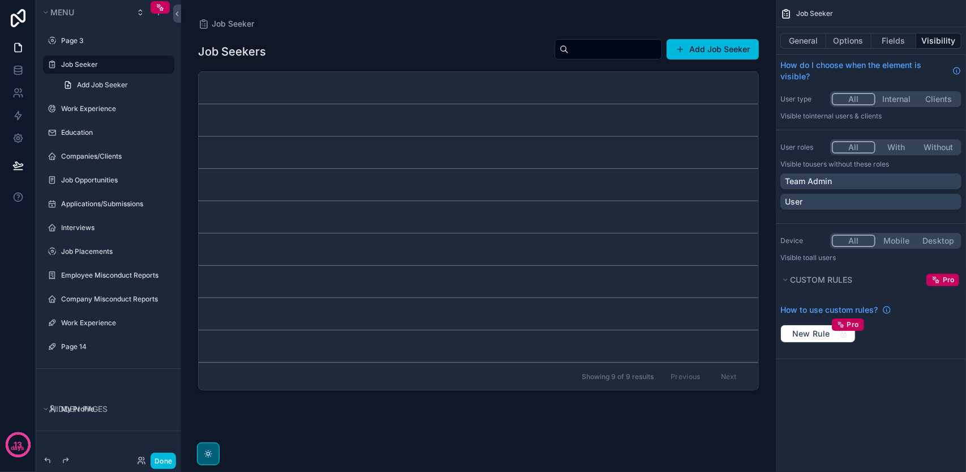
click at [747, 49] on div "scrollable content" at bounding box center [478, 229] width 579 height 458
click at [739, 50] on button "Add Job Seeker" at bounding box center [713, 49] width 92 height 20
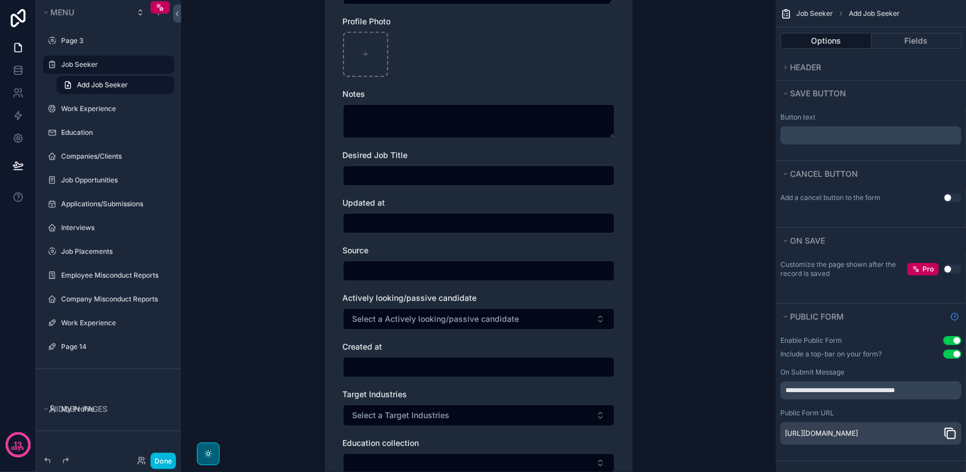
scroll to position [1216, 0]
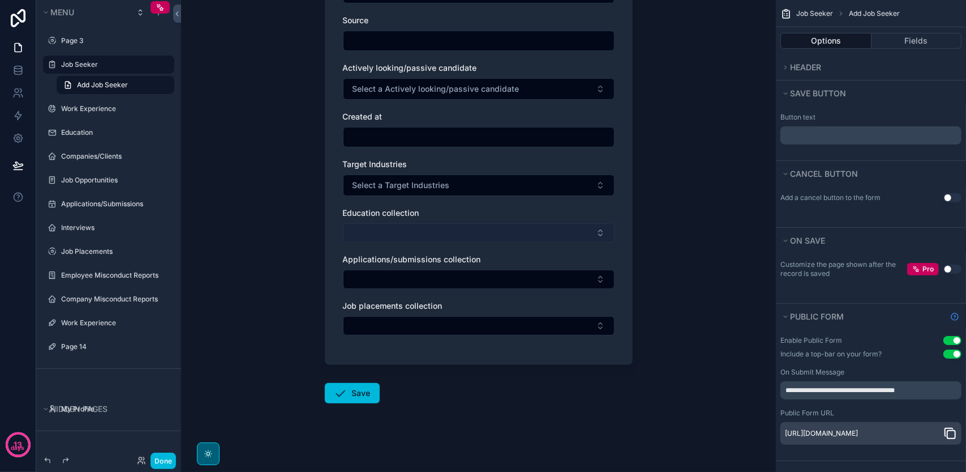
click at [543, 234] on button "Select Button" at bounding box center [479, 232] width 272 height 19
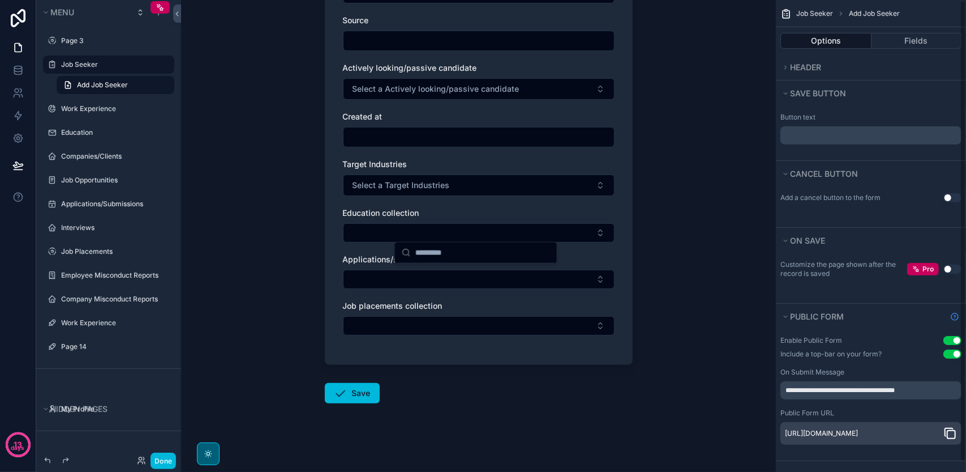
click at [662, 289] on div "Job Seeker Add Job Seeker Add Job Seeker Contact Information Work experience co…" at bounding box center [478, 236] width 595 height 472
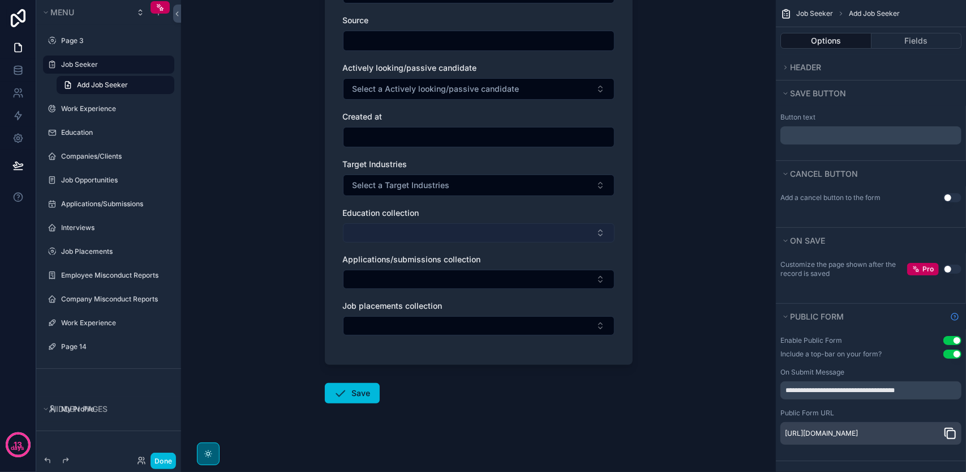
click at [593, 229] on button "Select Button" at bounding box center [479, 232] width 272 height 19
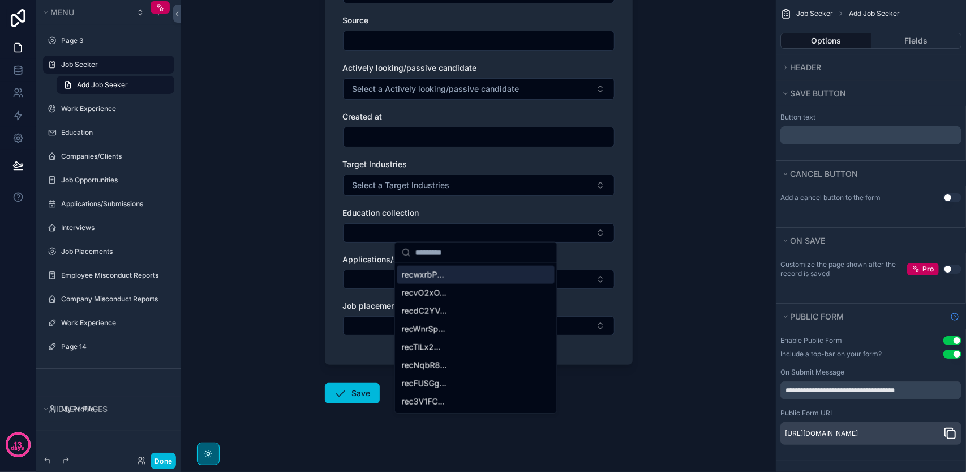
click at [701, 289] on div "Job Seeker Add Job Seeker Add Job Seeker Contact Information Work experience co…" at bounding box center [478, 236] width 595 height 472
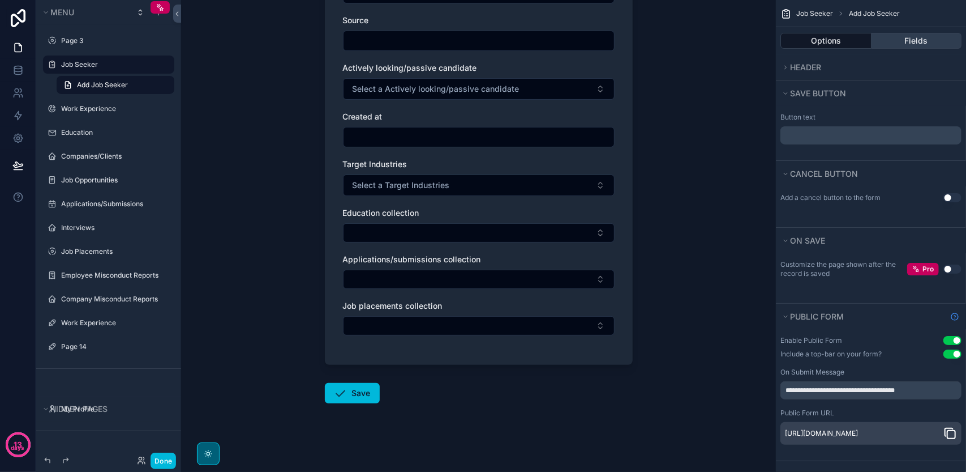
click at [898, 33] on button "Fields" at bounding box center [917, 41] width 91 height 16
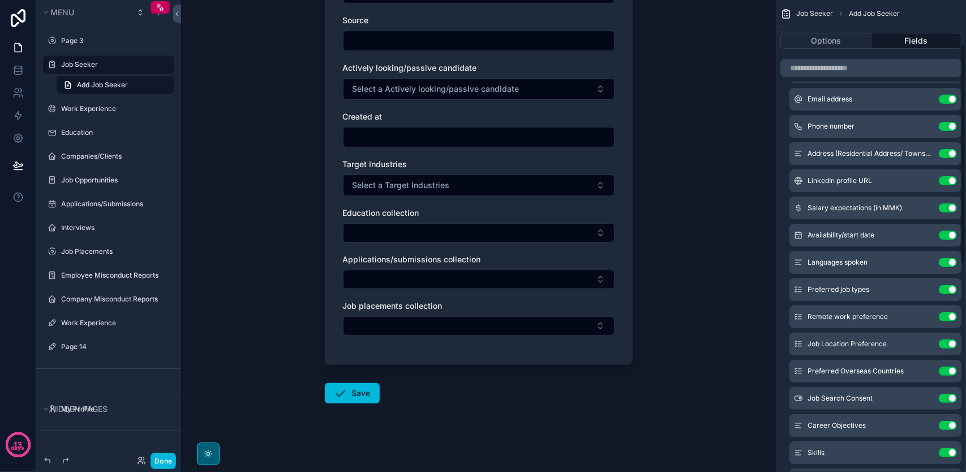
scroll to position [113, 0]
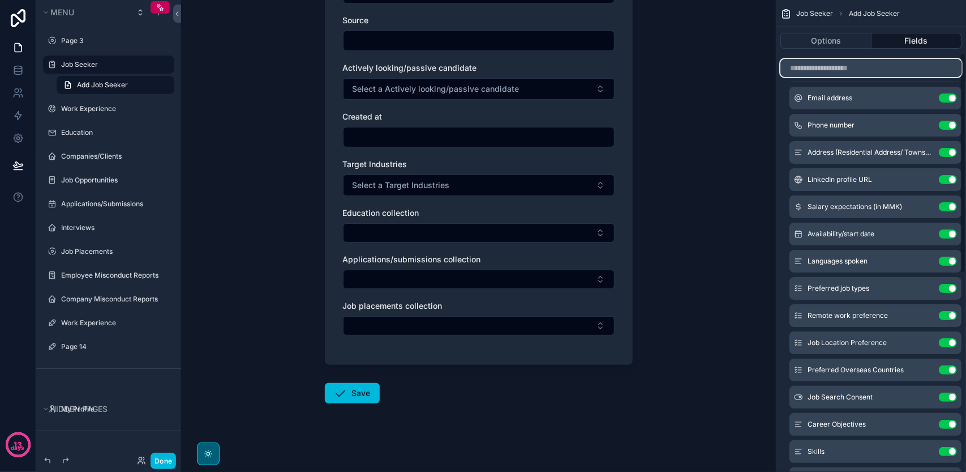
click at [867, 69] on input "scrollable content" at bounding box center [871, 68] width 181 height 18
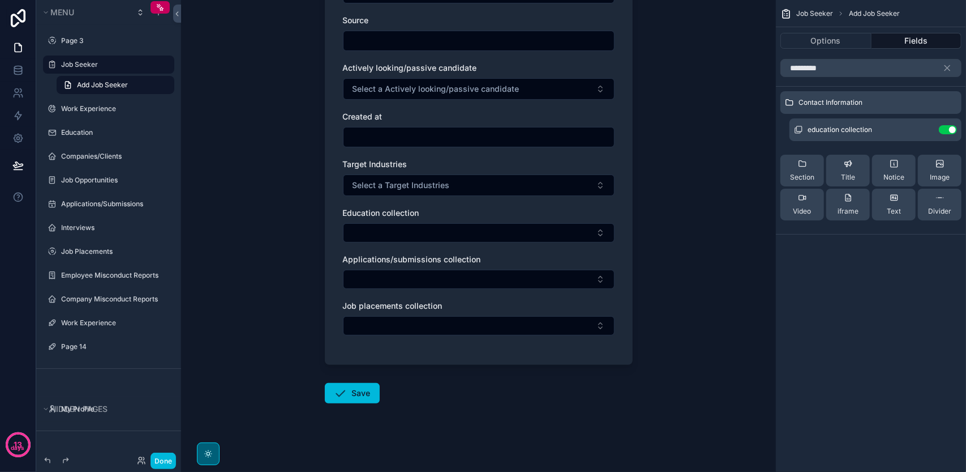
click at [0, 0] on icon "scrollable content" at bounding box center [0, 0] width 0 height 0
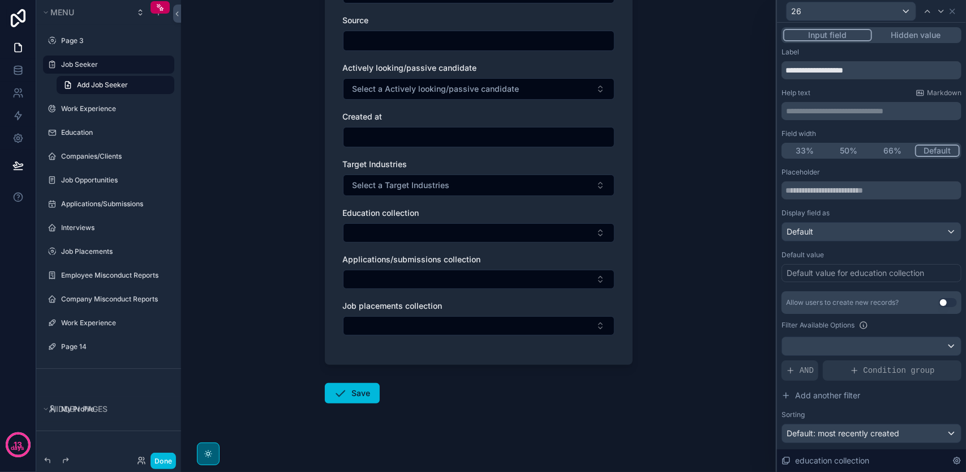
click at [947, 298] on button "Use setting" at bounding box center [948, 302] width 18 height 9
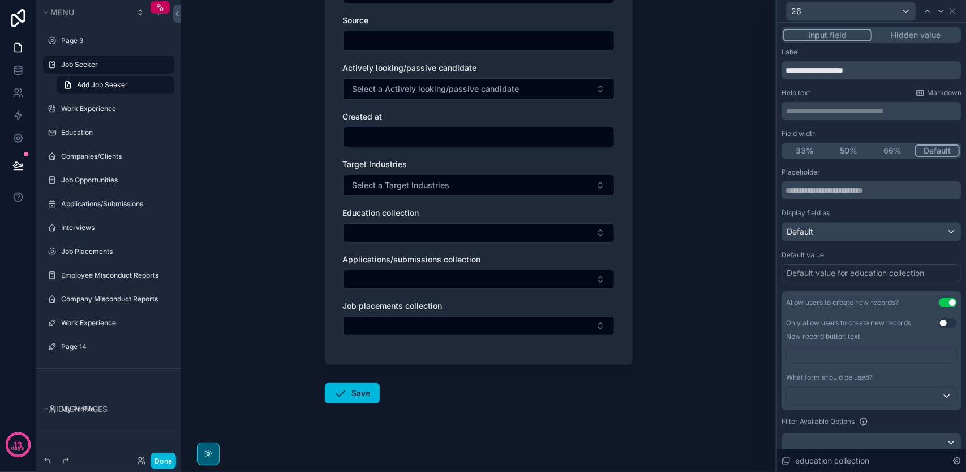
click at [939, 318] on button "Use setting" at bounding box center [948, 322] width 18 height 9
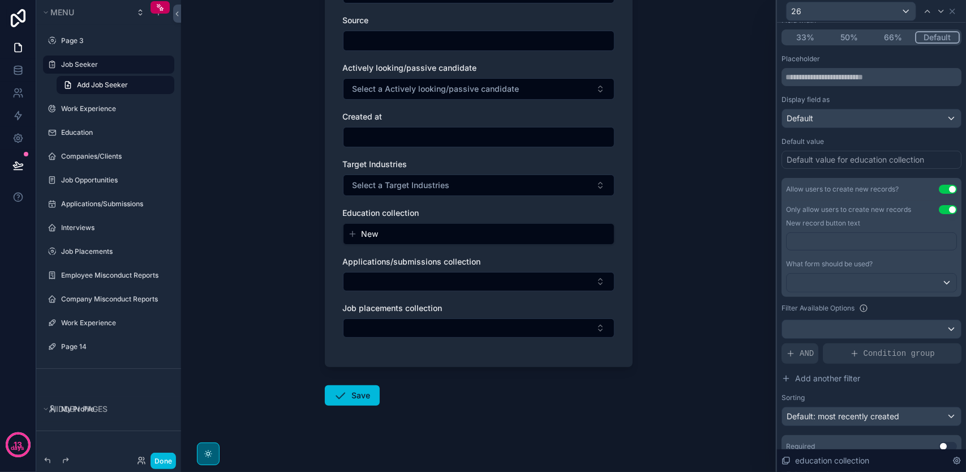
scroll to position [156, 0]
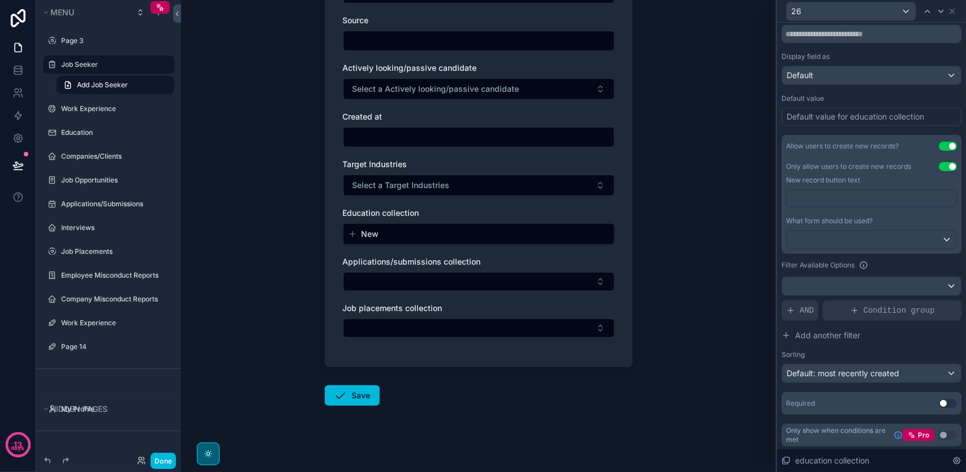
click at [942, 401] on button "Use setting" at bounding box center [948, 403] width 18 height 9
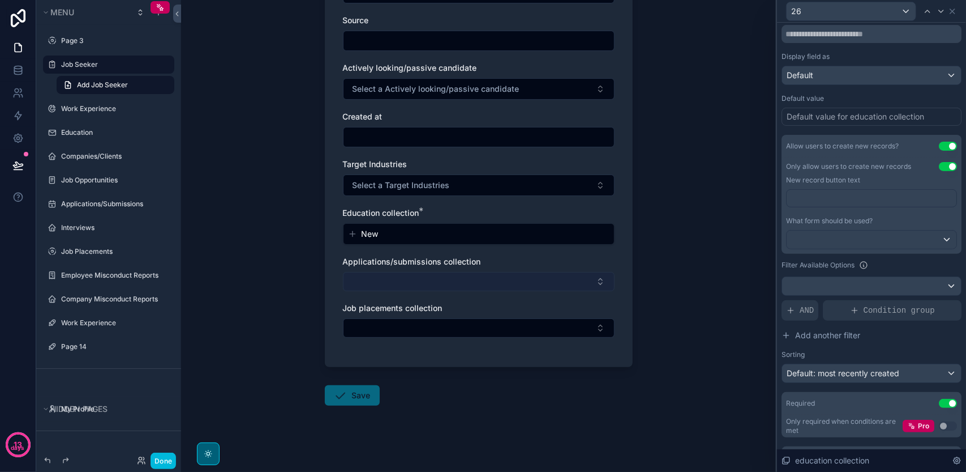
click at [548, 276] on button "Select Button" at bounding box center [479, 281] width 272 height 19
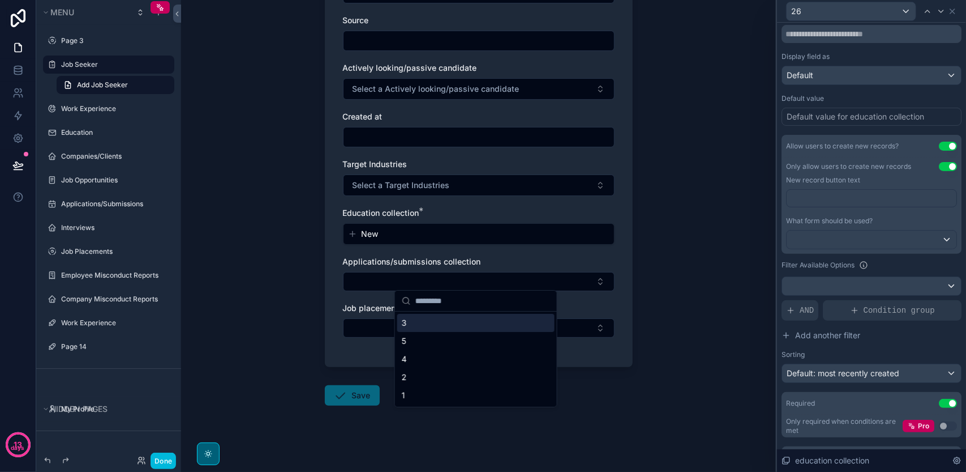
click at [652, 280] on div "Job Seeker Add Job Seeker Add Job Seeker Contact Information Work experience co…" at bounding box center [478, 236] width 595 height 472
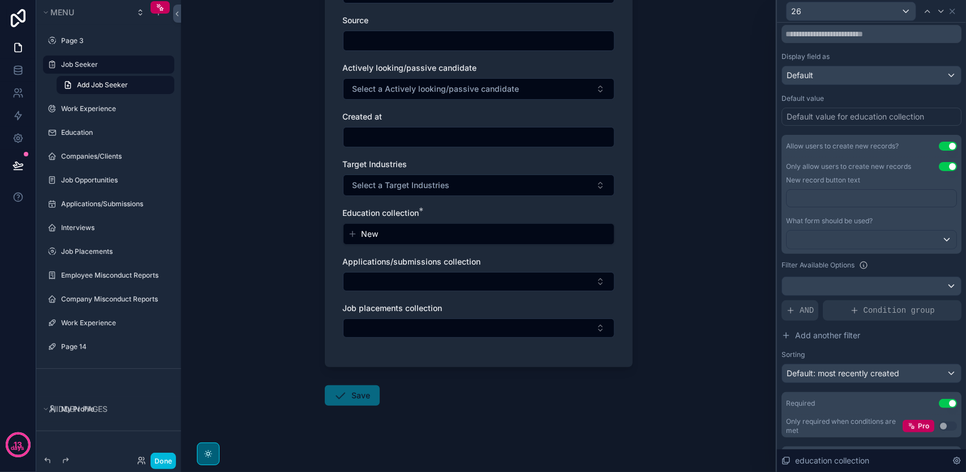
scroll to position [0, 0]
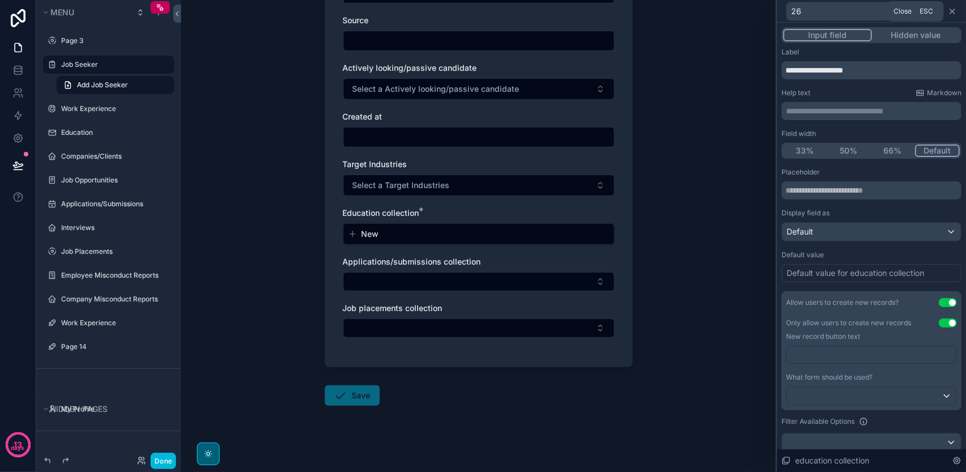
click at [952, 10] on icon at bounding box center [952, 11] width 9 height 9
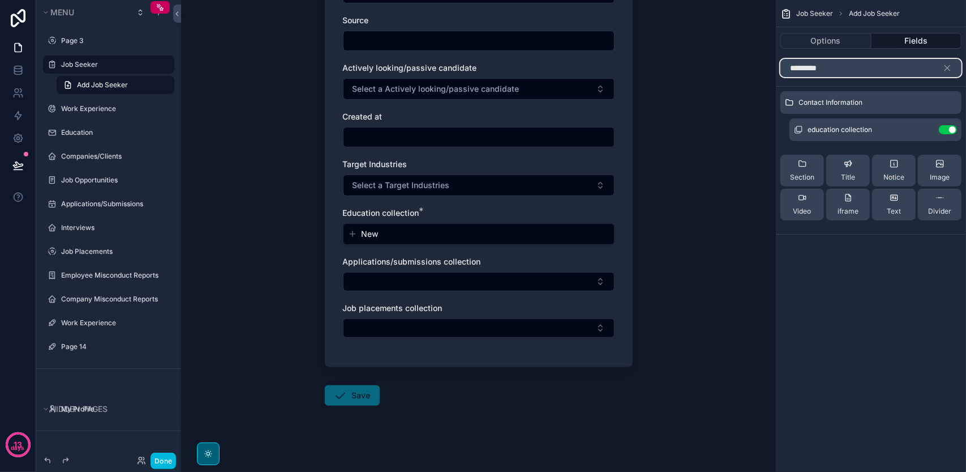
drag, startPoint x: 850, startPoint y: 71, endPoint x: 795, endPoint y: 71, distance: 54.9
click at [795, 71] on input "*********" at bounding box center [871, 68] width 181 height 18
type input "*"
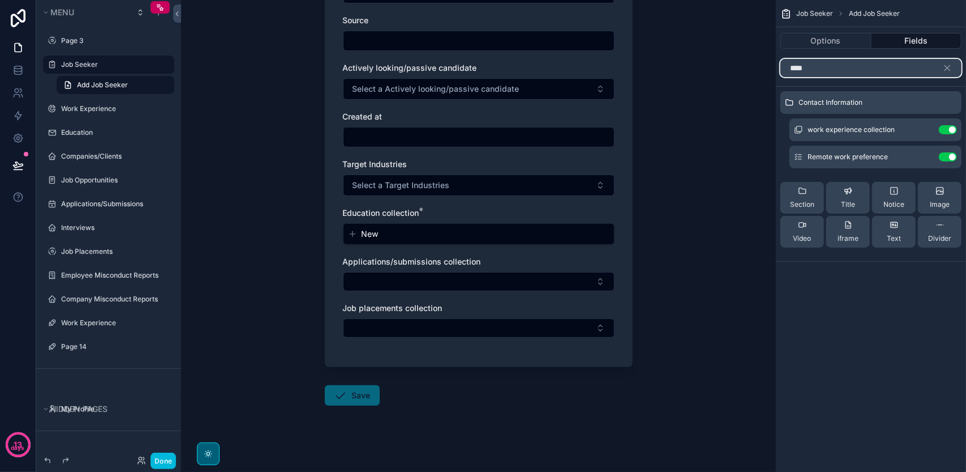
type input "****"
click at [0, 0] on icon "scrollable content" at bounding box center [0, 0] width 0 height 0
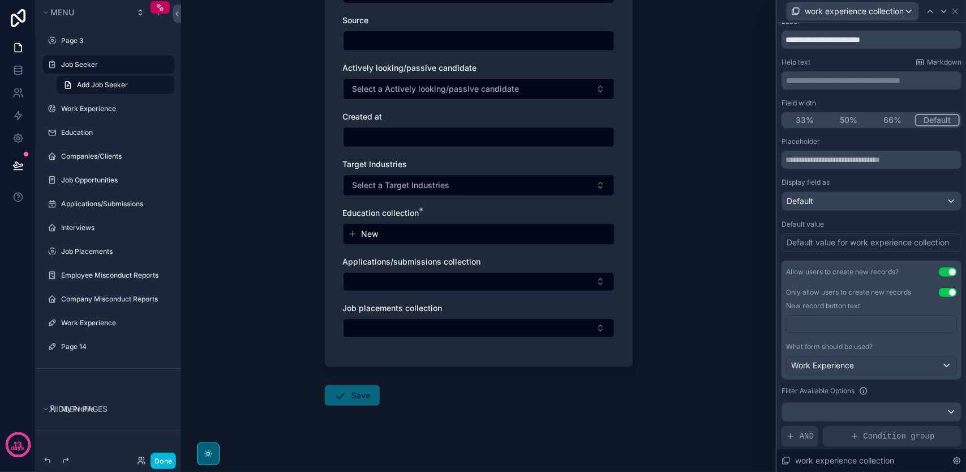
scroll to position [113, 0]
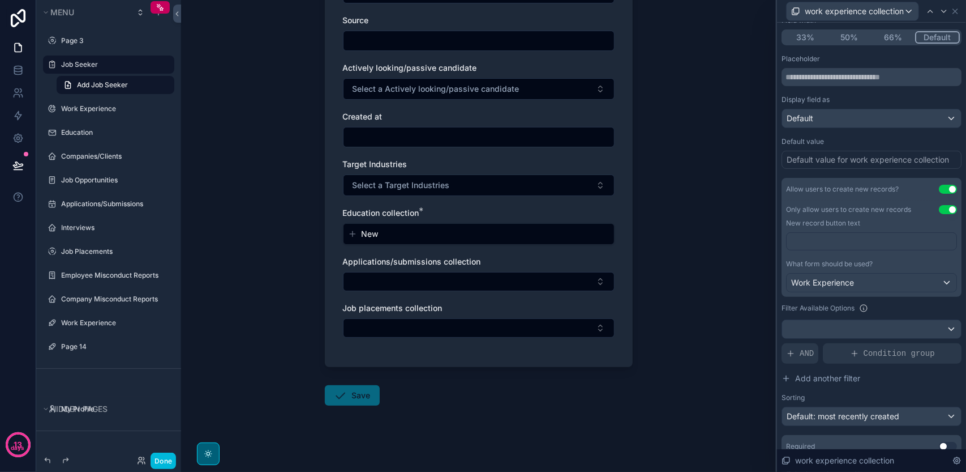
click at [703, 264] on div "Job Seeker Add Job Seeker Add Job Seeker Contact Information Work experience co…" at bounding box center [478, 236] width 595 height 472
click at [168, 464] on button "Done" at bounding box center [163, 460] width 25 height 16
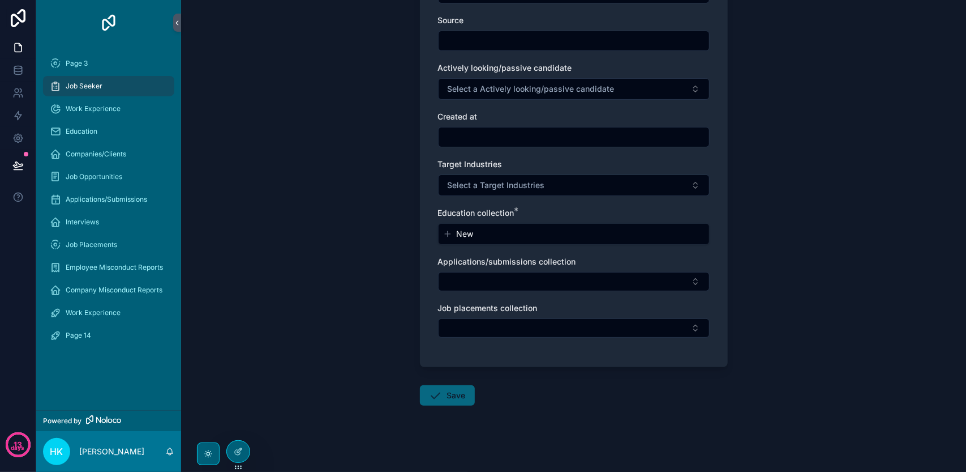
scroll to position [0, 0]
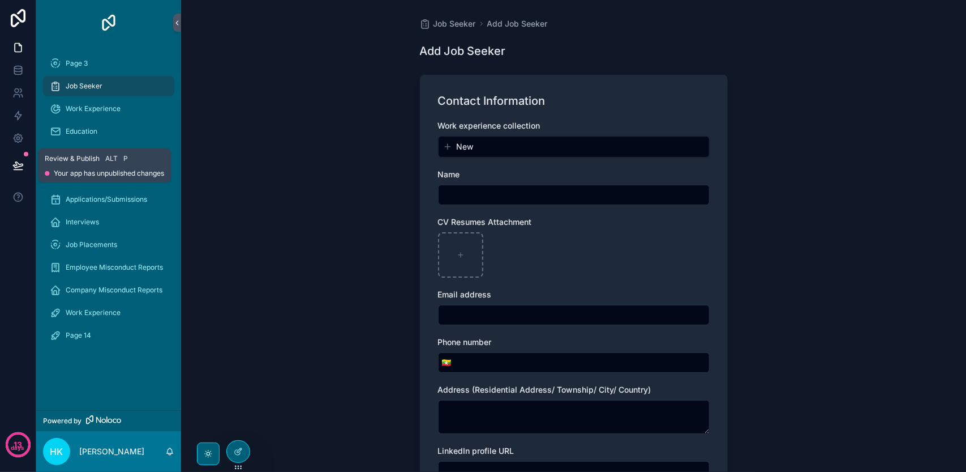
click at [18, 166] on icon at bounding box center [17, 165] width 11 height 11
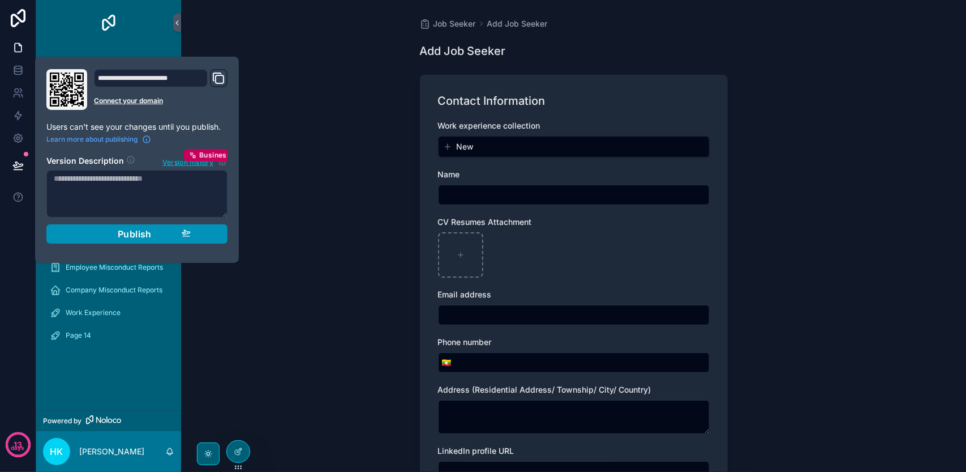
click at [114, 237] on div "Publish" at bounding box center [137, 233] width 108 height 11
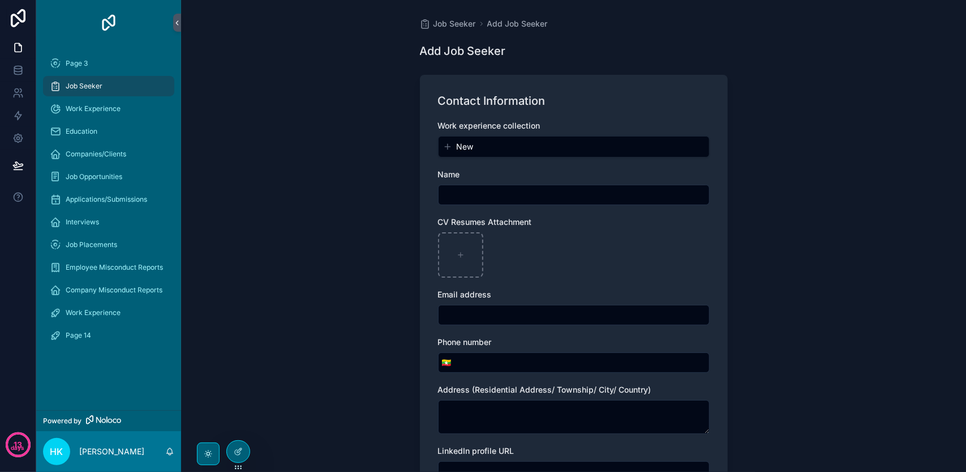
click at [295, 225] on div "Job Seeker Add Job Seeker Add Job Seeker Contact Information Work experience co…" at bounding box center [573, 236] width 785 height 472
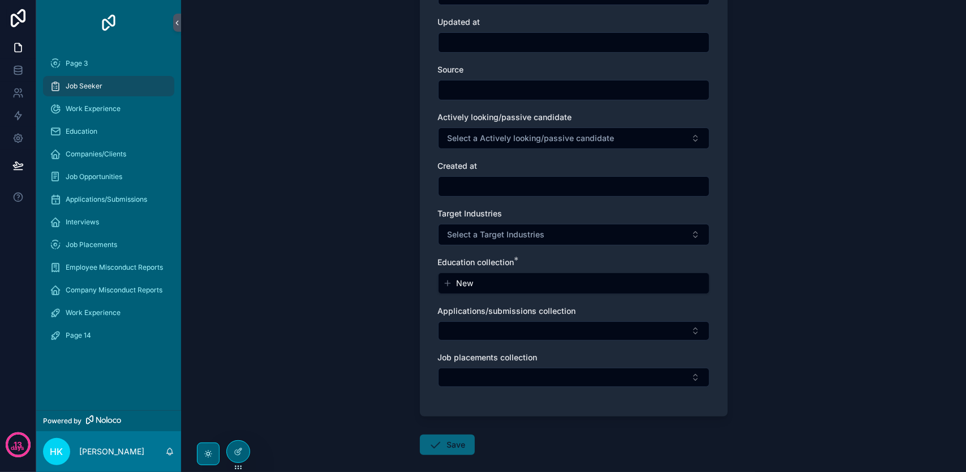
scroll to position [1218, 0]
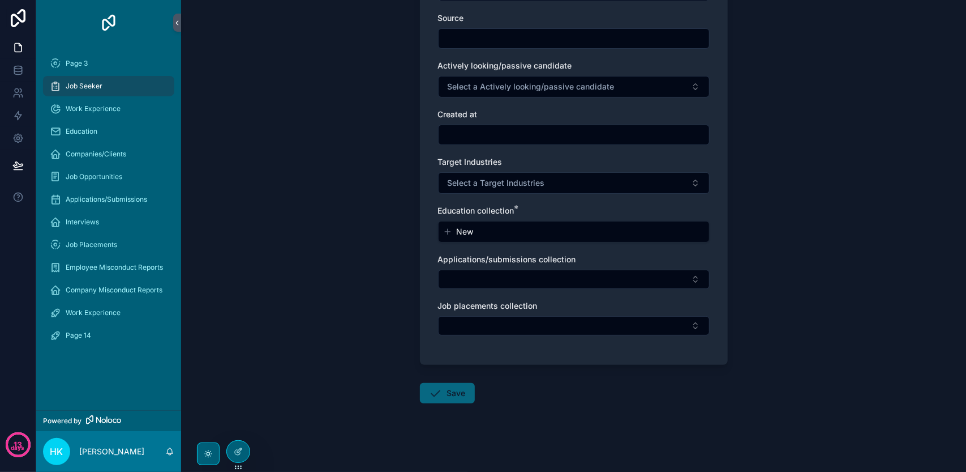
click at [474, 227] on button "New" at bounding box center [574, 231] width 262 height 11
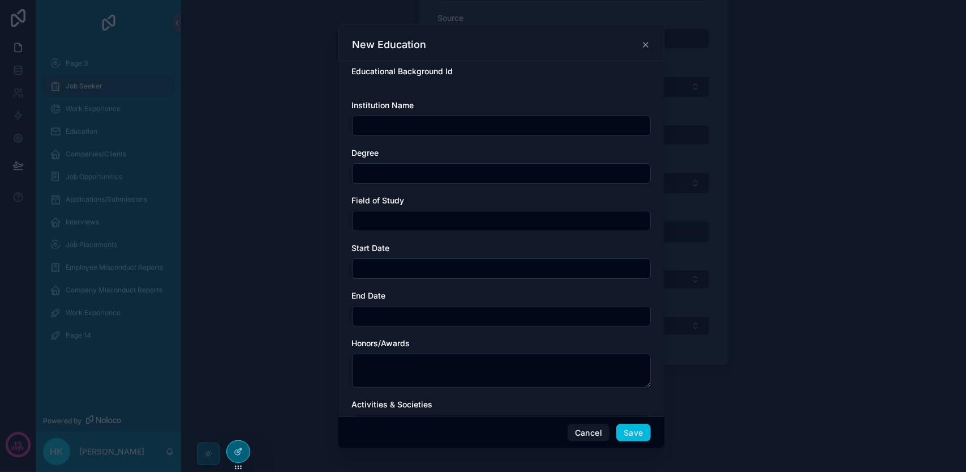
click at [645, 44] on icon "scrollable content" at bounding box center [646, 44] width 5 height 5
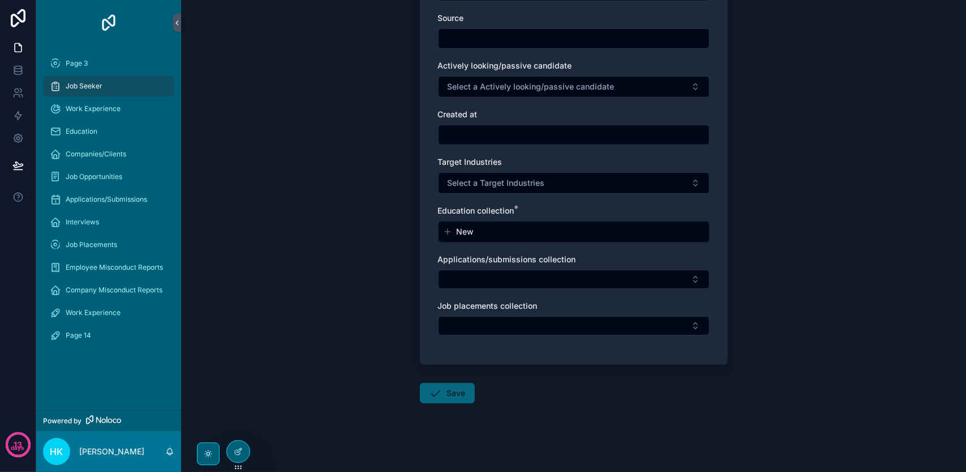
click at [498, 230] on button "New" at bounding box center [574, 231] width 262 height 11
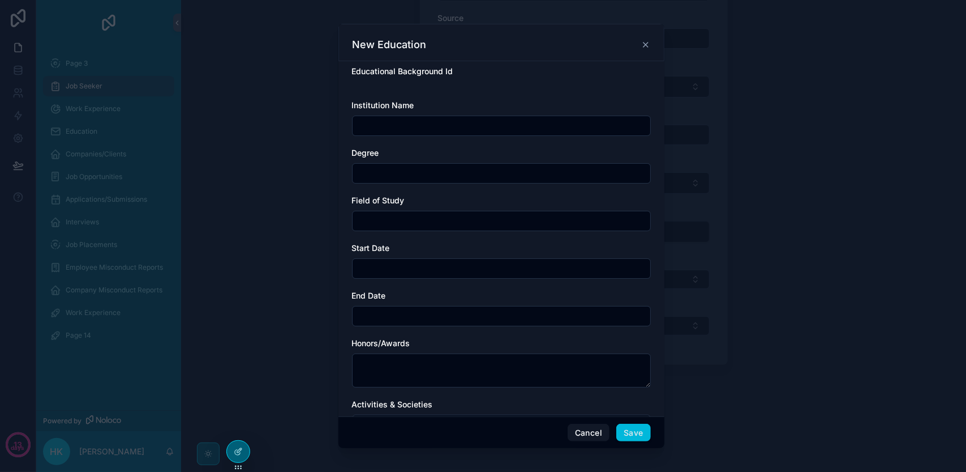
click at [648, 42] on icon "scrollable content" at bounding box center [646, 44] width 5 height 5
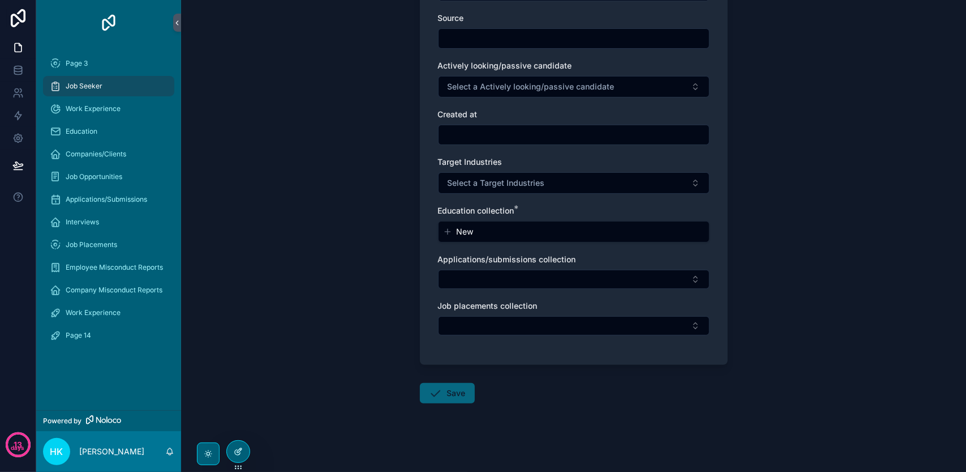
click at [236, 447] on icon at bounding box center [238, 451] width 9 height 9
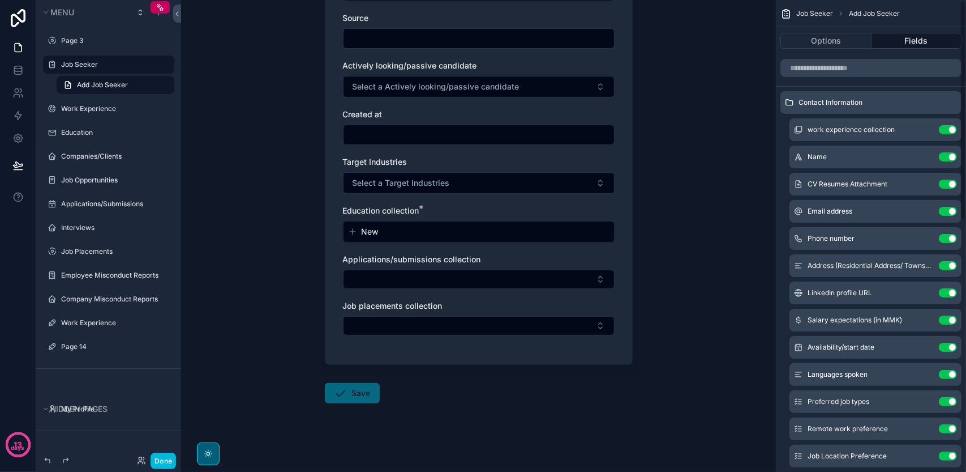
click at [528, 233] on button "New" at bounding box center [479, 231] width 262 height 11
click at [859, 129] on span "work experience collection" at bounding box center [851, 129] width 87 height 9
click at [0, 0] on icon "scrollable content" at bounding box center [0, 0] width 0 height 0
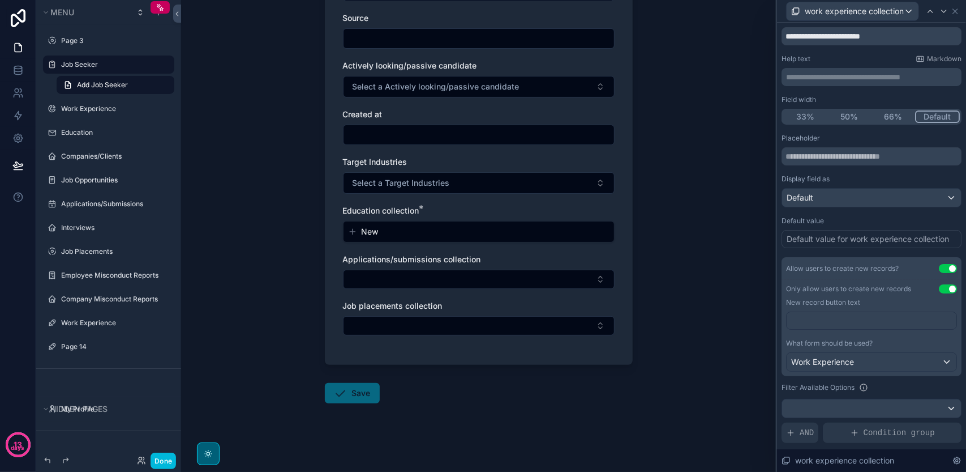
scroll to position [57, 0]
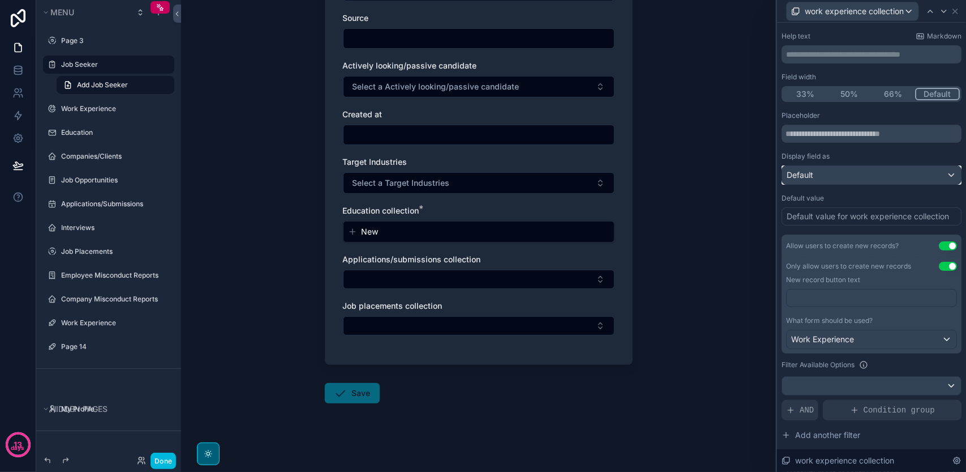
click at [907, 176] on div "Default" at bounding box center [871, 175] width 179 height 18
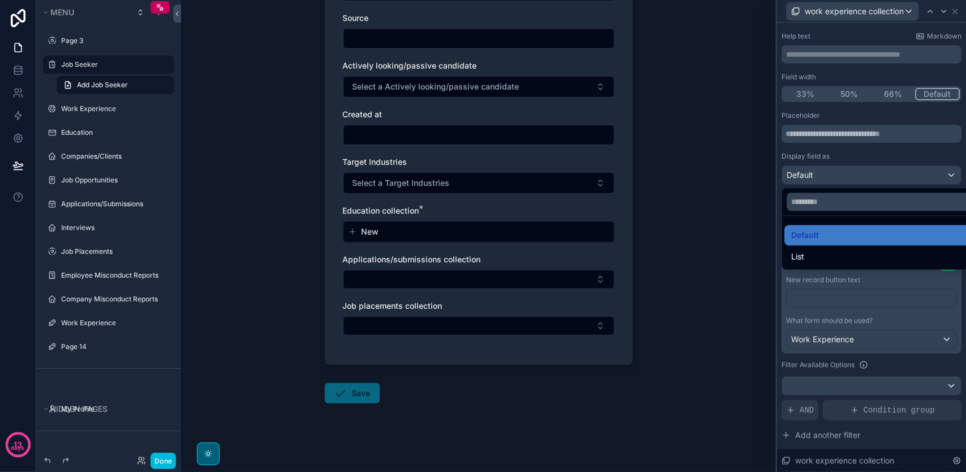
click at [907, 176] on div at bounding box center [871, 236] width 189 height 472
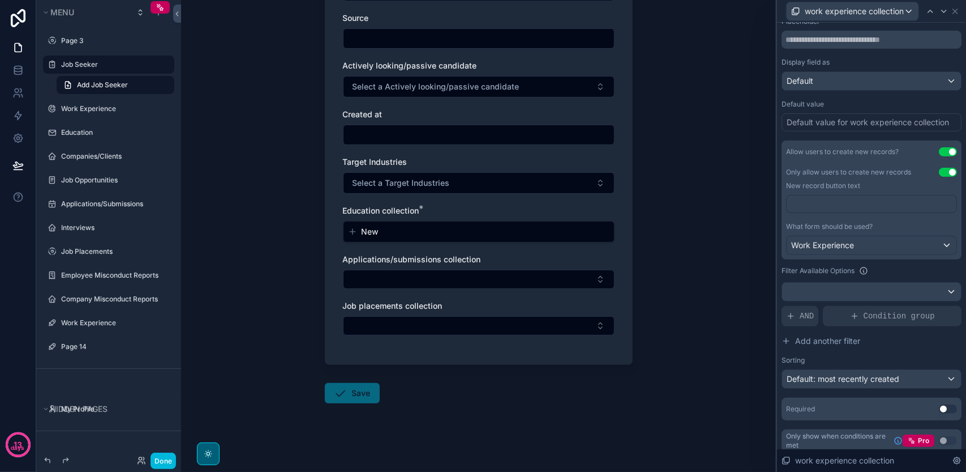
scroll to position [156, 0]
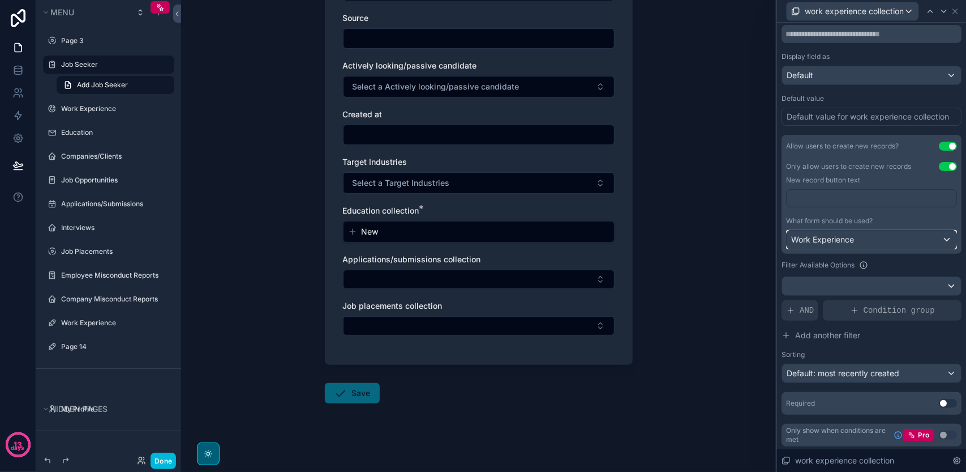
click at [863, 237] on div "Work Experience" at bounding box center [872, 239] width 170 height 18
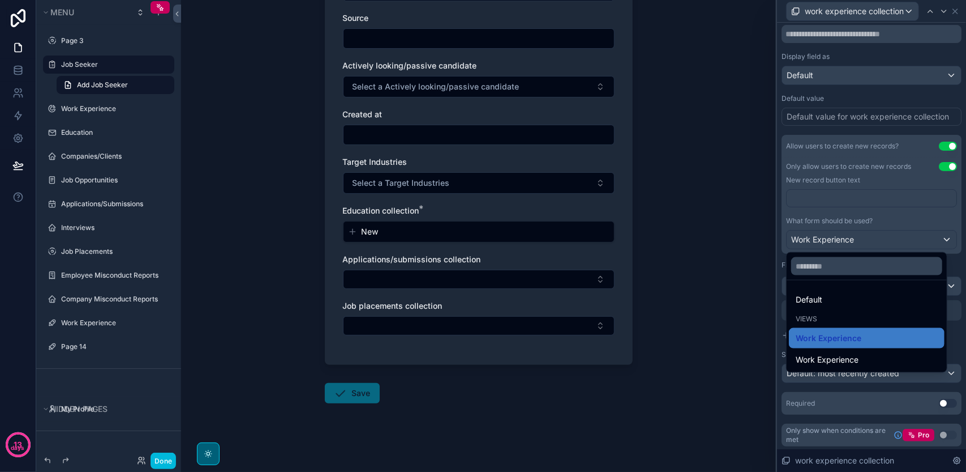
click at [863, 237] on div at bounding box center [871, 236] width 189 height 472
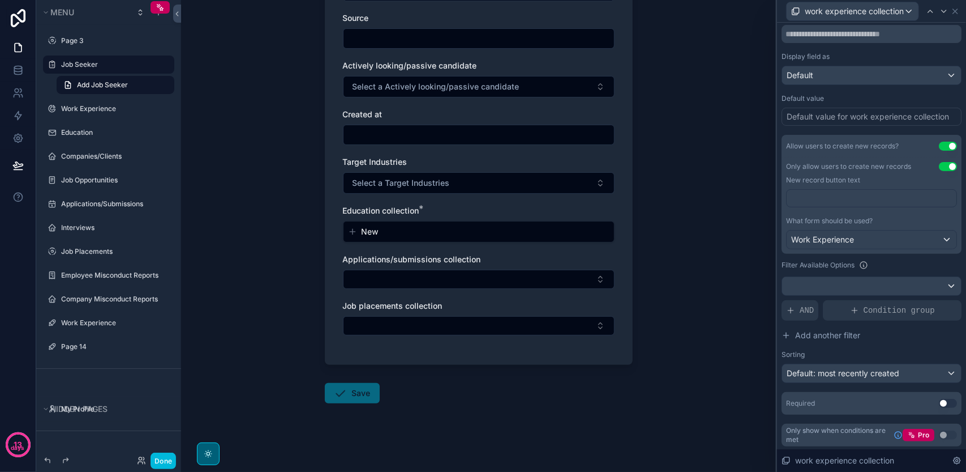
click at [861, 199] on p "﻿" at bounding box center [872, 197] width 163 height 11
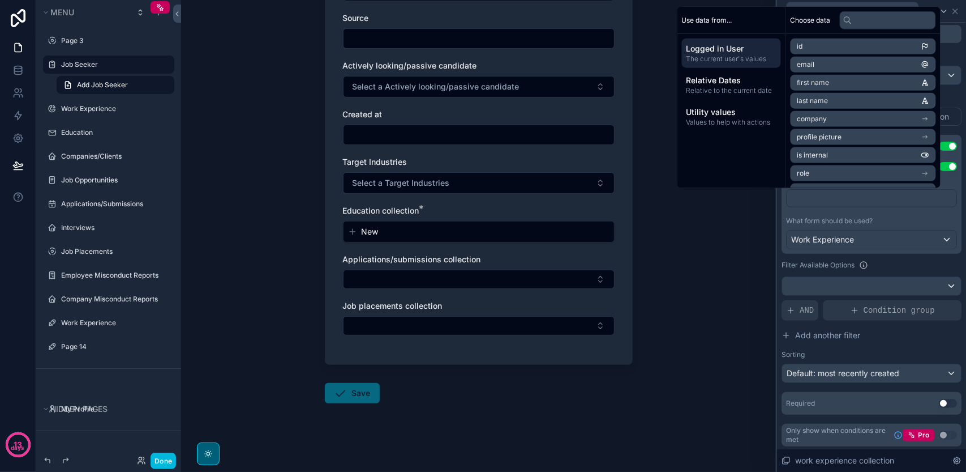
click at [861, 199] on p "﻿" at bounding box center [872, 197] width 163 height 11
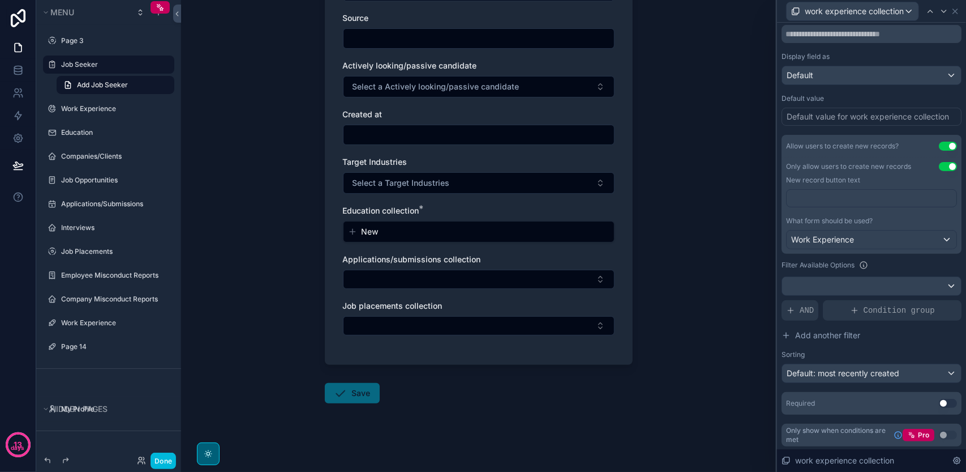
click at [767, 254] on div "Job Seeker Add Job Seeker Add Job Seeker Contact Information Work experience co…" at bounding box center [478, 236] width 595 height 472
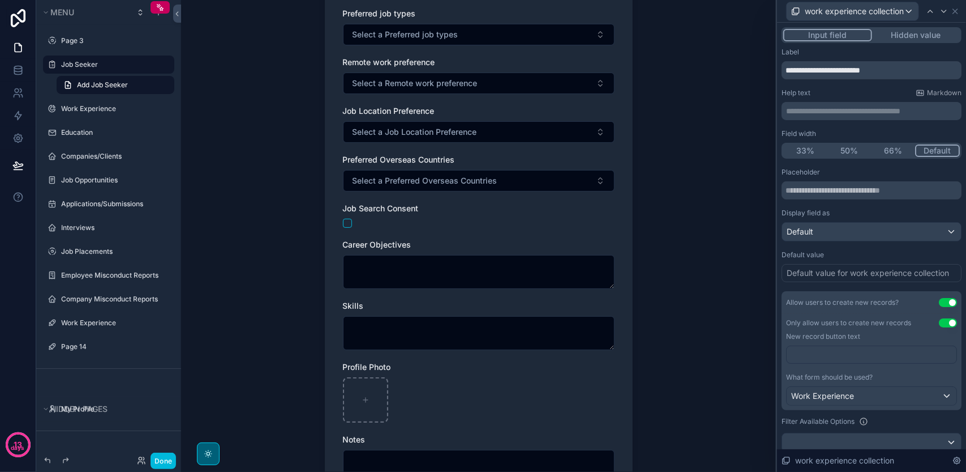
scroll to position [539, 0]
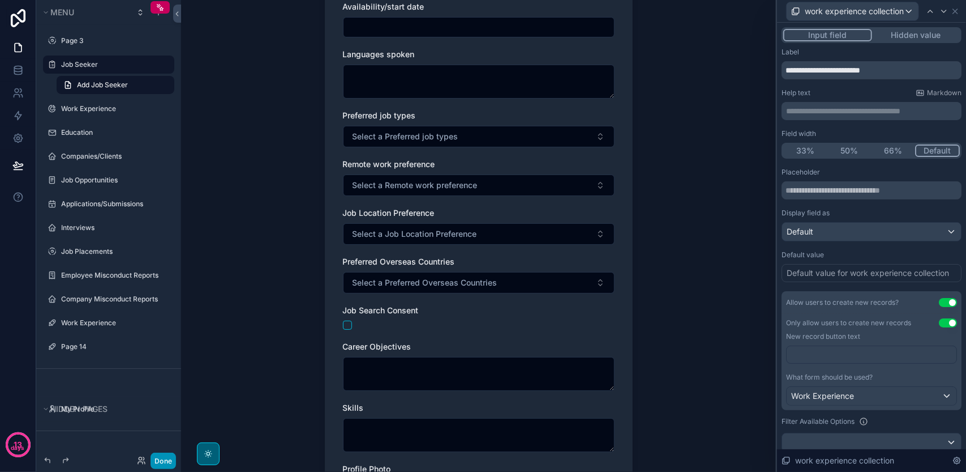
click at [170, 456] on button "Done" at bounding box center [163, 460] width 25 height 16
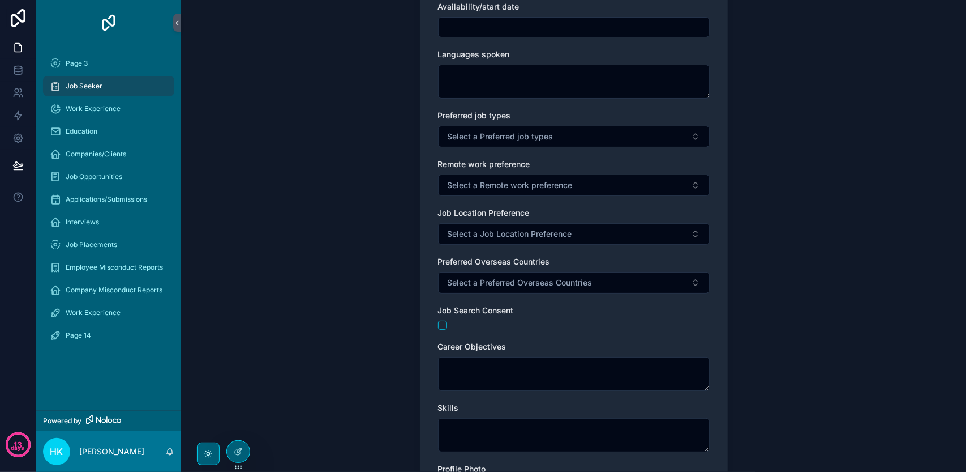
scroll to position [0, 0]
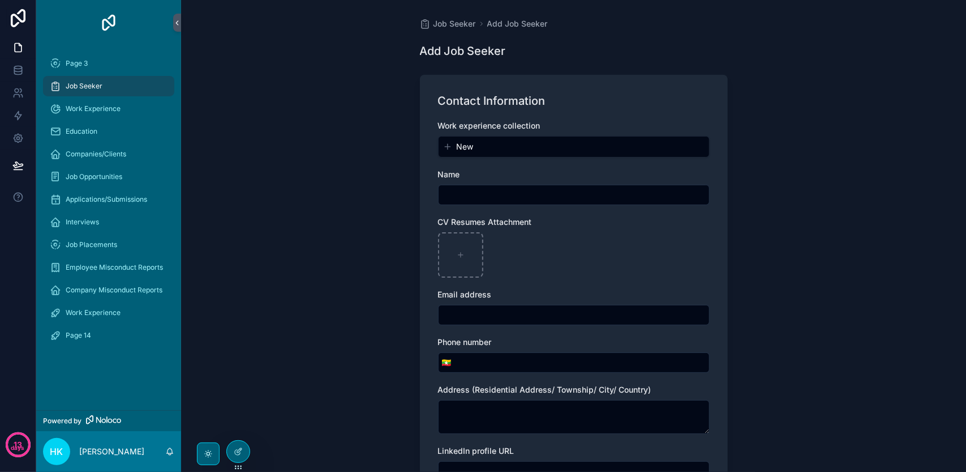
click at [527, 151] on button "New" at bounding box center [574, 146] width 262 height 11
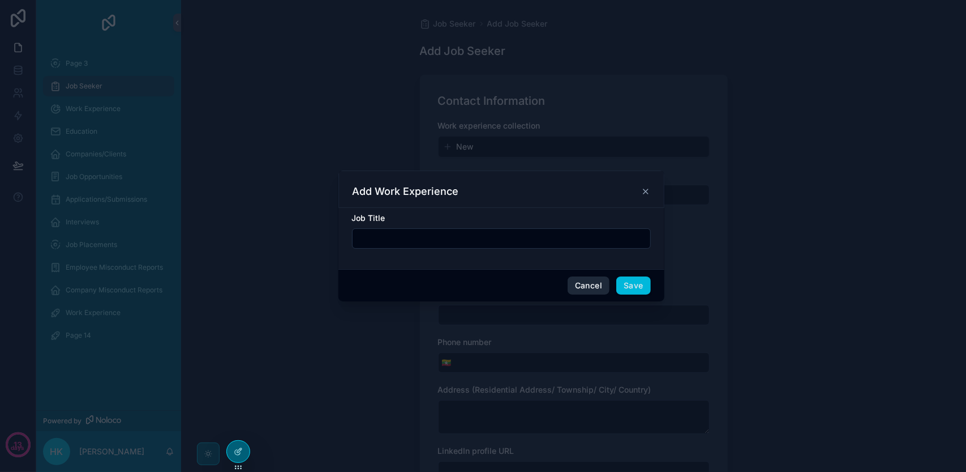
click at [581, 279] on button "Cancel" at bounding box center [589, 285] width 42 height 18
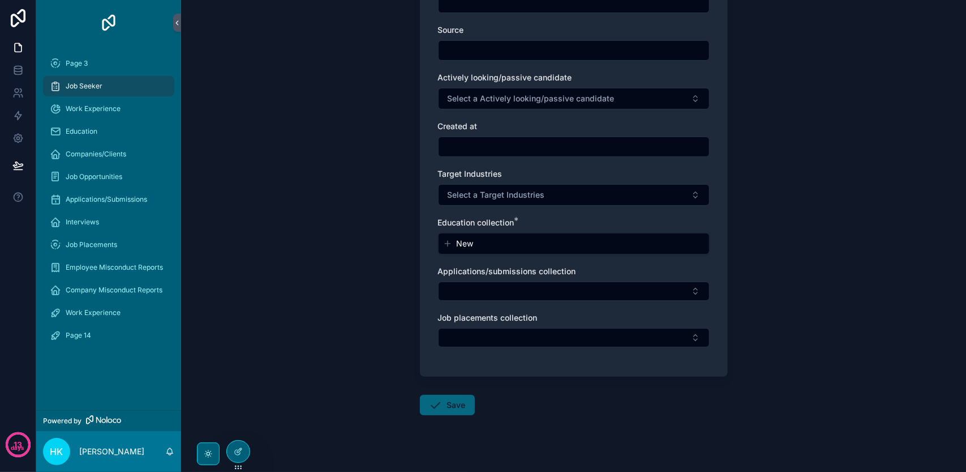
scroll to position [1218, 0]
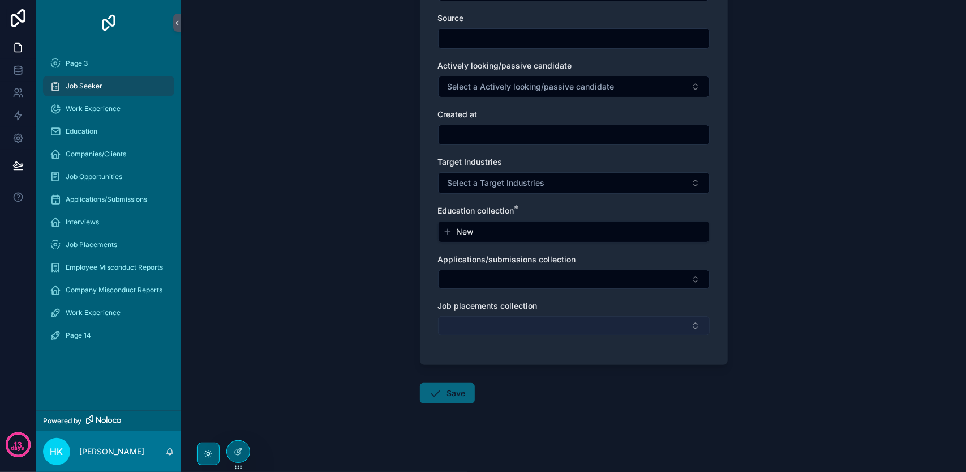
click at [528, 326] on button "Select Button" at bounding box center [574, 325] width 272 height 19
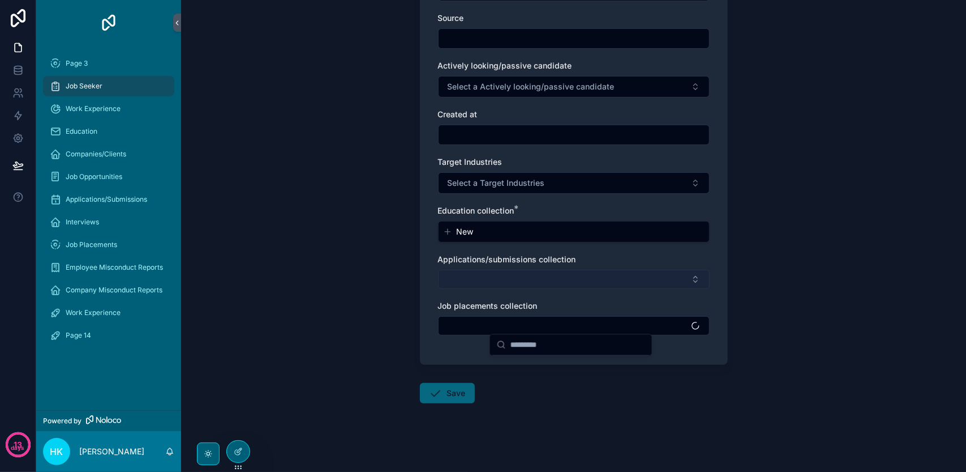
click at [536, 277] on button "Select Button" at bounding box center [574, 278] width 272 height 19
